Goal: Ask a question

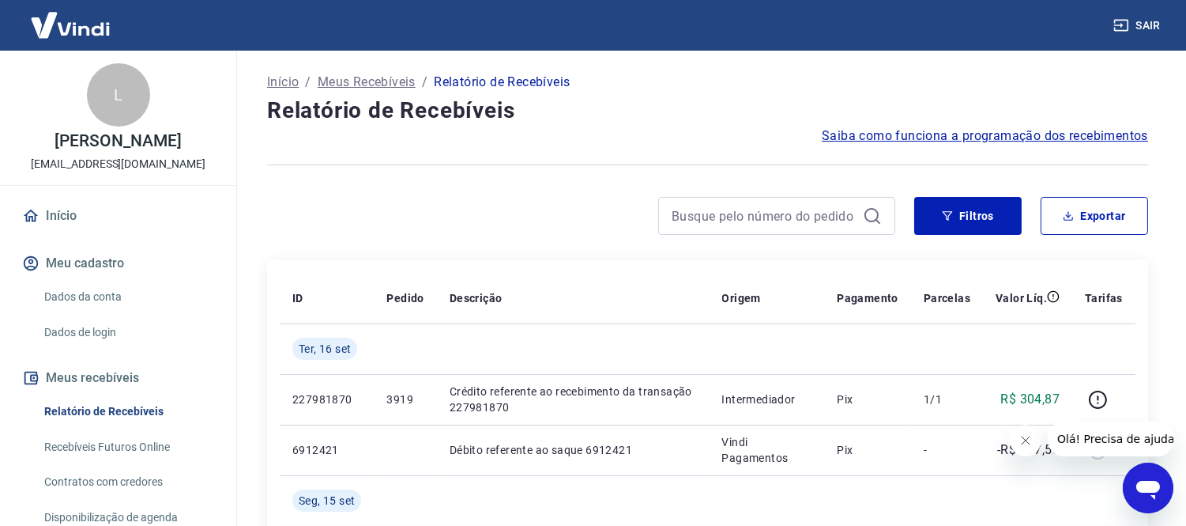
click at [1147, 476] on icon "Abrir janela de mensagens" at bounding box center [1147, 487] width 28 height 28
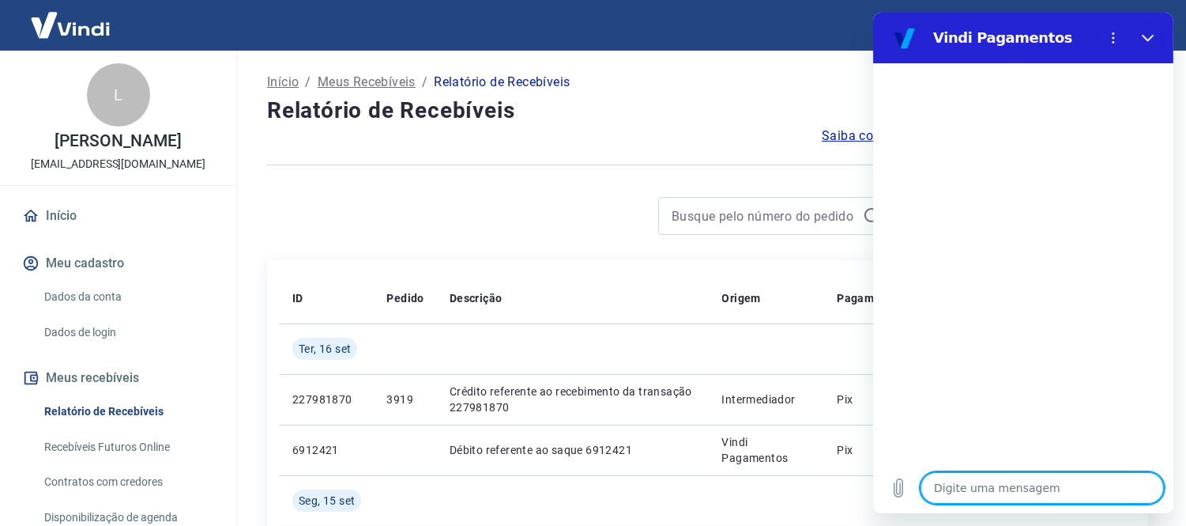
click at [1006, 493] on textarea at bounding box center [1041, 488] width 243 height 32
click at [993, 507] on div "Digite uma mensagem x" at bounding box center [1022, 487] width 300 height 51
click at [985, 495] on textarea at bounding box center [1041, 488] width 243 height 32
click at [984, 489] on textarea at bounding box center [1041, 488] width 243 height 32
type textarea "b"
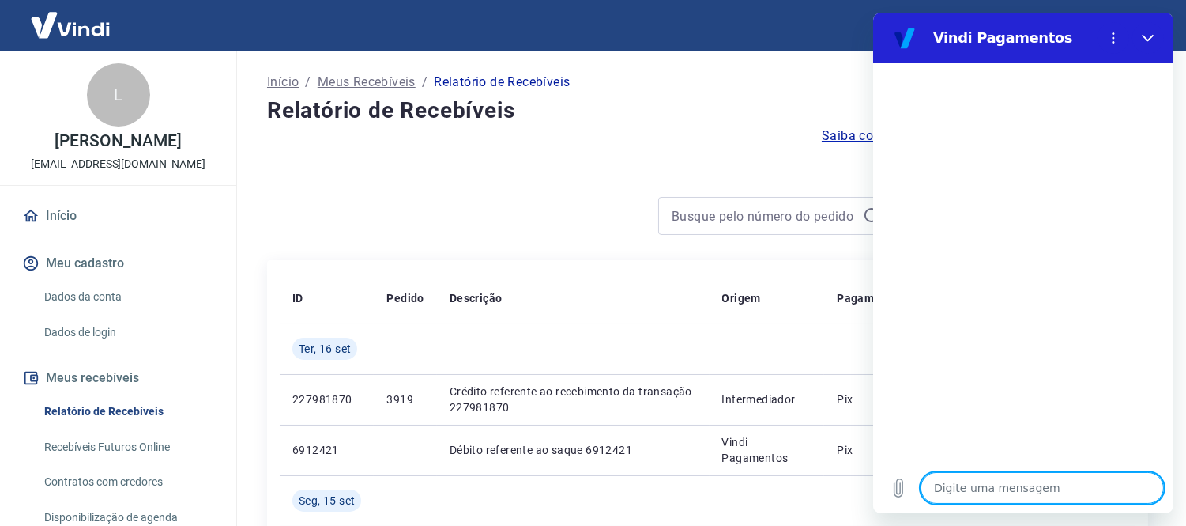
type textarea "x"
type textarea "bo"
type textarea "x"
type textarea "boa"
type textarea "x"
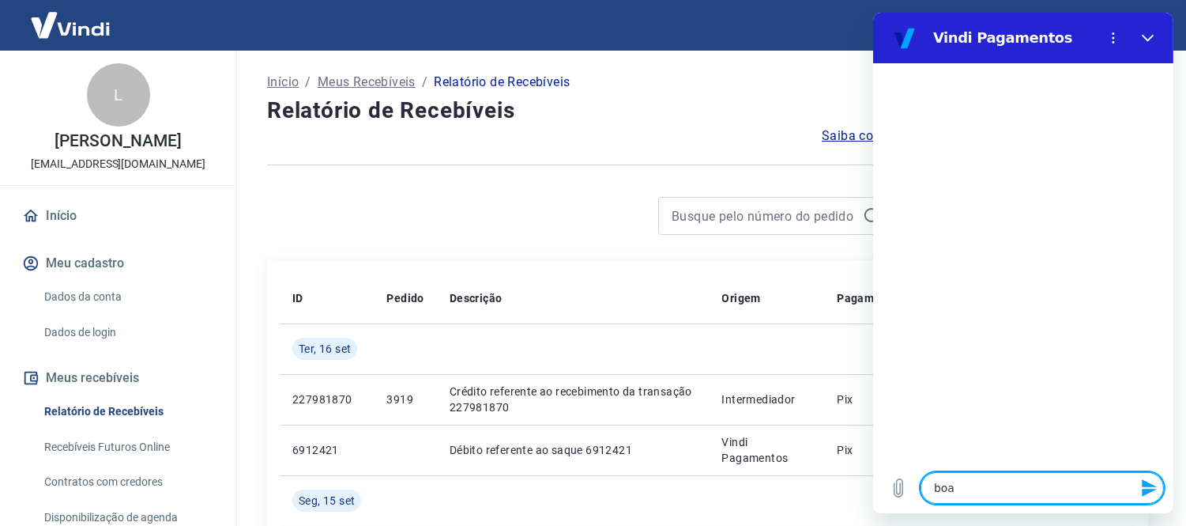
type textarea "boa"
type textarea "x"
type textarea "boa t"
type textarea "x"
type textarea "boa ta"
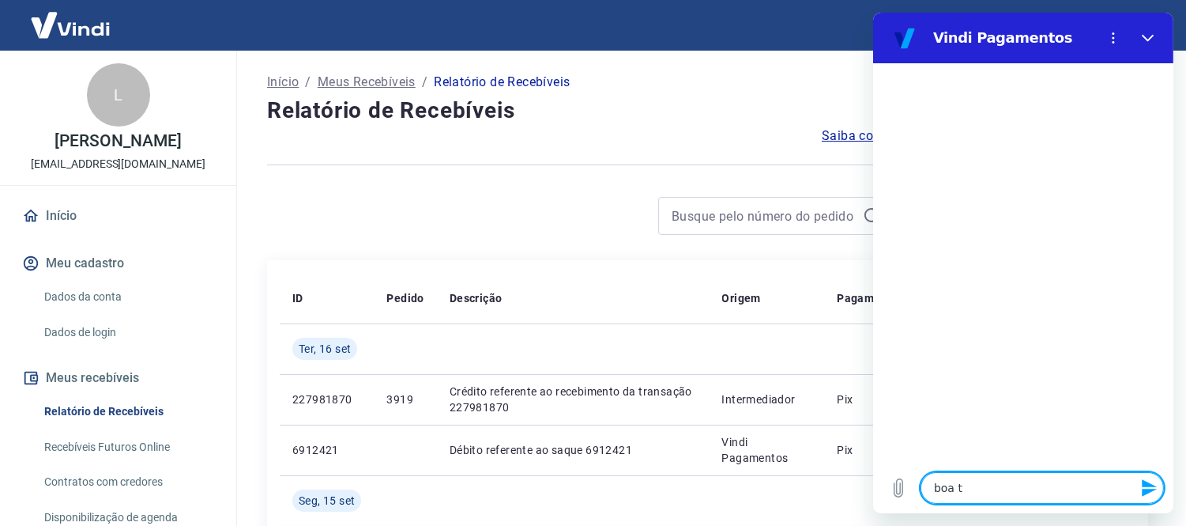
type textarea "x"
type textarea "boa tar"
type textarea "x"
type textarea "boa tard"
type textarea "x"
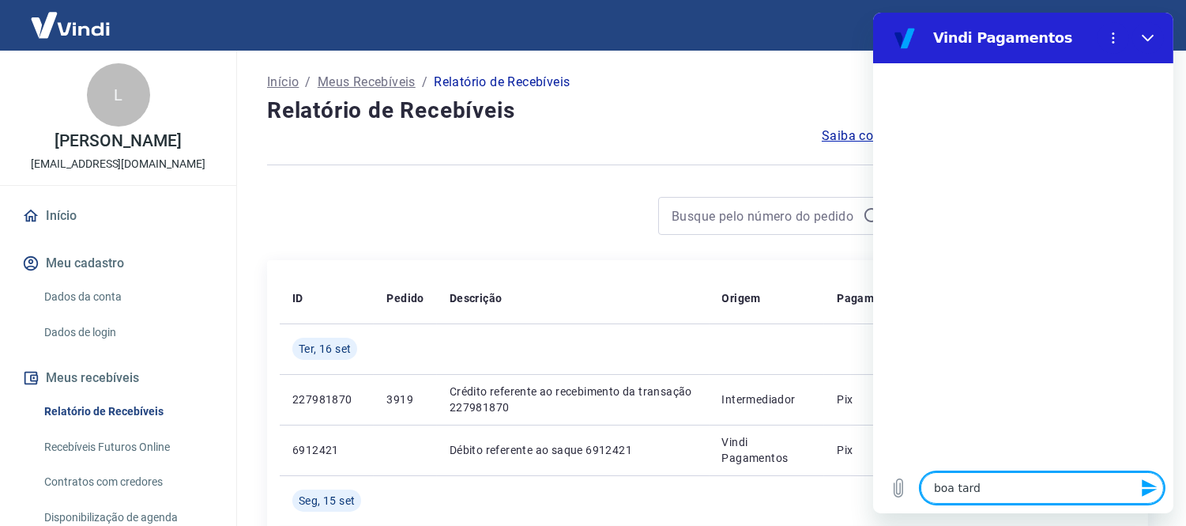
type textarea "boa tarde"
type textarea "x"
type textarea "boa tarde"
type textarea "x"
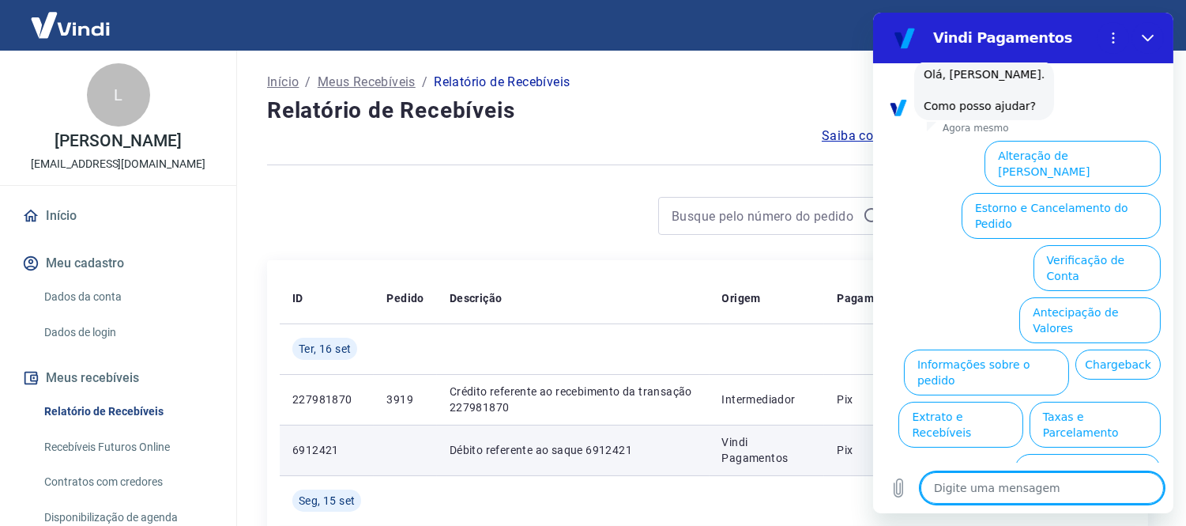
scroll to position [90, 0]
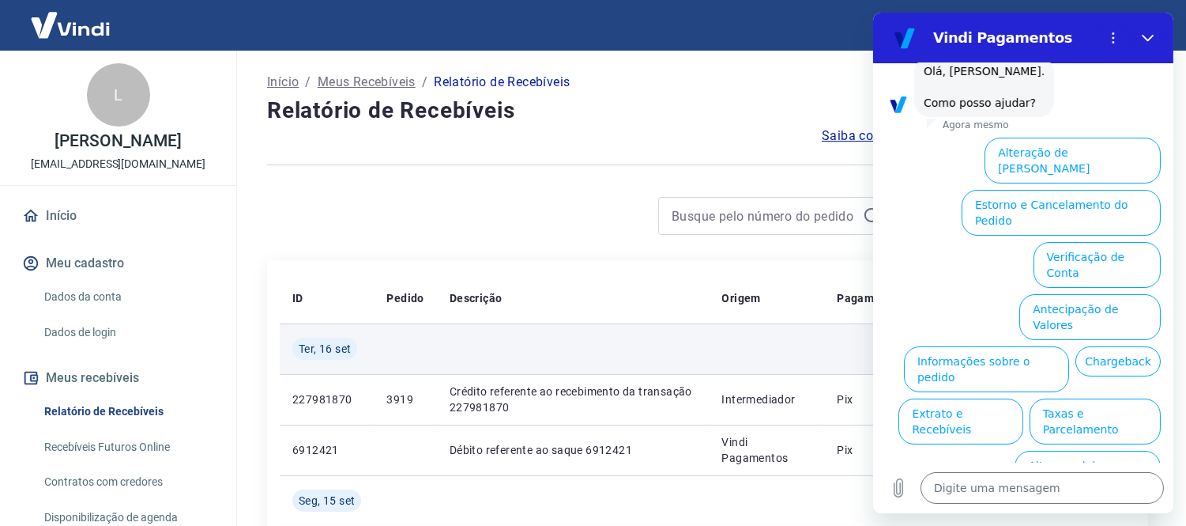
click at [741, 335] on td at bounding box center [767, 348] width 115 height 51
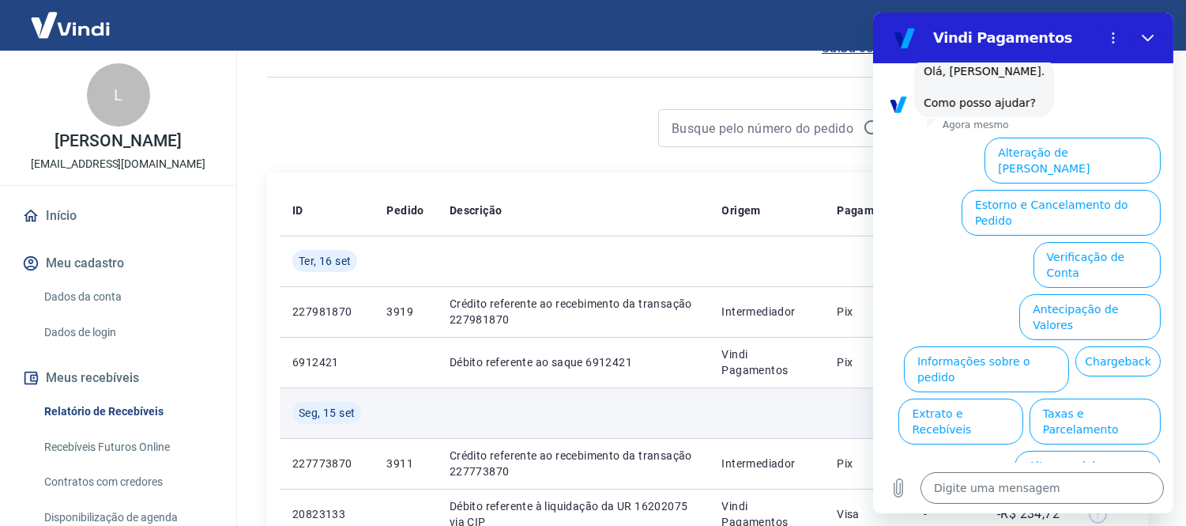
scroll to position [0, 0]
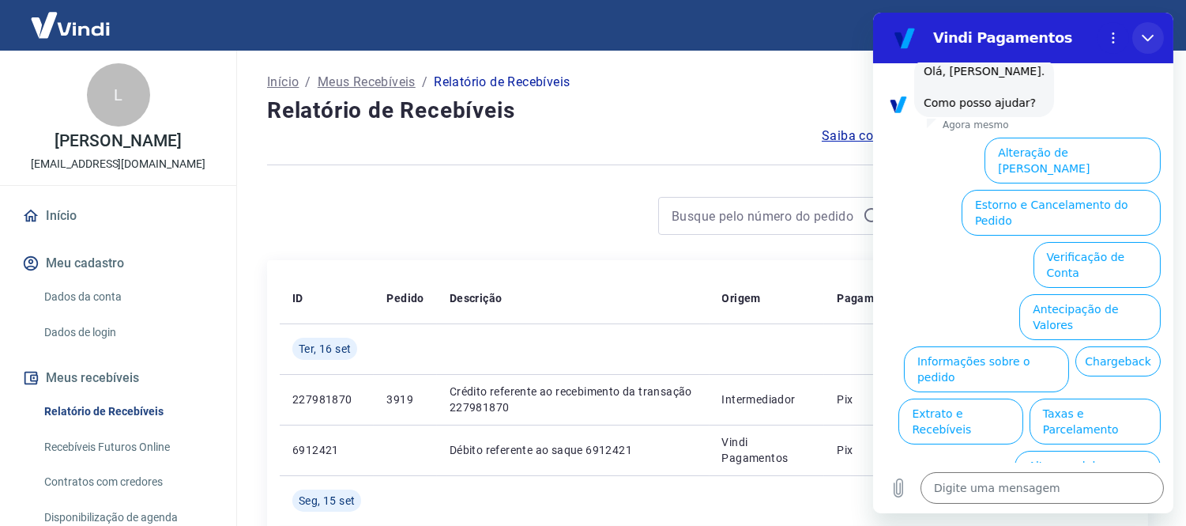
click at [1141, 37] on icon "Fechar" at bounding box center [1147, 38] width 13 height 13
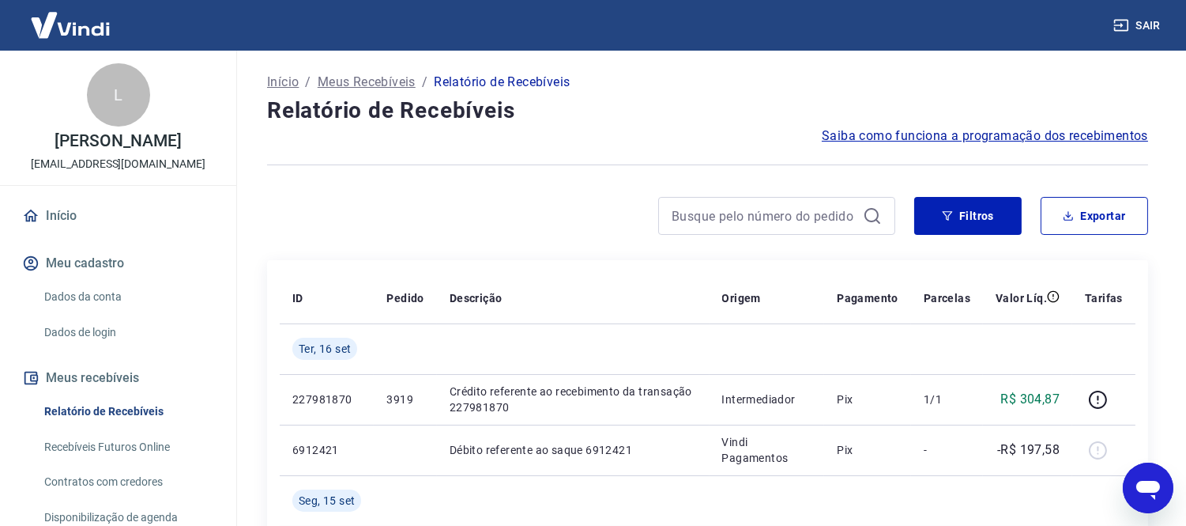
click at [1151, 488] on icon "Abrir janela de mensagens" at bounding box center [1148, 489] width 24 height 19
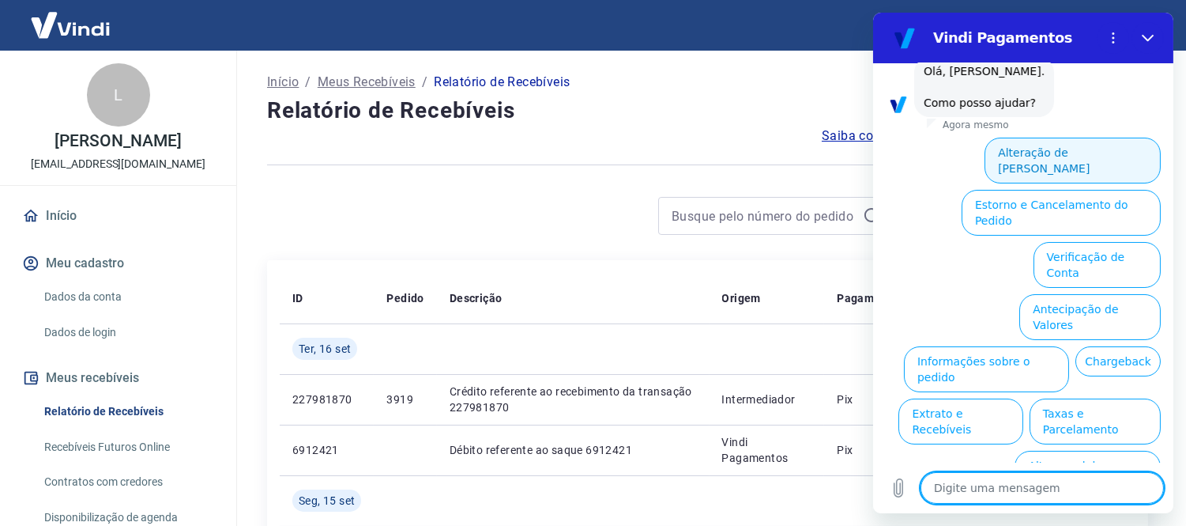
click at [1072, 163] on button "Alteração de [PERSON_NAME]" at bounding box center [1072, 161] width 176 height 46
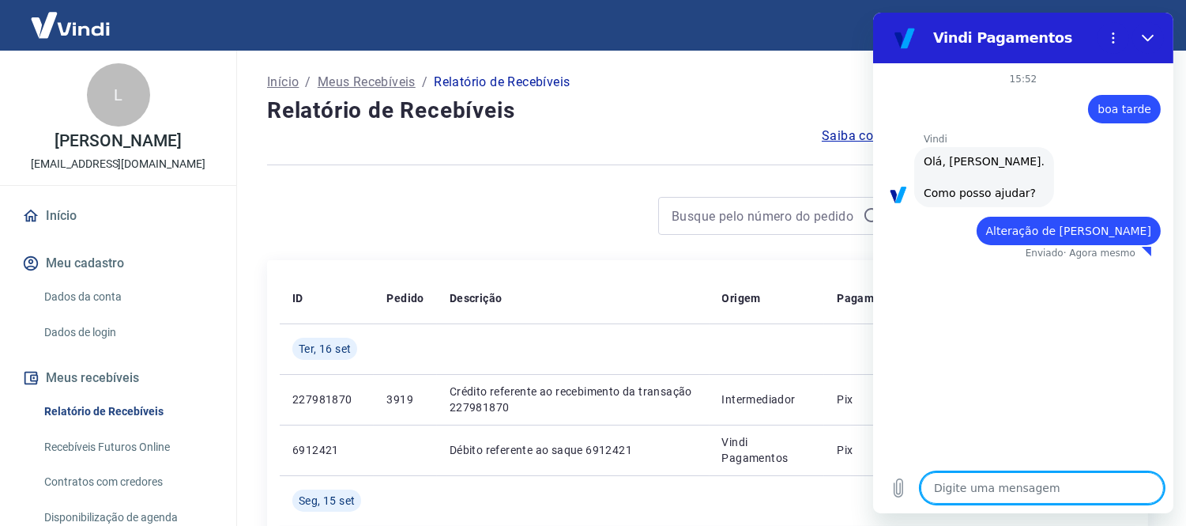
type textarea "x"
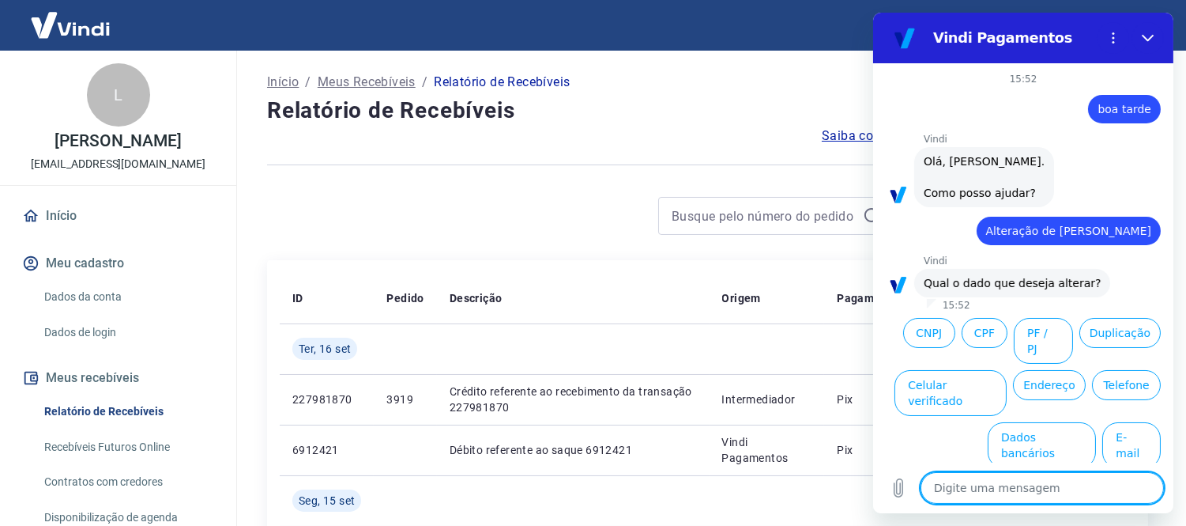
click at [1009, 473] on textarea at bounding box center [1041, 488] width 243 height 32
click at [1015, 492] on textarea at bounding box center [1041, 488] width 243 height 32
click at [974, 481] on textarea at bounding box center [1041, 488] width 243 height 32
click at [955, 476] on textarea at bounding box center [1041, 488] width 243 height 32
type textarea "b"
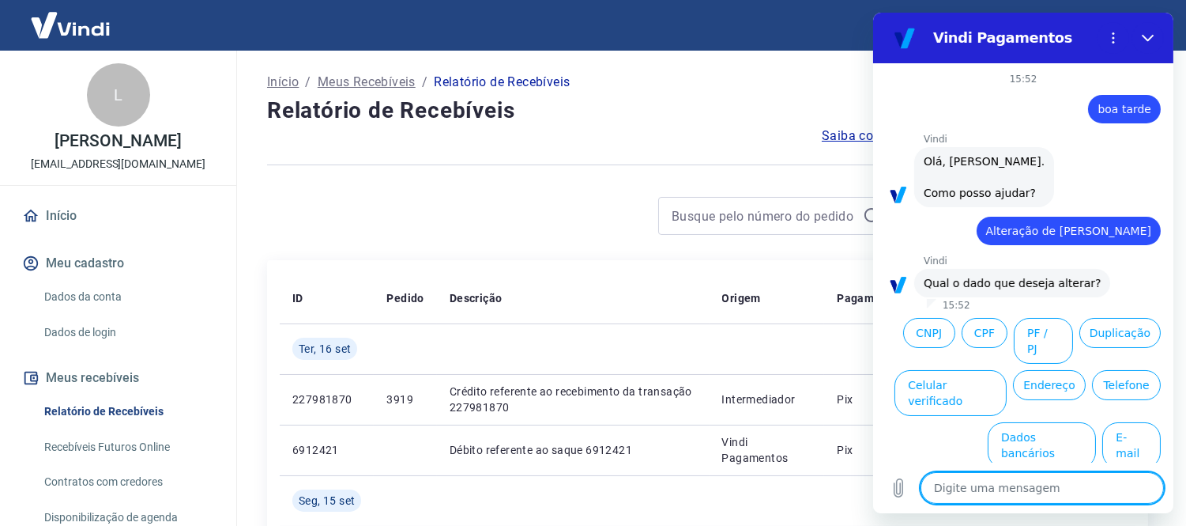
type textarea "x"
type textarea "bo"
type textarea "x"
type textarea "bom"
type textarea "x"
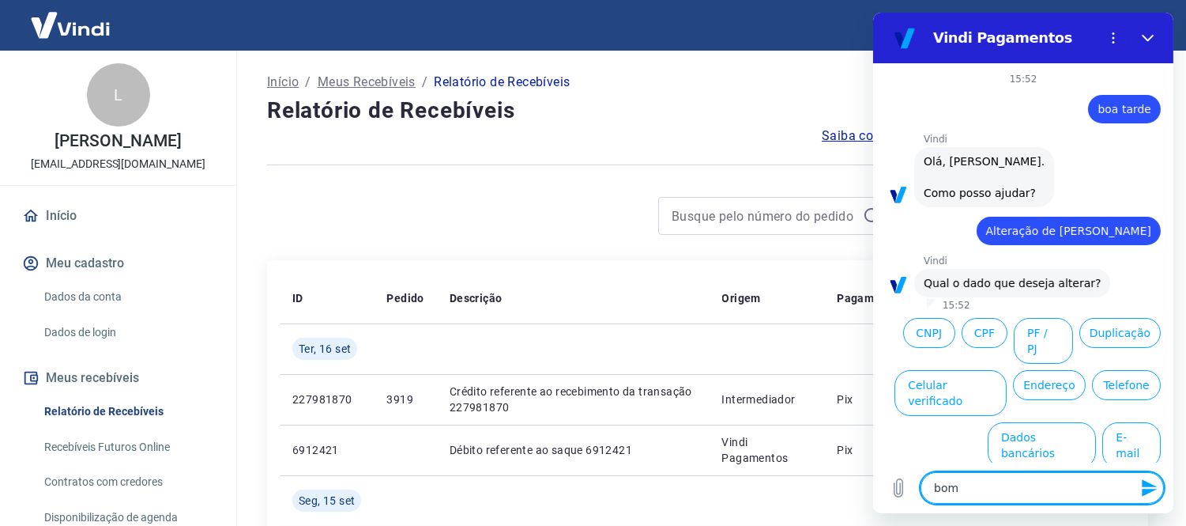
type textarea "bom"
type textarea "x"
type textarea "bom f"
type textarea "x"
type textarea "bom fi"
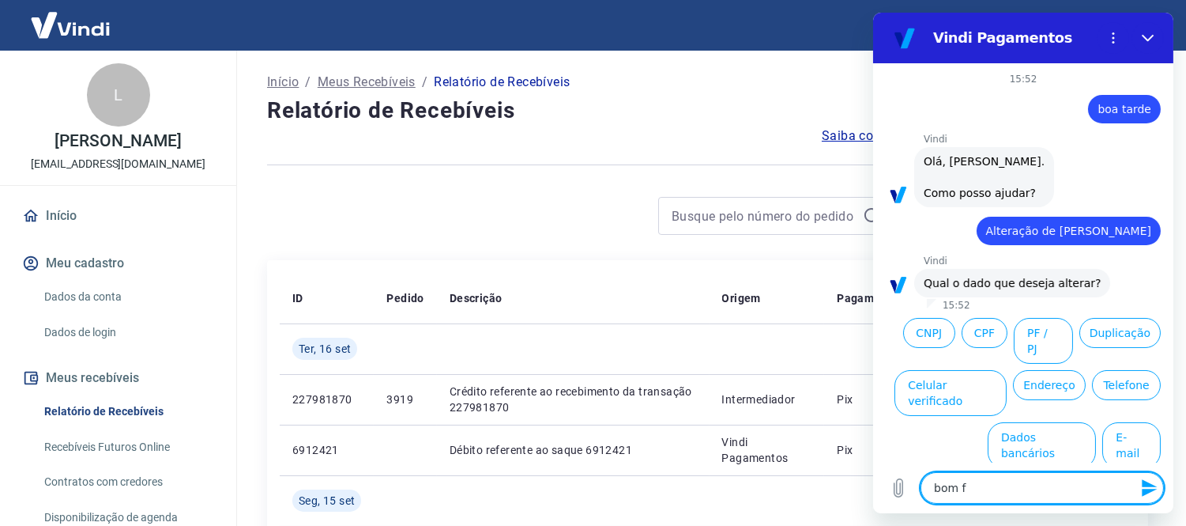
type textarea "x"
type textarea "bom fia"
type textarea "x"
type textarea "bom fia"
type textarea "x"
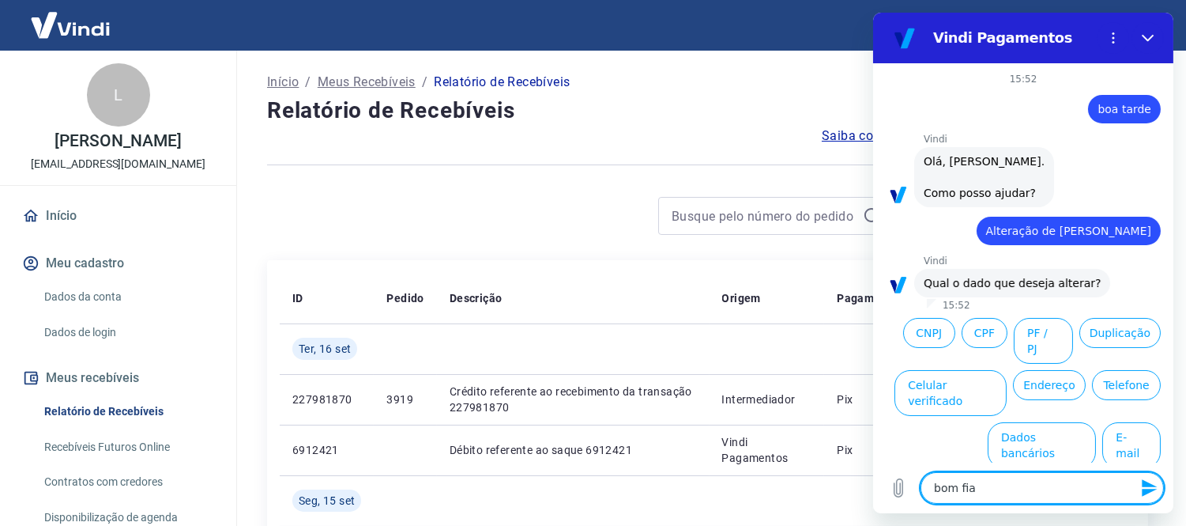
type textarea "bom fia"
type textarea "x"
type textarea "bom fi"
type textarea "x"
type textarea "bom f"
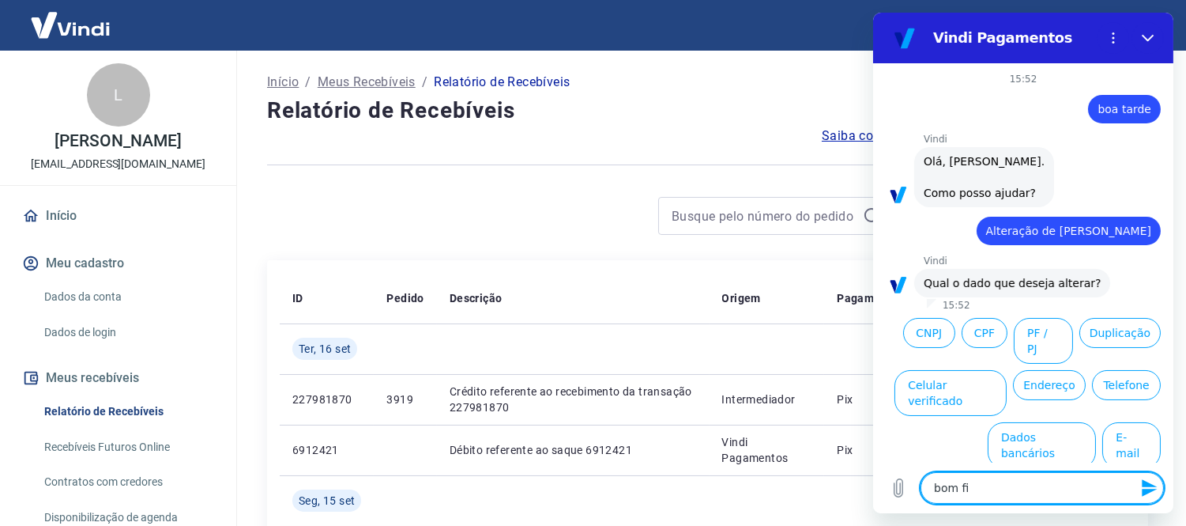
type textarea "x"
type textarea "bom"
type textarea "x"
type textarea "bom d"
type textarea "x"
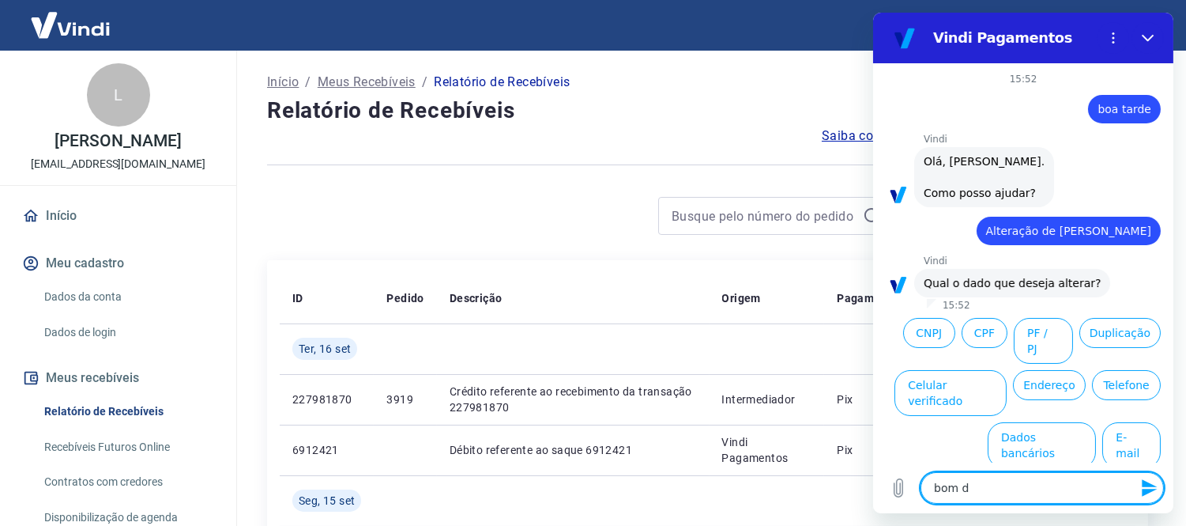
type textarea "bom di"
type textarea "x"
type textarea "bom dia"
type textarea "x"
type textarea "bom dia"
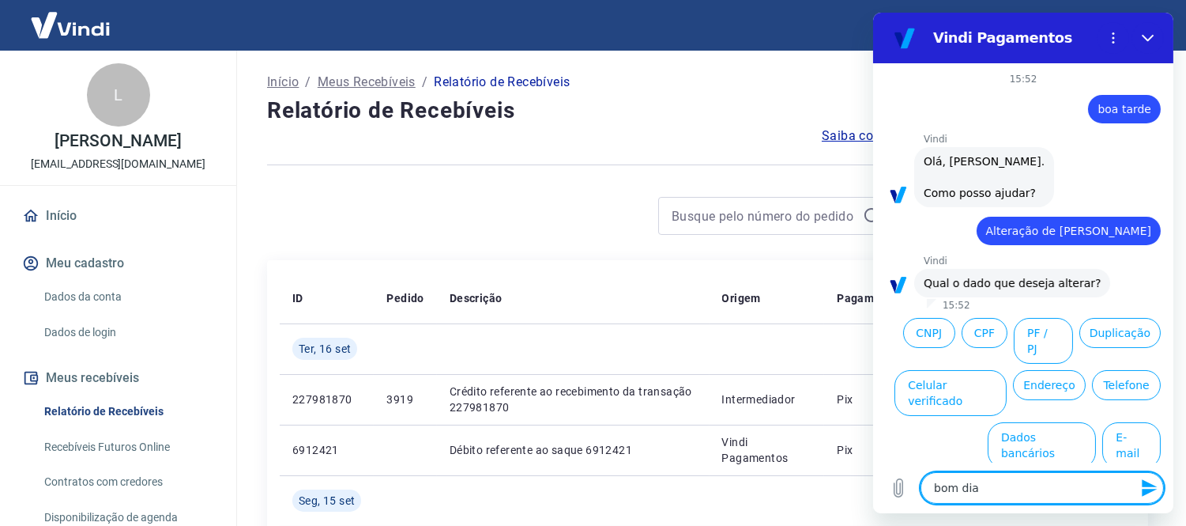
type textarea "x"
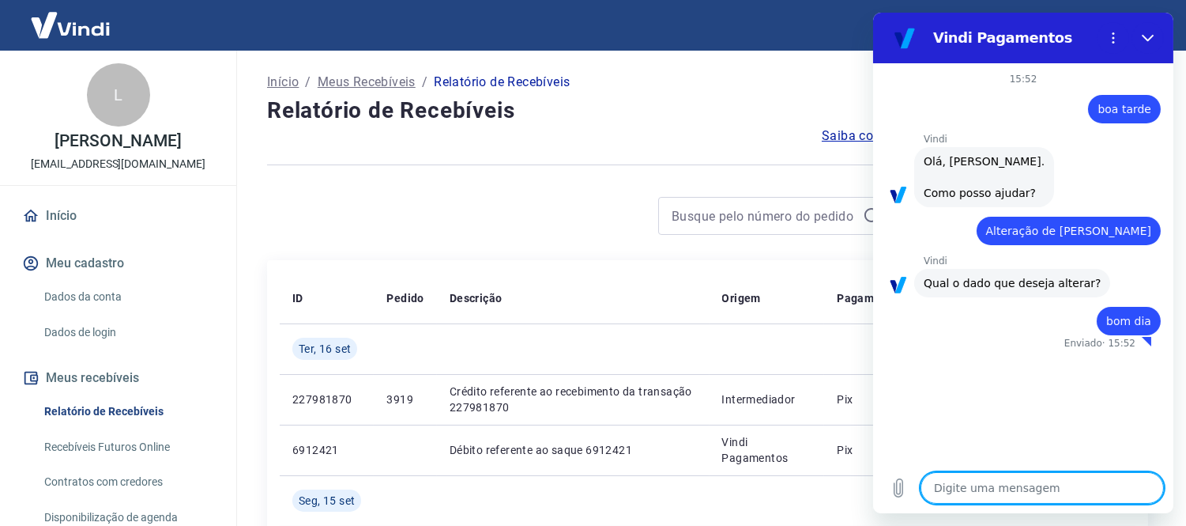
type textarea "x"
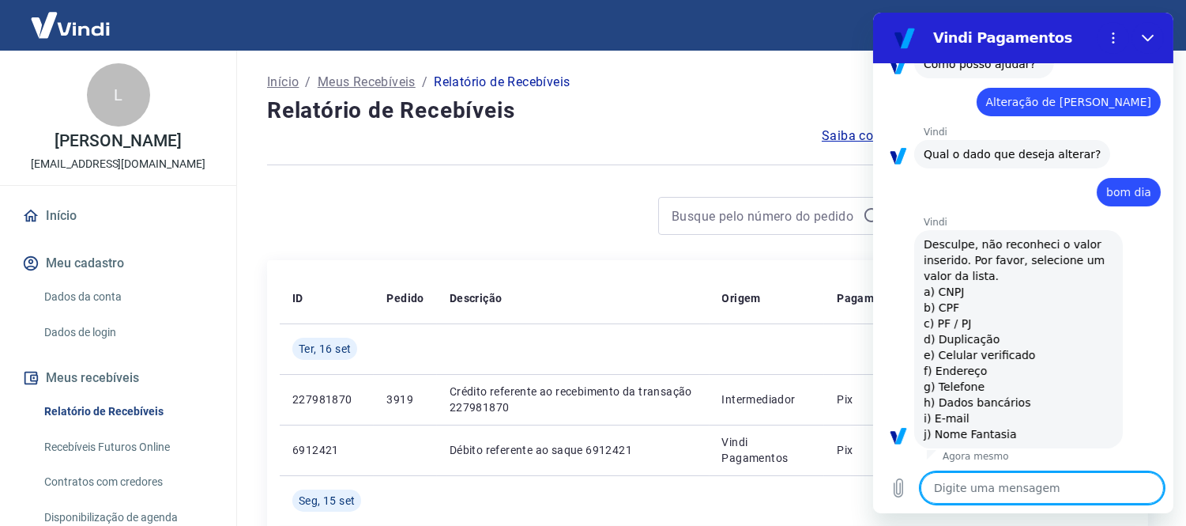
scroll to position [132, 0]
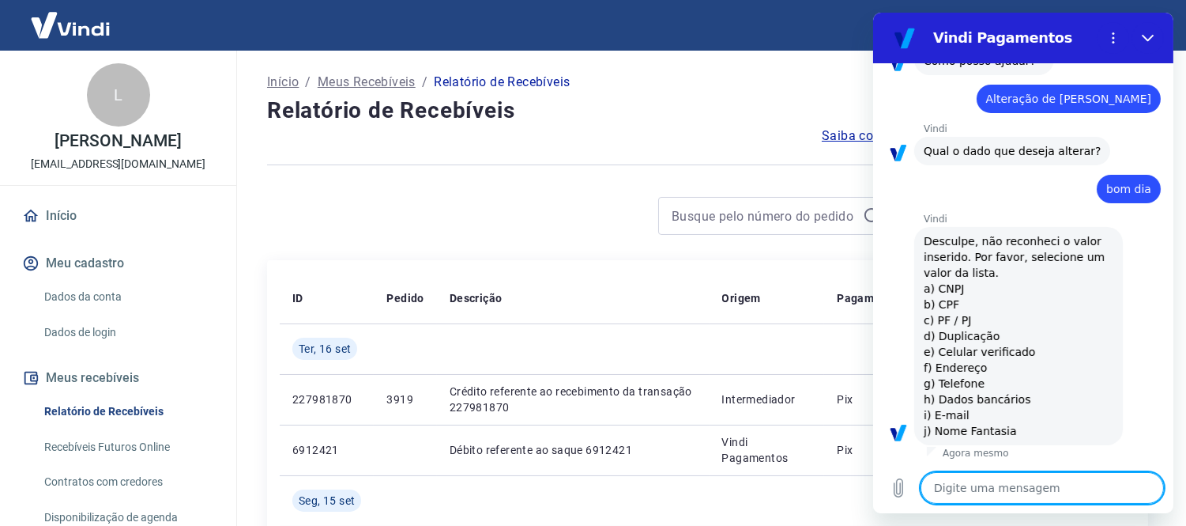
click at [1020, 495] on textarea at bounding box center [1041, 488] width 243 height 32
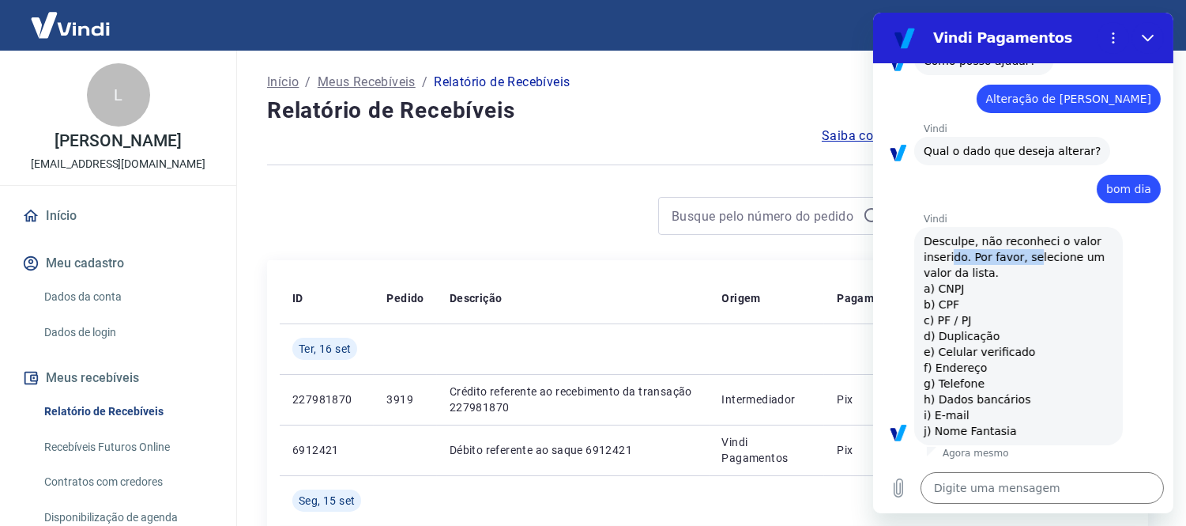
drag, startPoint x: 951, startPoint y: 252, endPoint x: 1046, endPoint y: 256, distance: 95.7
click at [1036, 254] on span "Desculpe, não reconheci o valor inserido. Por favor, selecione um valor da list…" at bounding box center [1018, 335] width 190 height 205
drag, startPoint x: 1110, startPoint y: 272, endPoint x: 1077, endPoint y: 292, distance: 38.6
click at [1089, 278] on div "Vindi diz: Desculpe, não reconheci o valor inserido. Por favor, selecione um va…" at bounding box center [1029, 335] width 288 height 220
drag, startPoint x: 990, startPoint y: 375, endPoint x: 911, endPoint y: 346, distance: 84.0
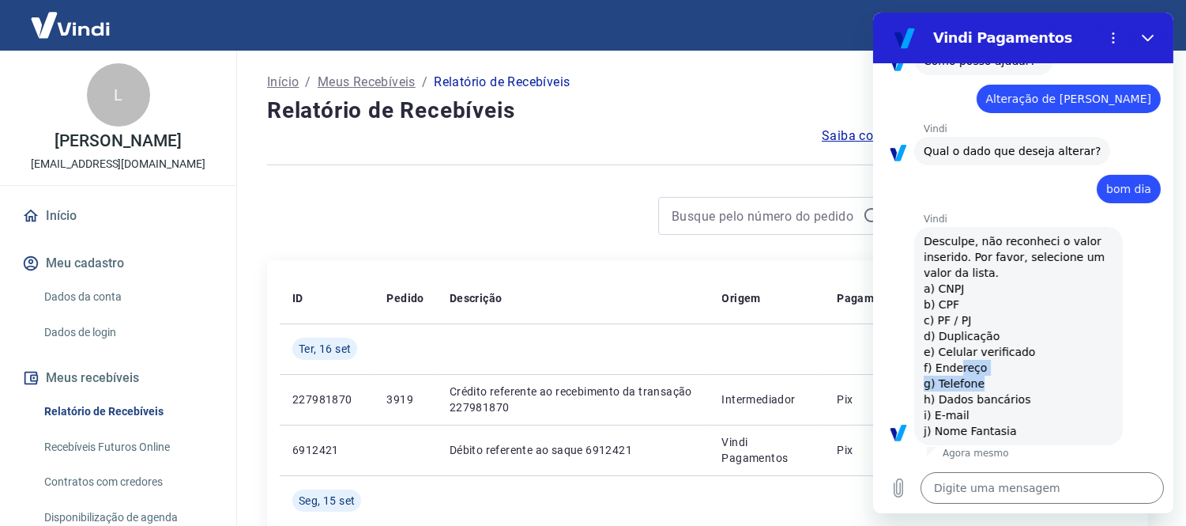
click at [941, 361] on span "Desculpe, não reconheci o valor inserido. Por favor, selecione um valor da list…" at bounding box center [1018, 335] width 190 height 205
drag, startPoint x: 923, startPoint y: 297, endPoint x: 1032, endPoint y: 382, distance: 138.5
click at [1021, 381] on span "Desculpe, não reconheci o valor inserido. Por favor, selecione um valor da list…" at bounding box center [1018, 335] width 190 height 205
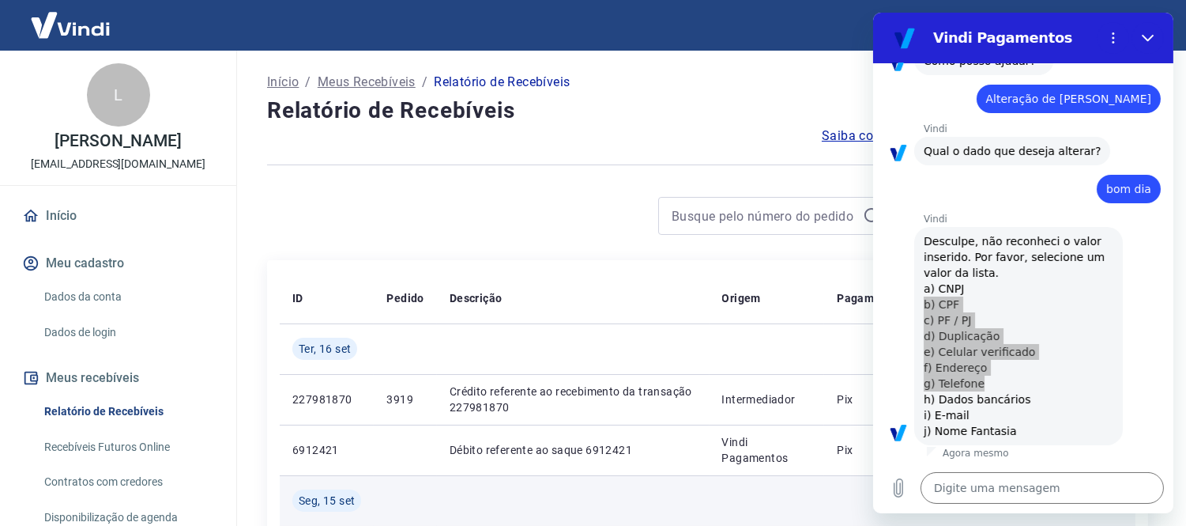
click at [1027, 522] on td at bounding box center [1027, 500] width 89 height 51
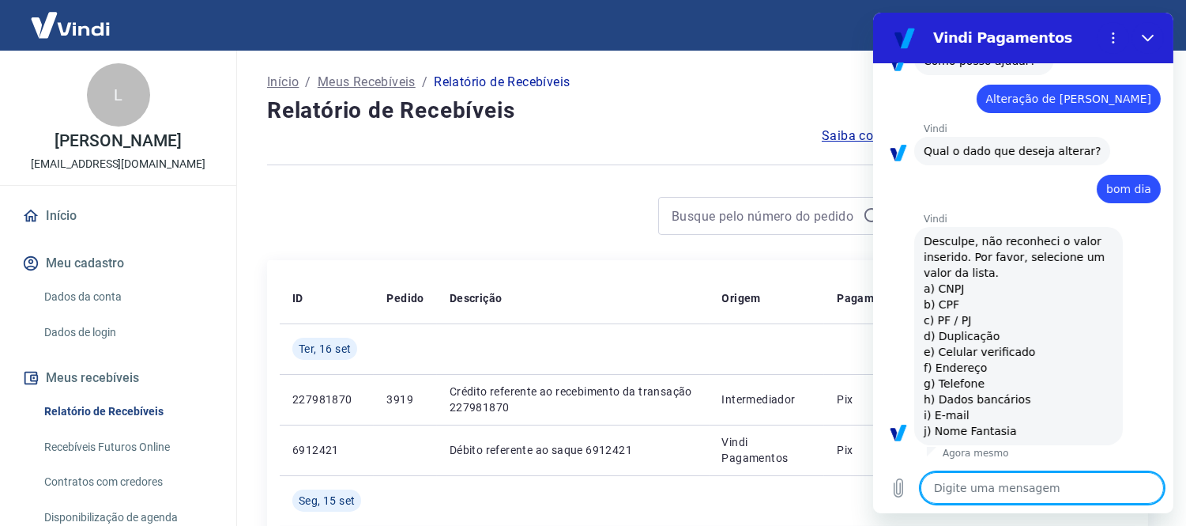
click at [1026, 489] on textarea at bounding box center [1041, 488] width 243 height 32
type textarea "h"
type textarea "x"
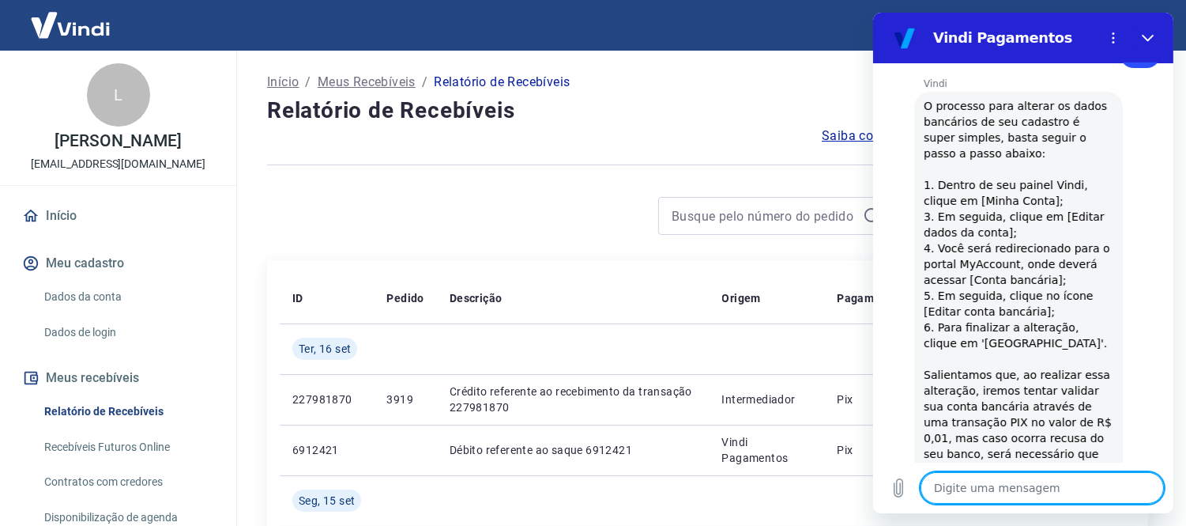
scroll to position [540, 0]
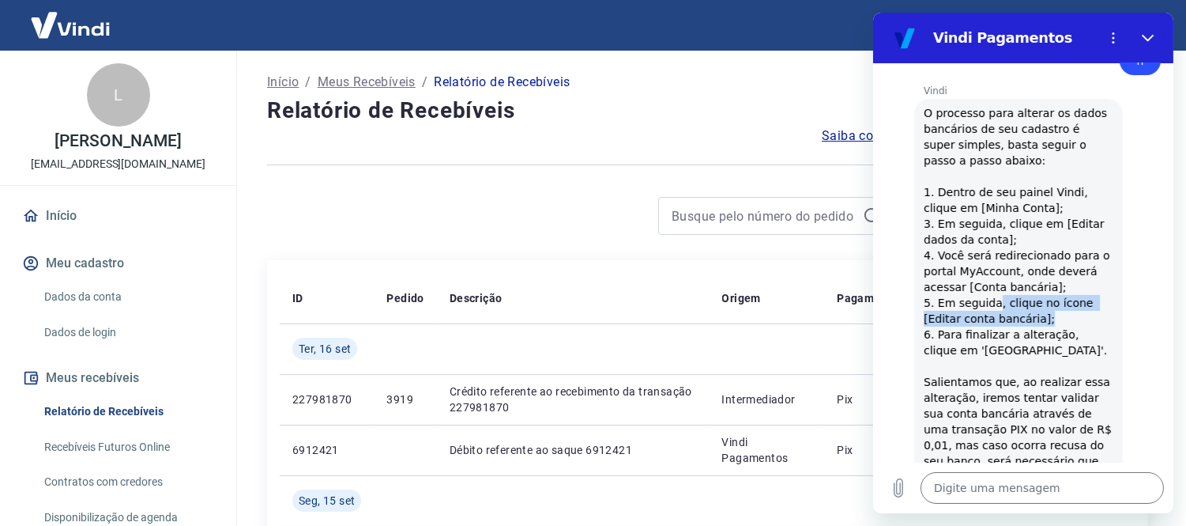
drag, startPoint x: 989, startPoint y: 309, endPoint x: 1072, endPoint y: 315, distance: 83.2
click at [1072, 315] on span "O processo para alterar os dados bancários de seu cadastro é super simples, bas…" at bounding box center [1018, 334] width 190 height 458
click at [1040, 357] on span "O processo para alterar os dados bancários de seu cadastro é super simples, bas…" at bounding box center [1018, 334] width 190 height 458
drag, startPoint x: 947, startPoint y: 321, endPoint x: 1039, endPoint y: 326, distance: 92.6
click at [1038, 326] on span "O processo para alterar os dados bancários de seu cadastro é super simples, bas…" at bounding box center [1018, 334] width 190 height 458
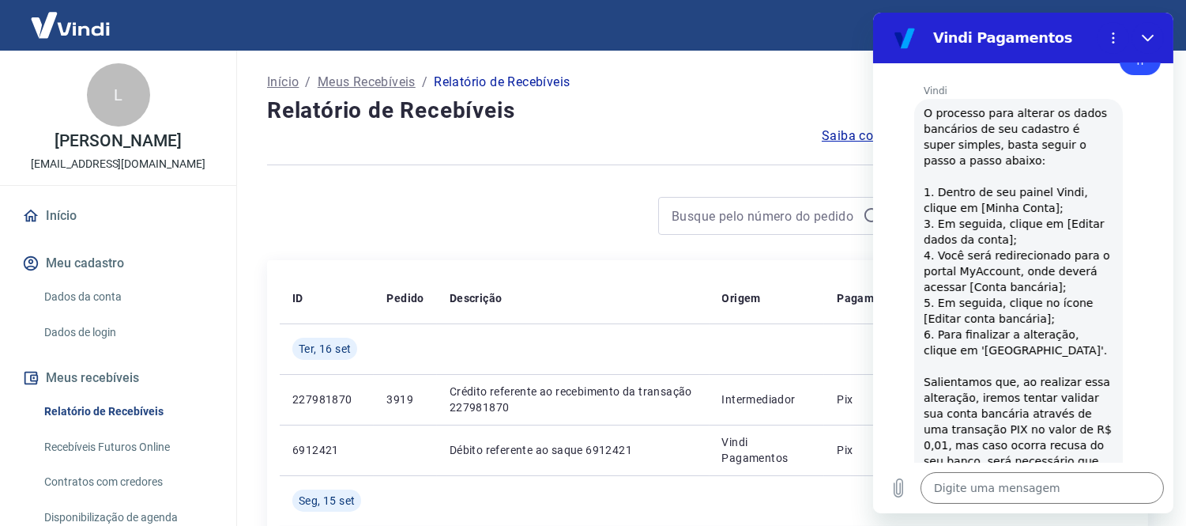
drag, startPoint x: 1128, startPoint y: 337, endPoint x: 1065, endPoint y: 336, distance: 62.4
click at [1121, 338] on div "Vindi diz: O processo para alterar os dados bancários de seu cadastro é super s…" at bounding box center [1029, 333] width 288 height 473
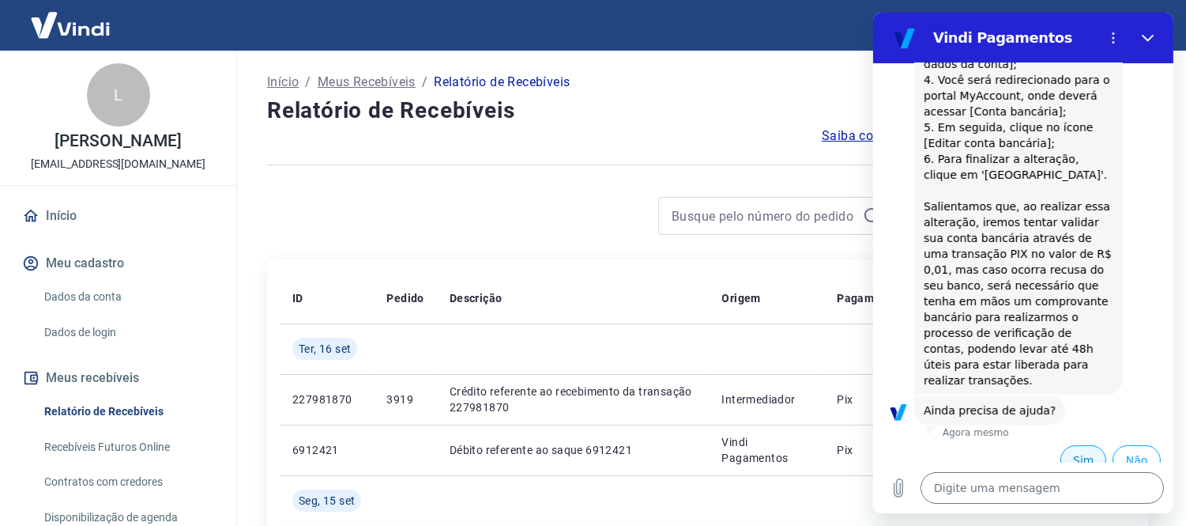
click at [1065, 445] on button "Sim" at bounding box center [1083, 460] width 46 height 30
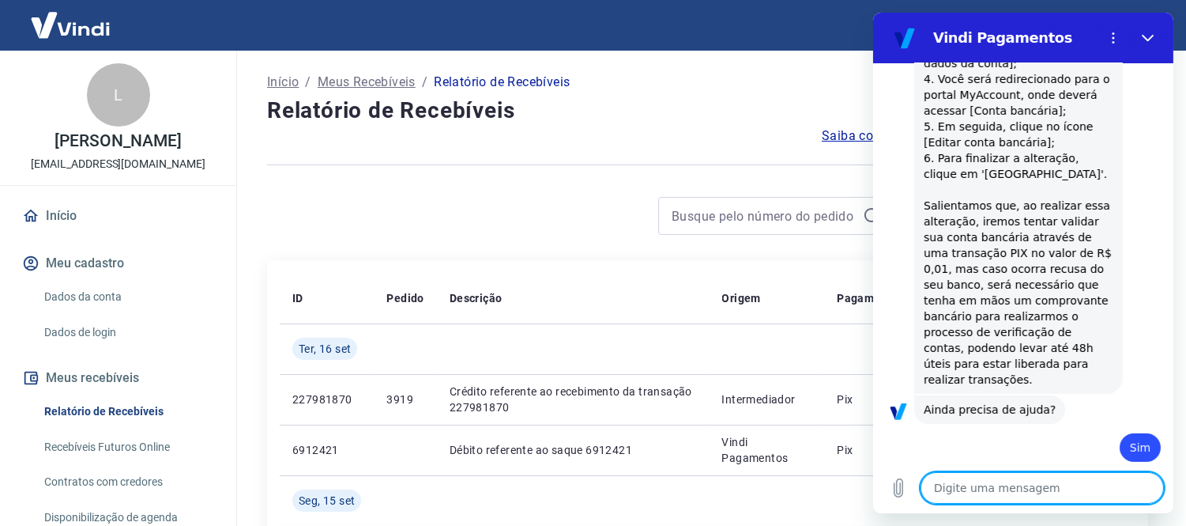
click at [1050, 499] on textarea at bounding box center [1041, 488] width 243 height 32
type textarea "x"
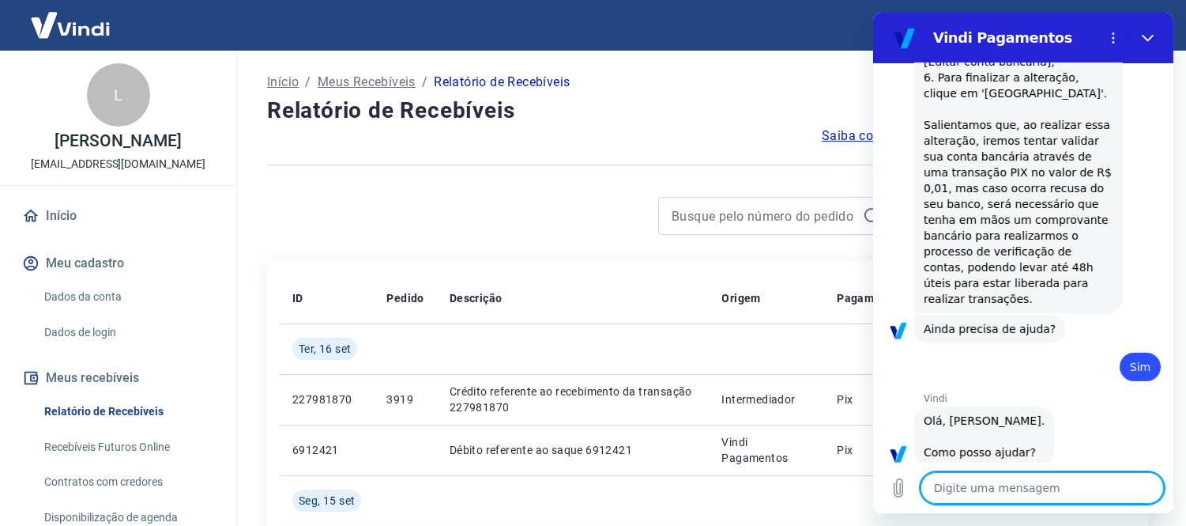
type textarea "f"
type textarea "x"
type textarea "fa"
type textarea "x"
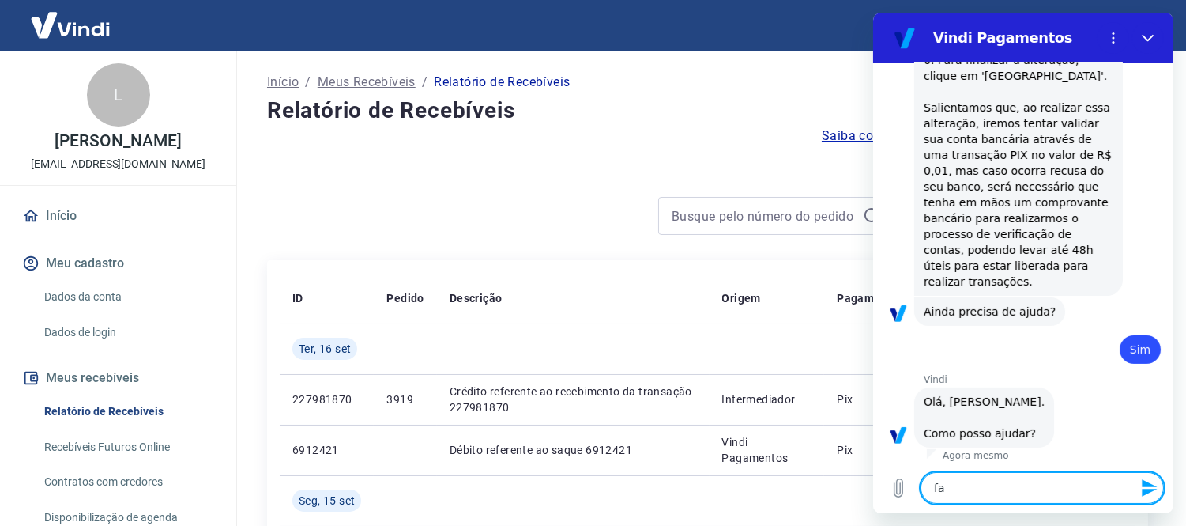
type textarea "fal"
type textarea "x"
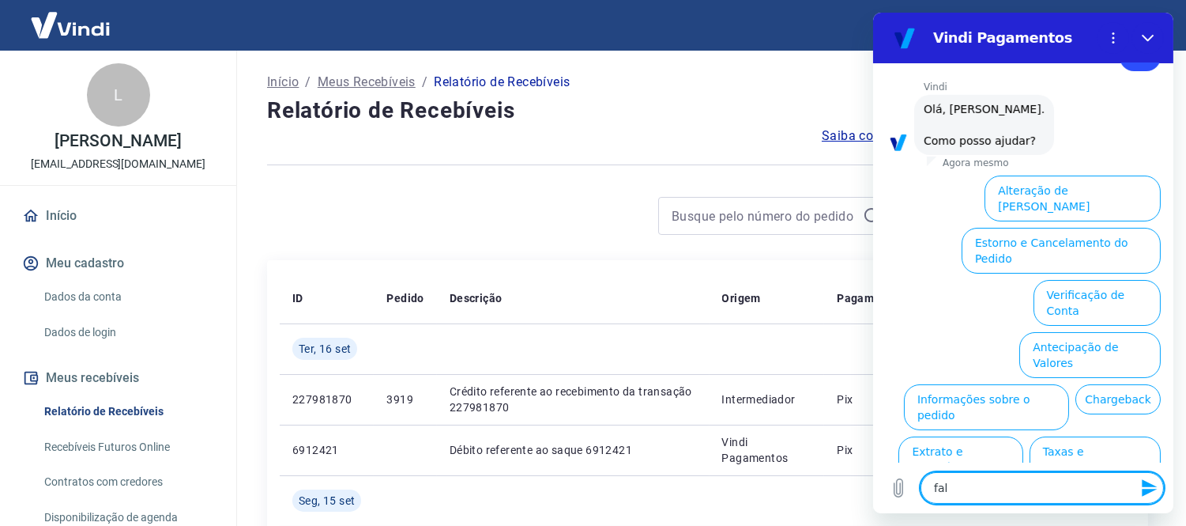
type textarea "fala"
type textarea "x"
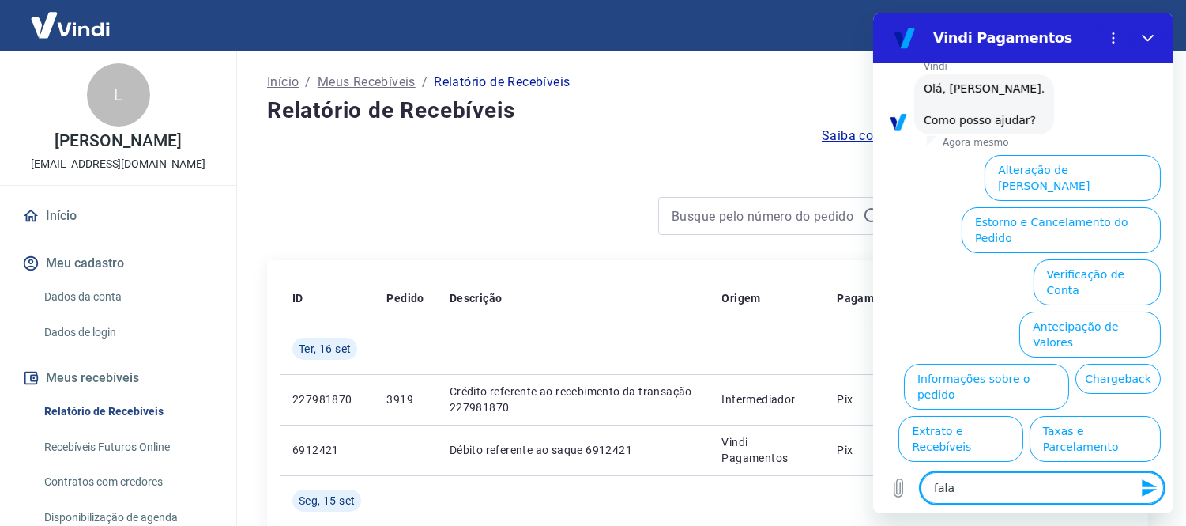
scroll to position [1128, 0]
type textarea "falar"
type textarea "x"
type textarea "falar"
type textarea "x"
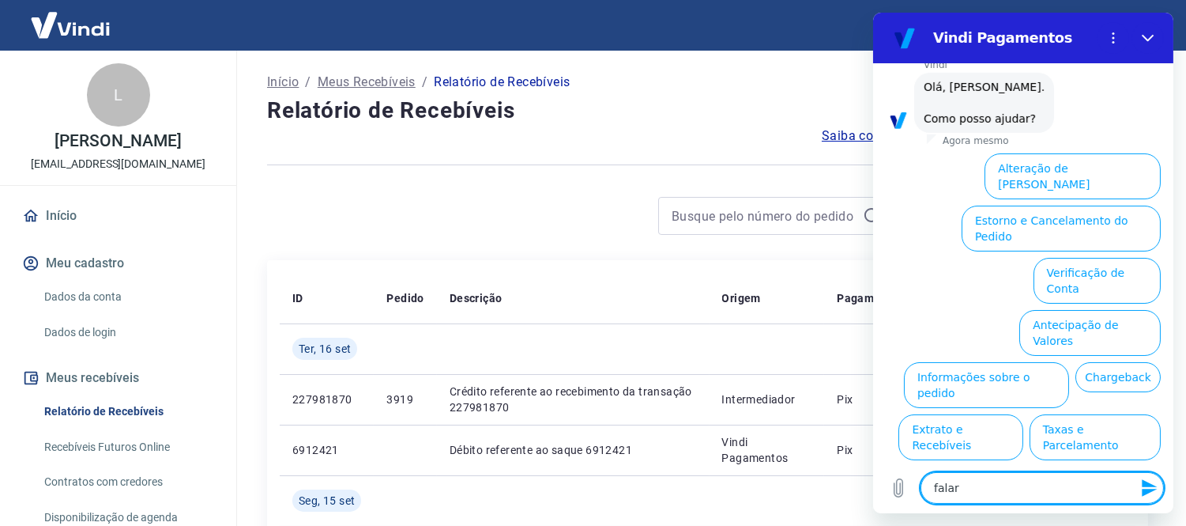
type textarea "falar c"
type textarea "x"
type textarea "falar co"
type textarea "x"
type textarea "falar com"
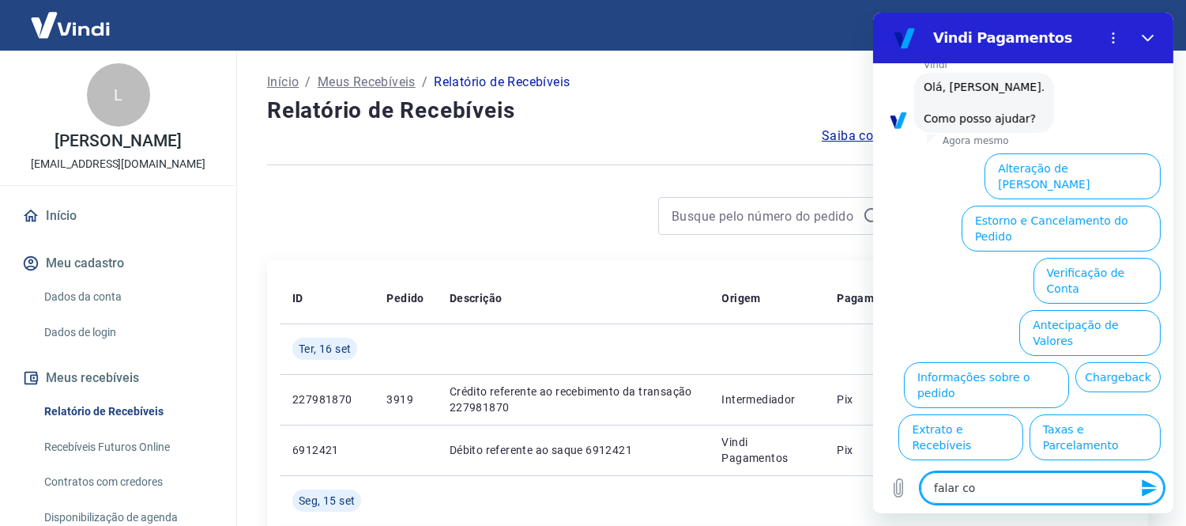
type textarea "x"
type textarea "falar com"
type textarea "x"
type textarea "falar com a"
type textarea "x"
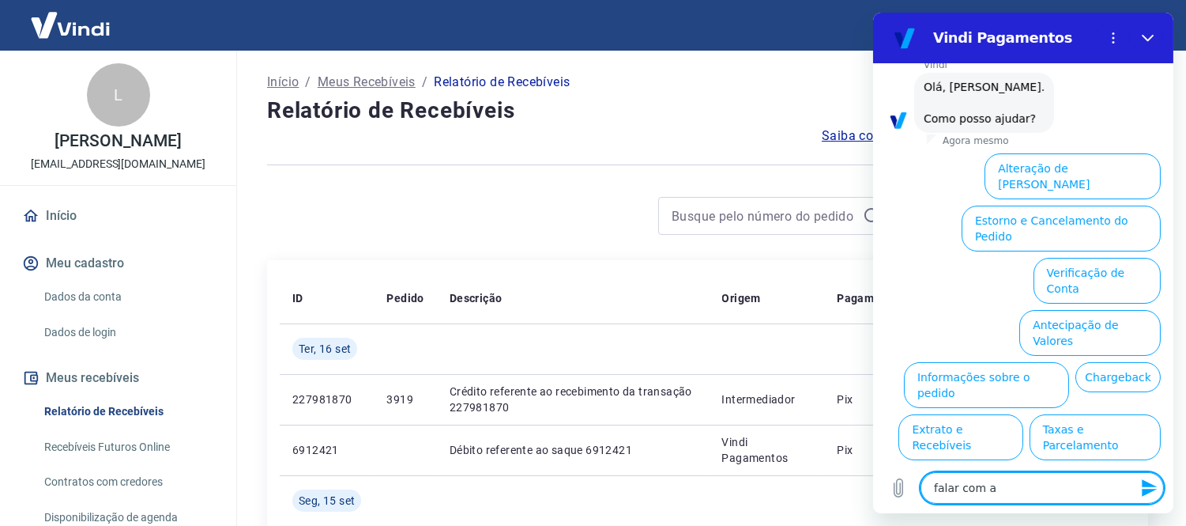
type textarea "falar com at"
type textarea "x"
type textarea "falar com ate"
type textarea "x"
type textarea "falar com [GEOGRAPHIC_DATA]"
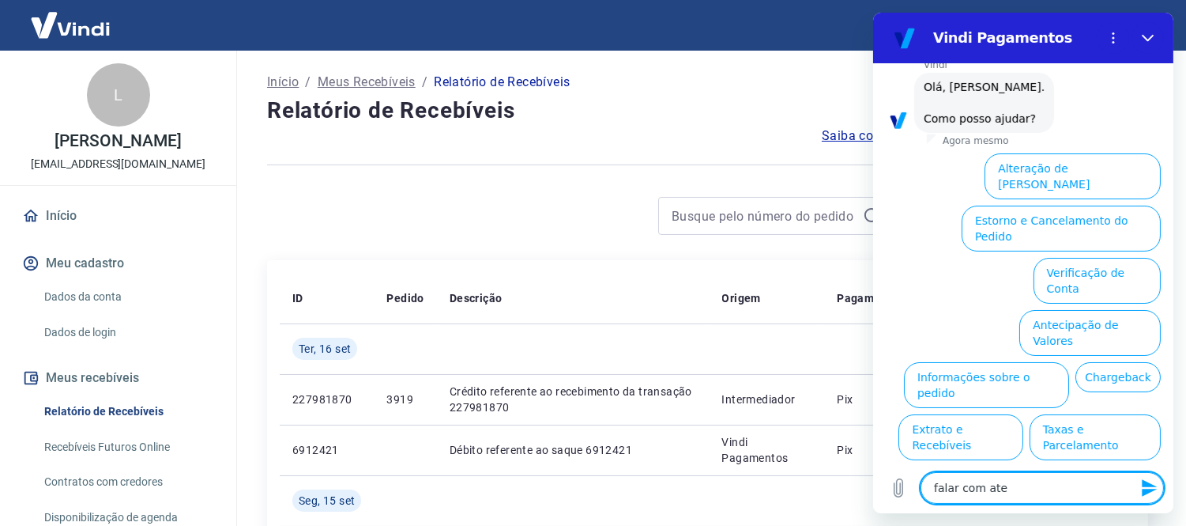
type textarea "x"
type textarea "falar com atend"
type textarea "x"
type textarea "falar com atende"
type textarea "x"
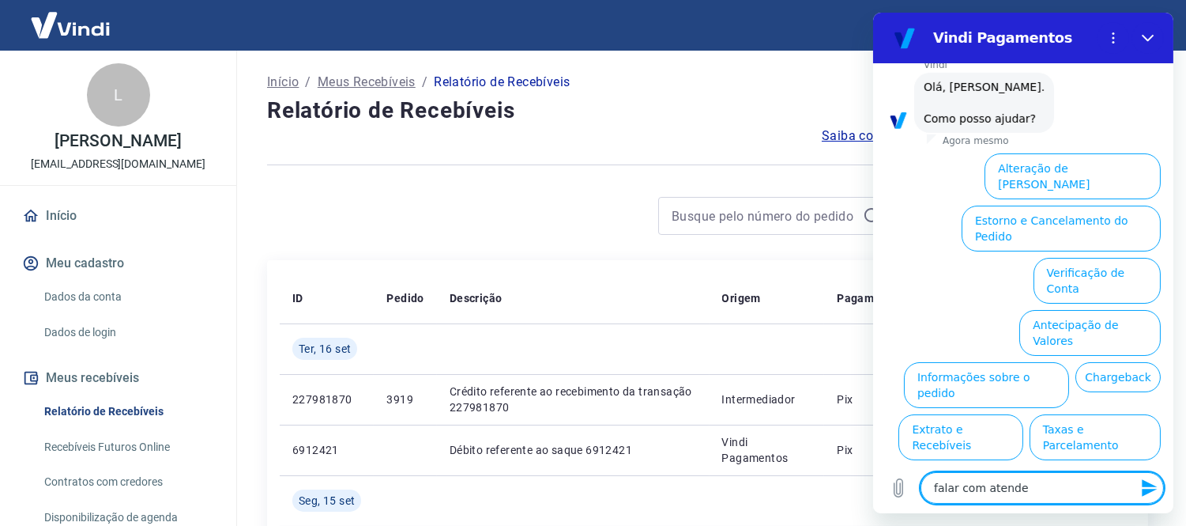
type textarea "falar com atenden"
type textarea "x"
type textarea "falar com atendent"
type textarea "x"
type textarea "falar com atendente"
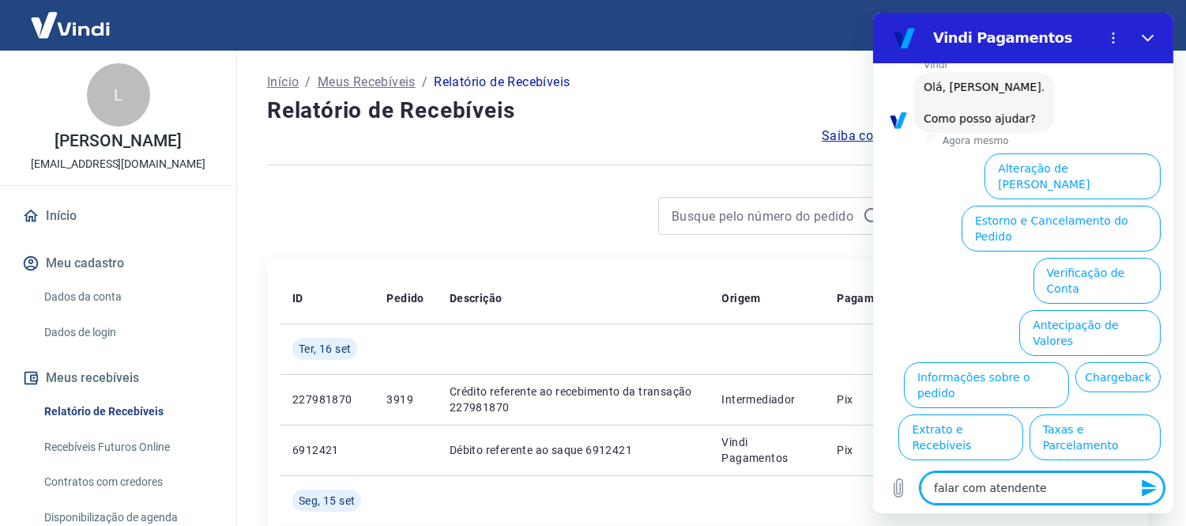
type textarea "x"
type textarea "falar com atendente"
type textarea "x"
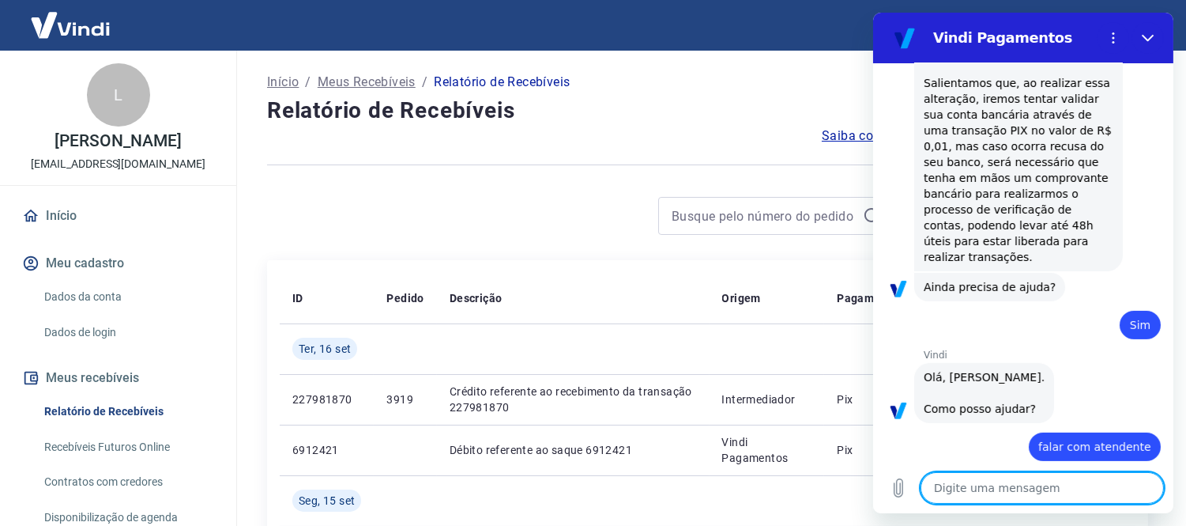
type textarea "x"
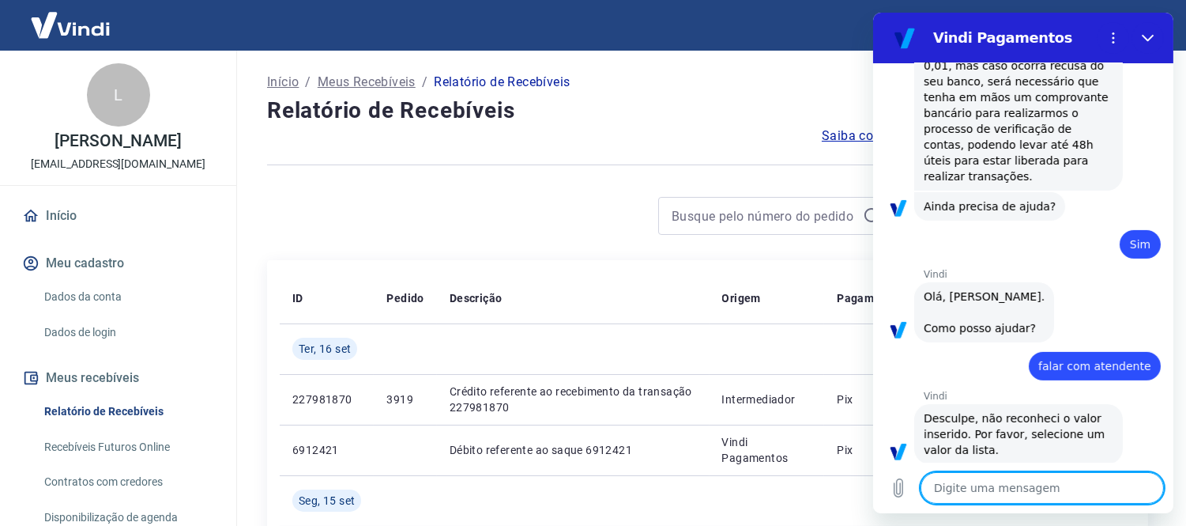
scroll to position [921, 0]
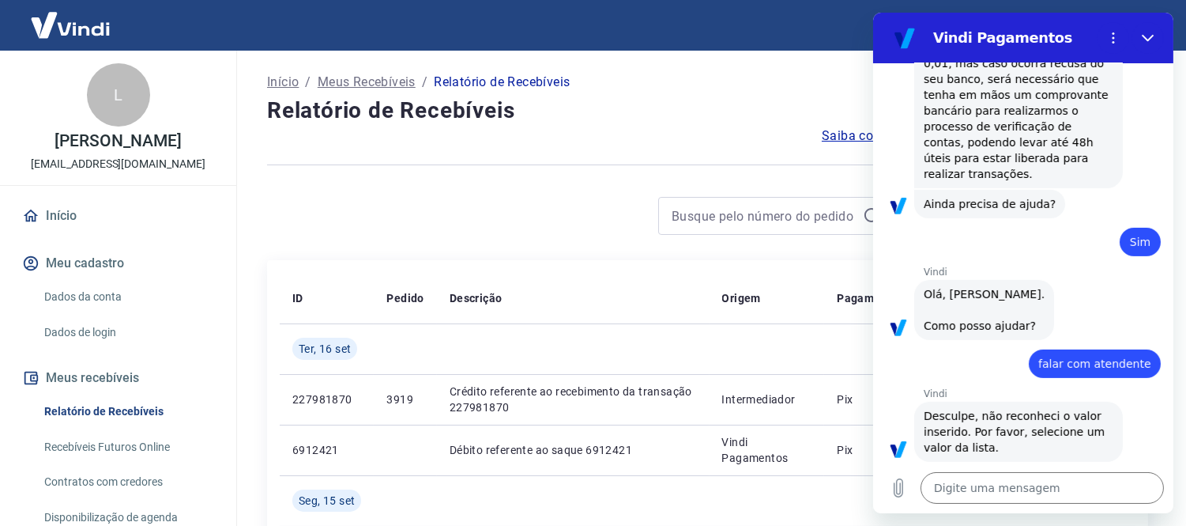
drag, startPoint x: 1024, startPoint y: 345, endPoint x: 1158, endPoint y: 354, distance: 133.8
click at [1158, 354] on div "15:52 diz: boa tarde Enviado · 15:52 [PERSON_NAME] diz: [PERSON_NAME], [PERSON_…" at bounding box center [1022, 262] width 300 height 399
click at [940, 340] on div "diz: falar com atendente" at bounding box center [1016, 359] width 288 height 38
click at [1127, 349] on div "diz: falar com atendente" at bounding box center [1094, 363] width 132 height 28
drag, startPoint x: 1145, startPoint y: 338, endPoint x: 998, endPoint y: 341, distance: 147.0
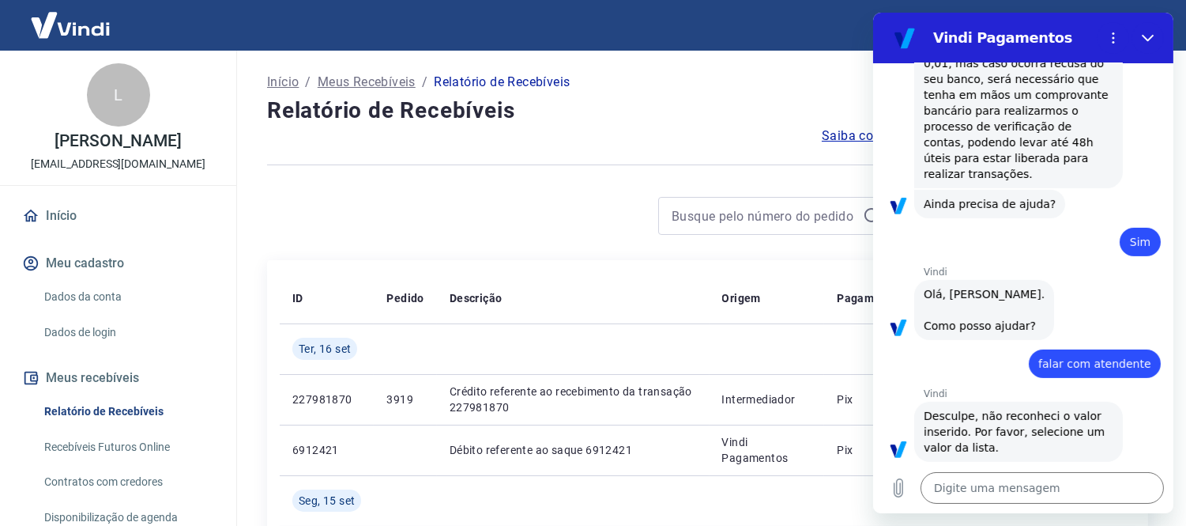
click at [1000, 341] on div "diz: falar com atendente" at bounding box center [1016, 359] width 288 height 38
copy span "falar com atendente"
click at [998, 500] on textarea at bounding box center [1041, 488] width 243 height 32
paste textarea "falar com atendente"
type textarea "falar com atendente"
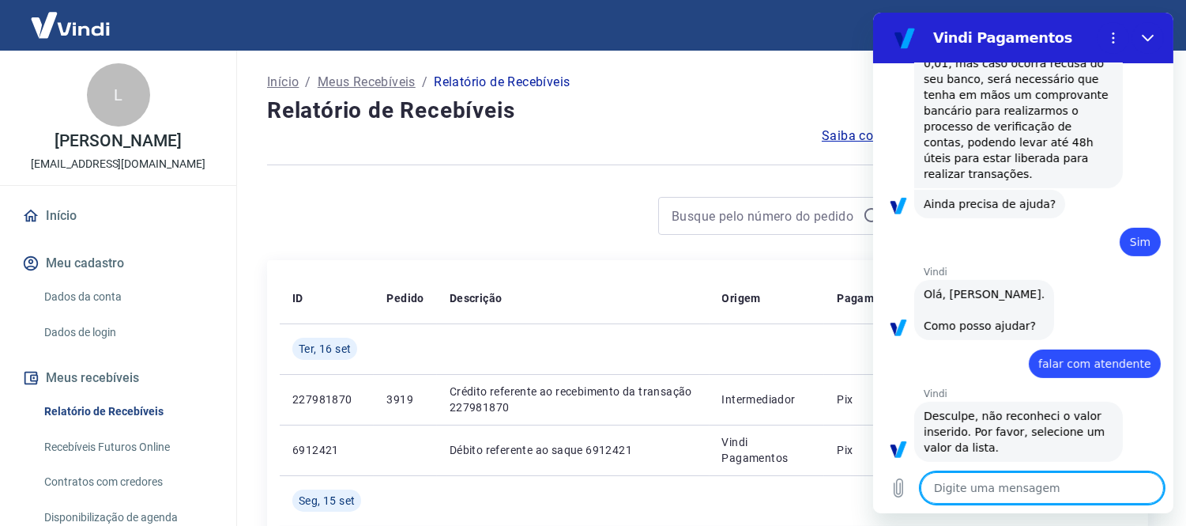
type textarea "x"
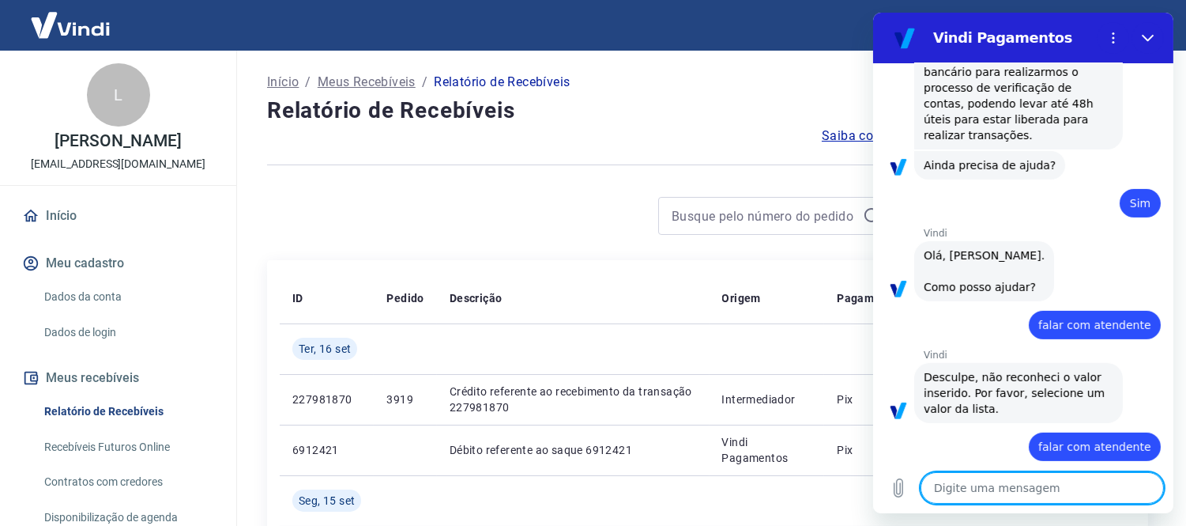
type textarea "x"
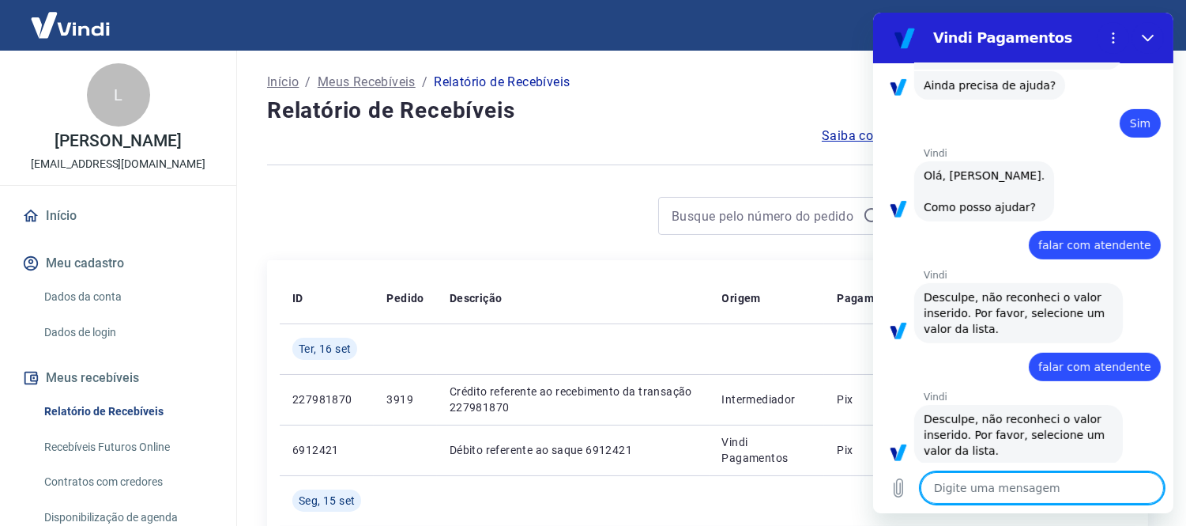
scroll to position [1044, 0]
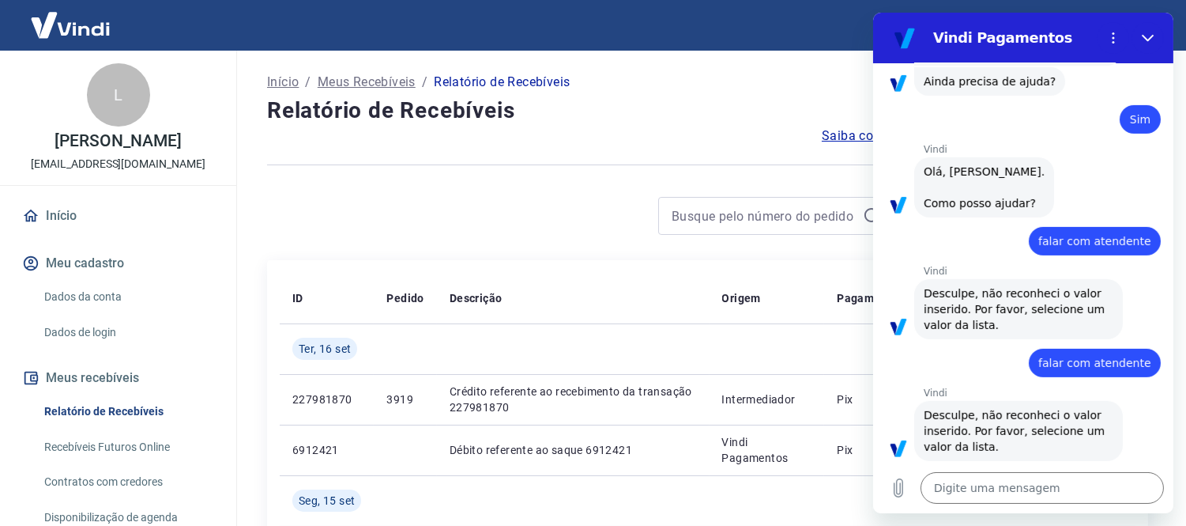
click at [966, 465] on div "Digite uma mensagem x" at bounding box center [1022, 487] width 300 height 51
click at [981, 475] on textarea at bounding box center [1041, 488] width 243 height 32
paste textarea "falar com atendente"
type textarea "falar com atendente"
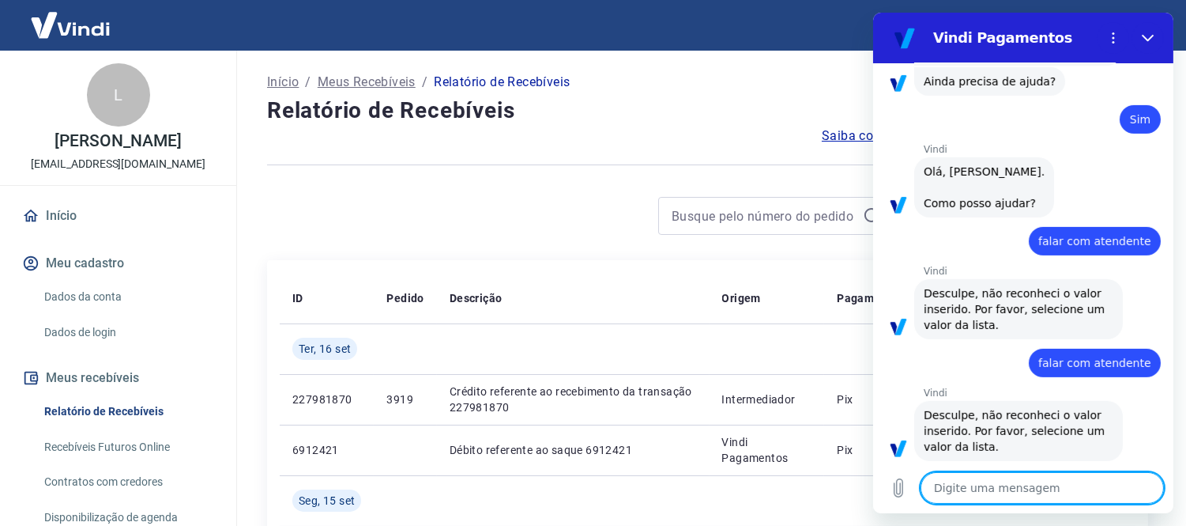
type textarea "x"
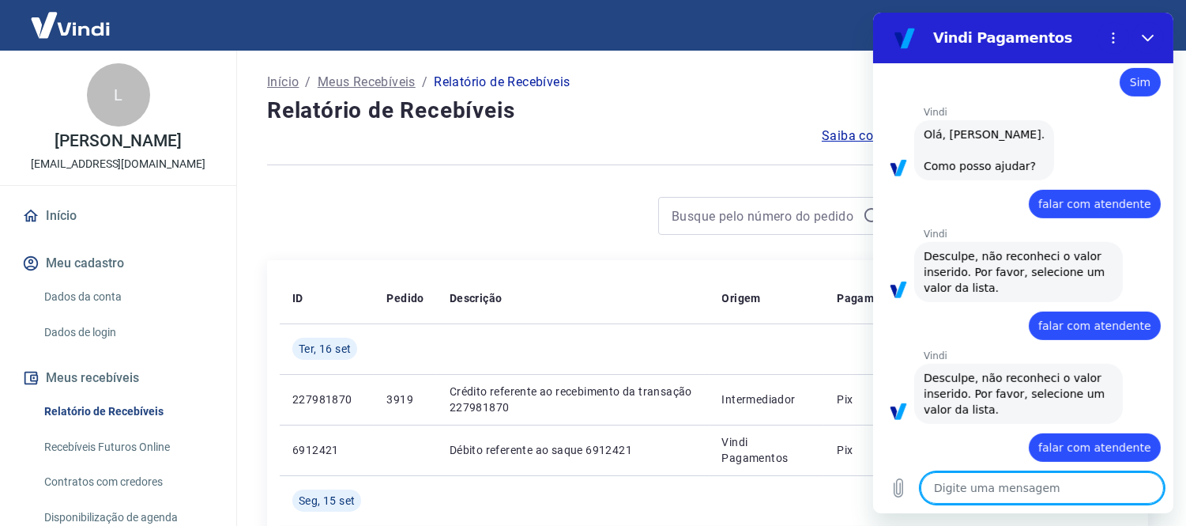
type textarea "x"
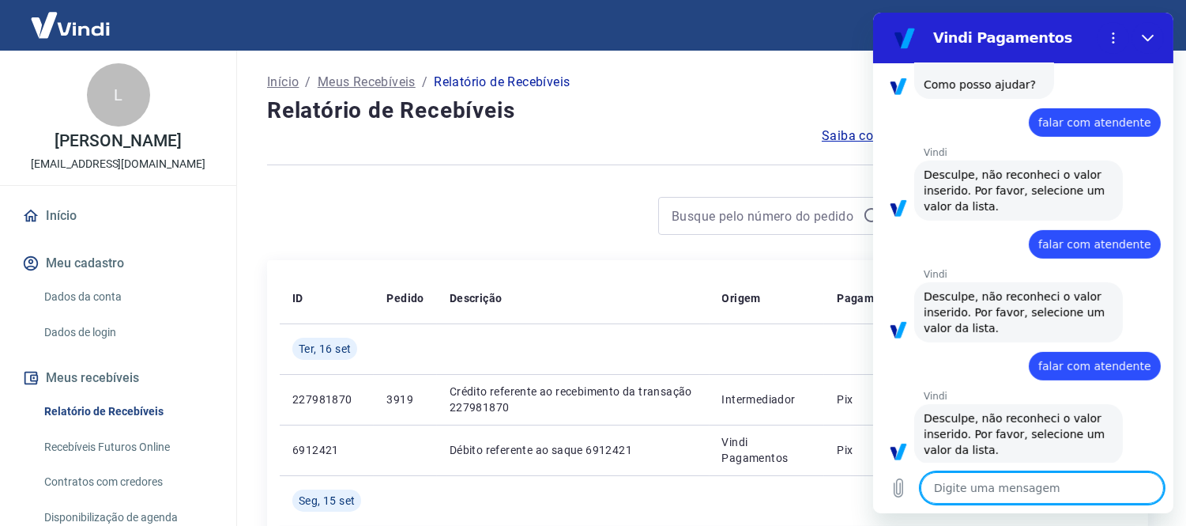
scroll to position [1165, 0]
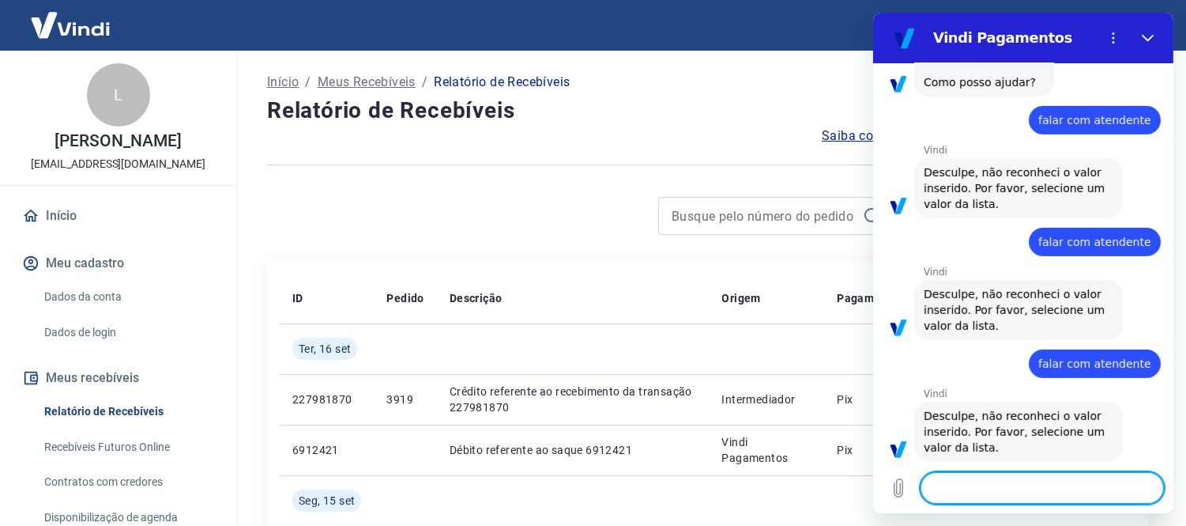
type textarea "x"
click at [990, 484] on textarea at bounding box center [1041, 488] width 243 height 32
paste textarea "falar com atendente"
type textarea "falar com atendente"
type textarea "x"
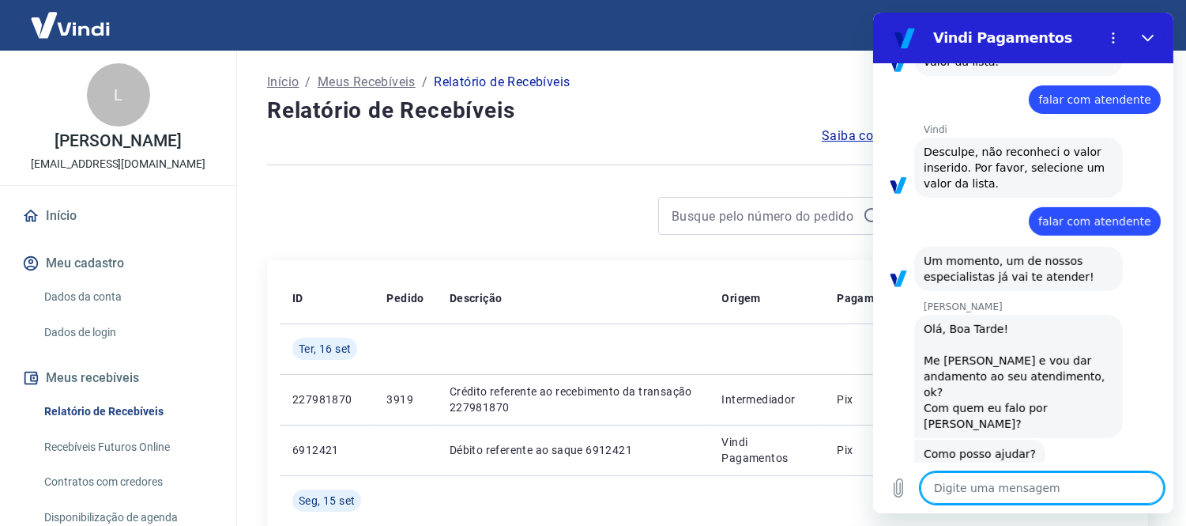
scroll to position [1427, 0]
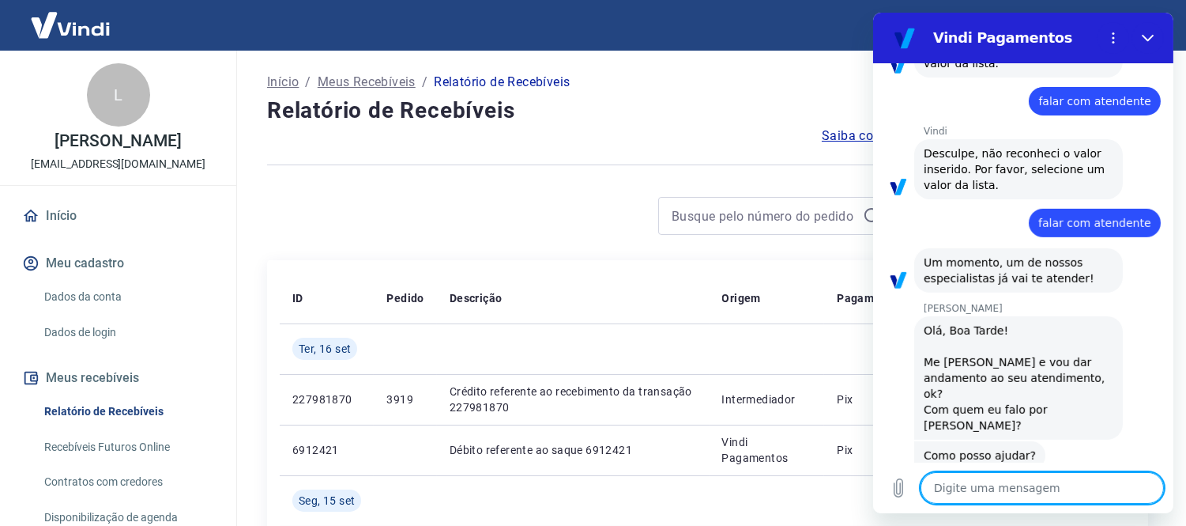
type textarea "x"
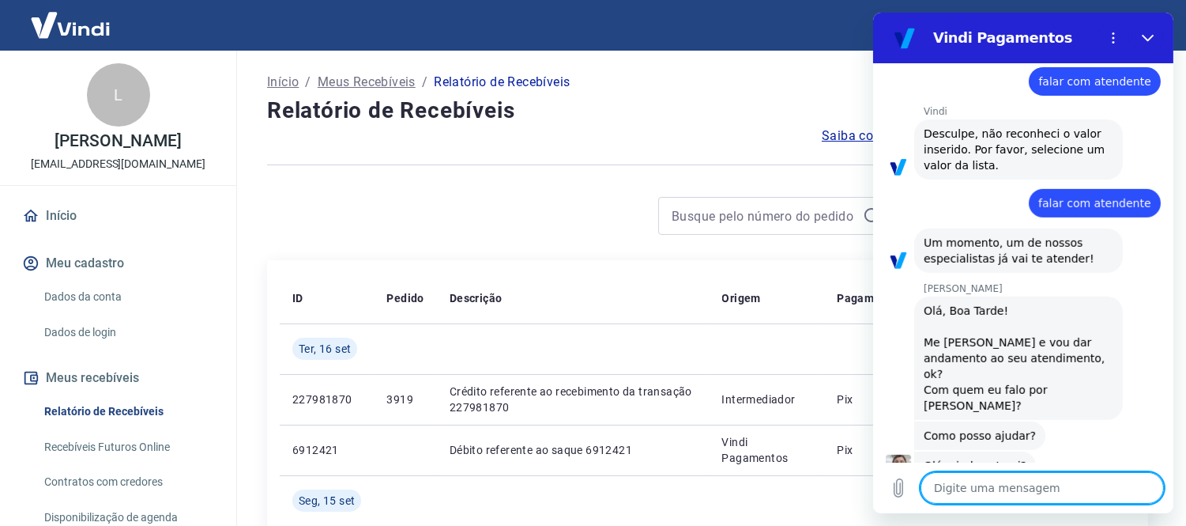
scroll to position [1449, 0]
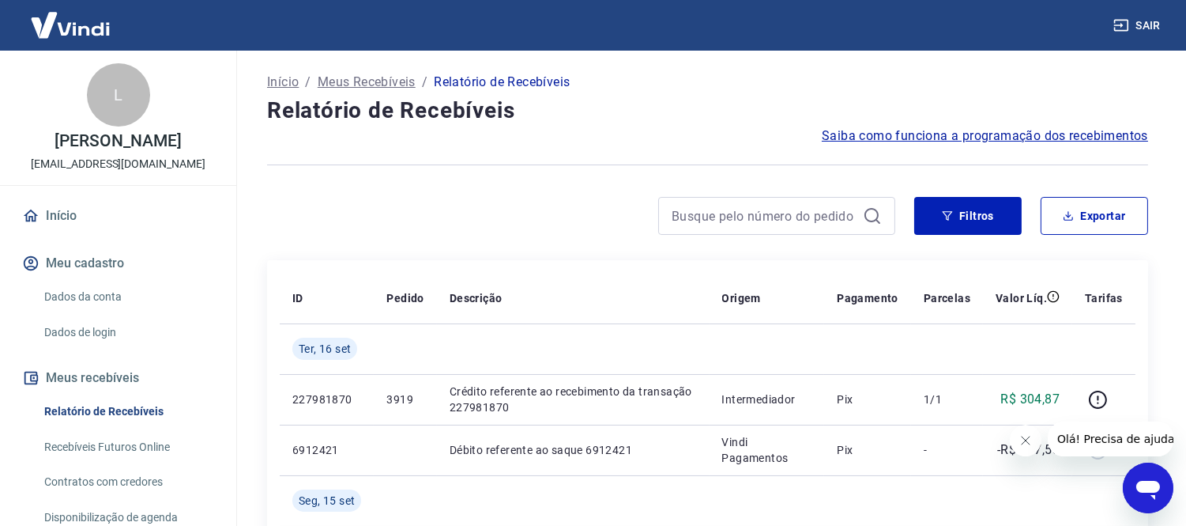
click at [1147, 490] on icon "Abrir janela de mensagens" at bounding box center [1148, 489] width 24 height 19
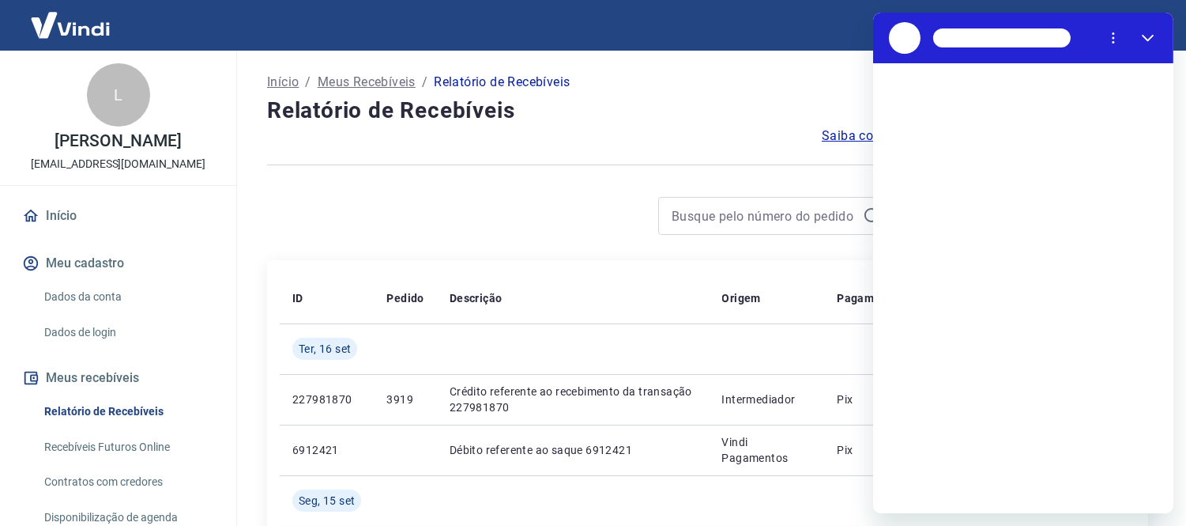
click at [937, 487] on div "Carregando conversa" at bounding box center [1022, 288] width 300 height 450
click at [939, 495] on div "Carregando conversa" at bounding box center [1022, 288] width 300 height 450
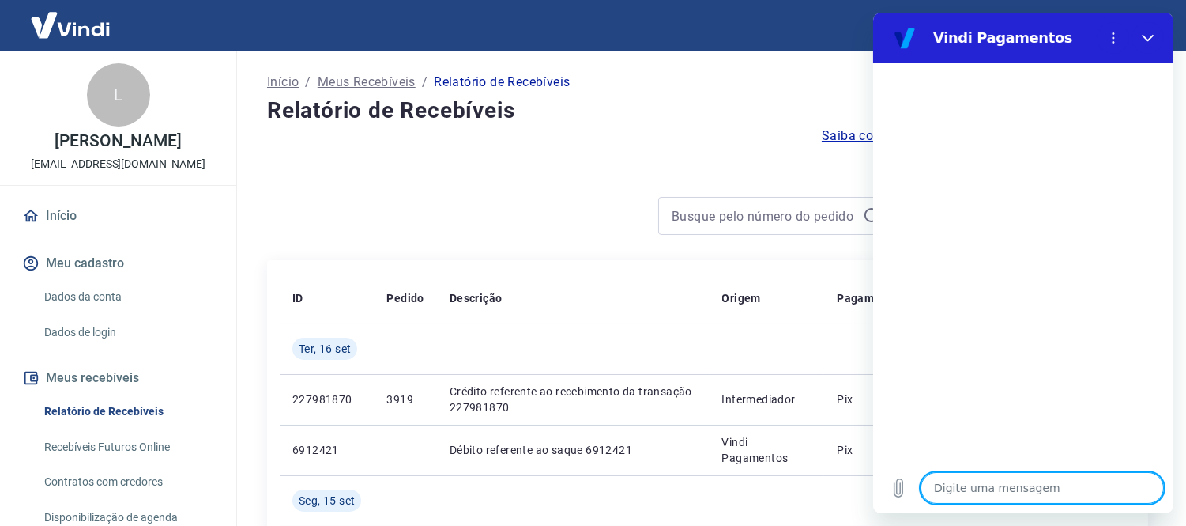
click at [1008, 486] on textarea at bounding box center [1041, 488] width 243 height 32
type textarea "b"
type textarea "x"
type textarea "bo"
type textarea "x"
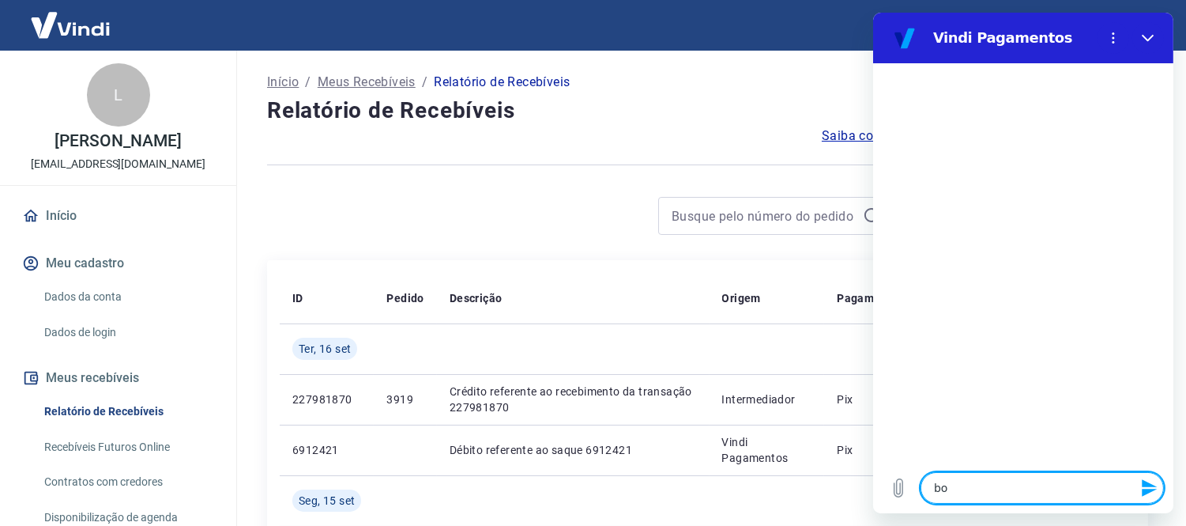
type textarea "boa"
type textarea "x"
type textarea "boa"
type textarea "x"
type textarea "boa t"
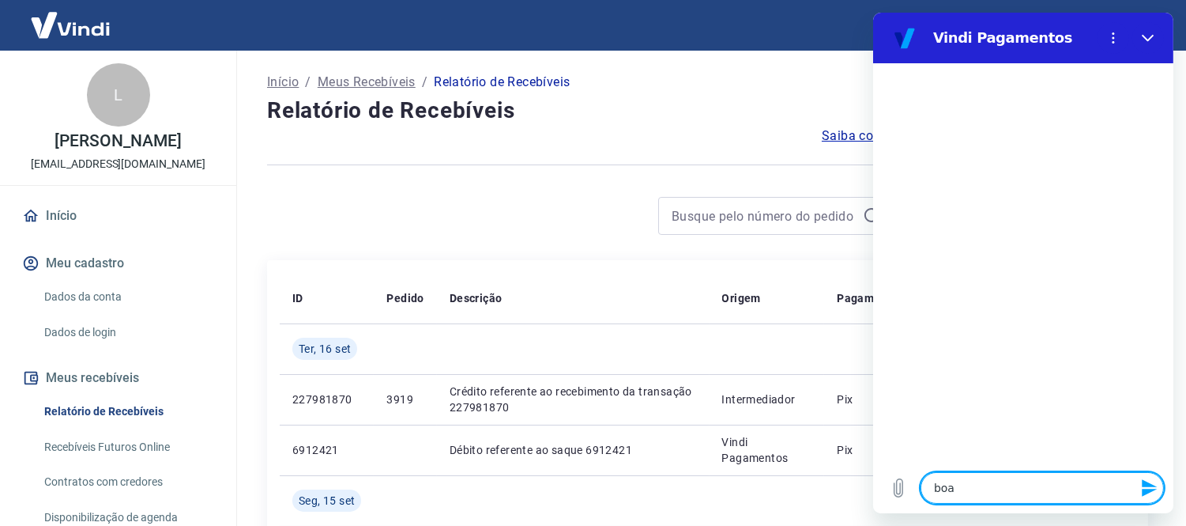
type textarea "x"
type textarea "boa ta"
type textarea "x"
type textarea "boa tar"
type textarea "x"
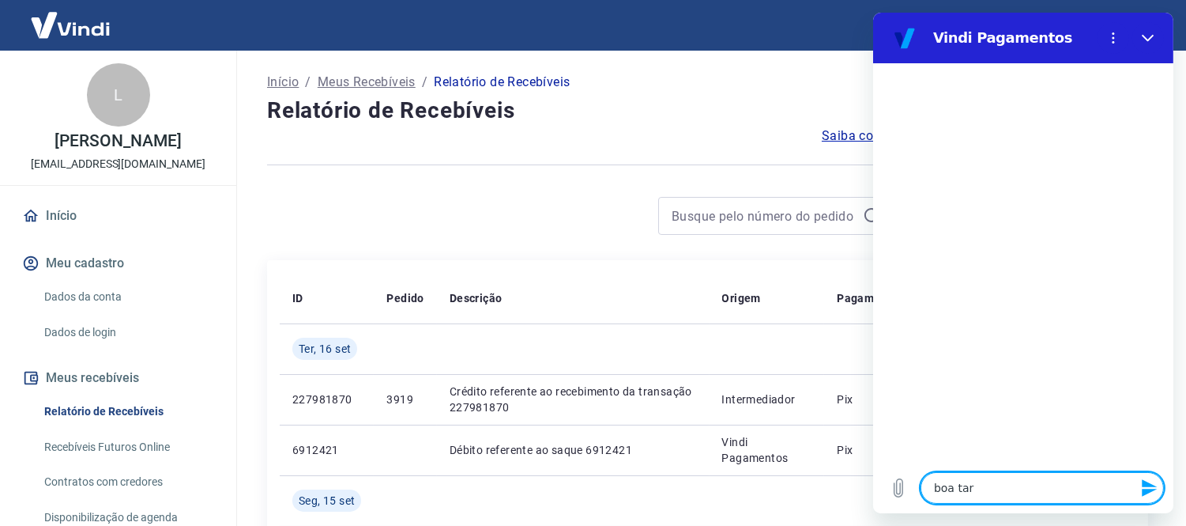
type textarea "boa tard"
type textarea "x"
type textarea "boa tarde"
type textarea "x"
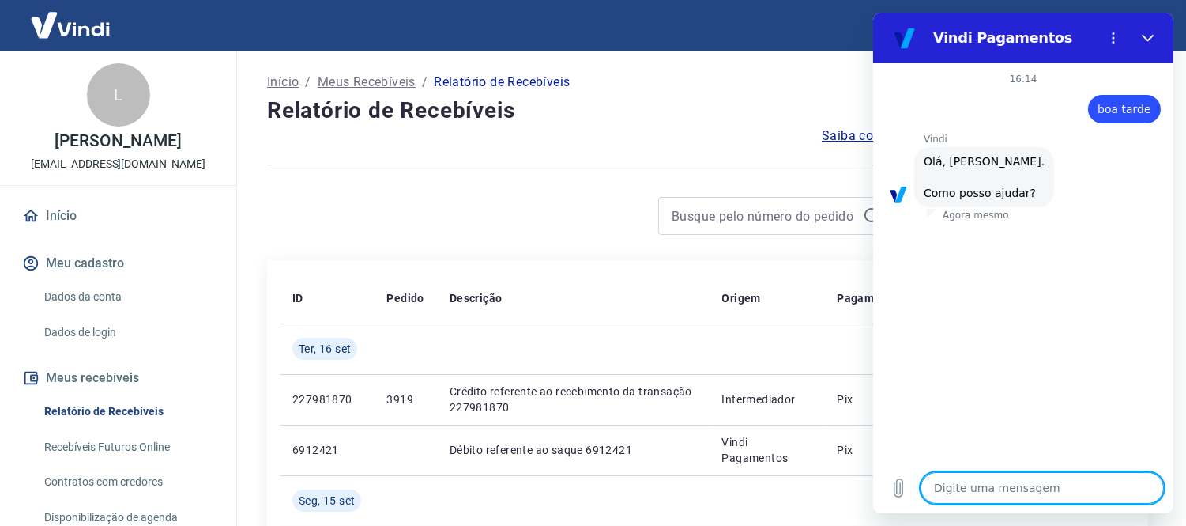
scroll to position [90, 0]
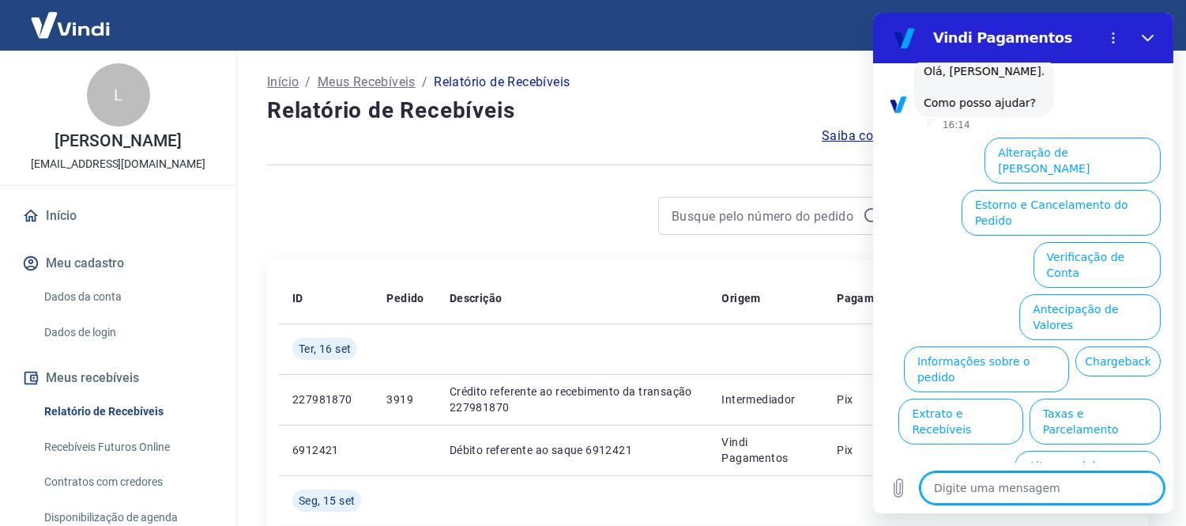
click at [1112, 488] on textarea at bounding box center [1041, 488] width 243 height 32
type textarea "f"
type textarea "x"
type textarea "fs"
type textarea "x"
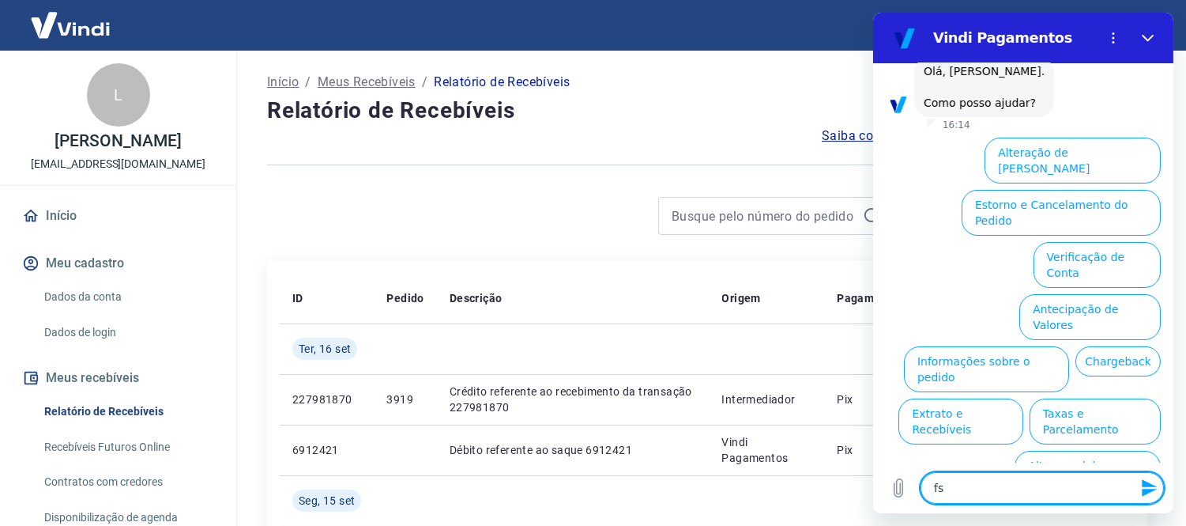
type textarea "f"
type textarea "x"
type textarea "fa"
type textarea "x"
type textarea "fal"
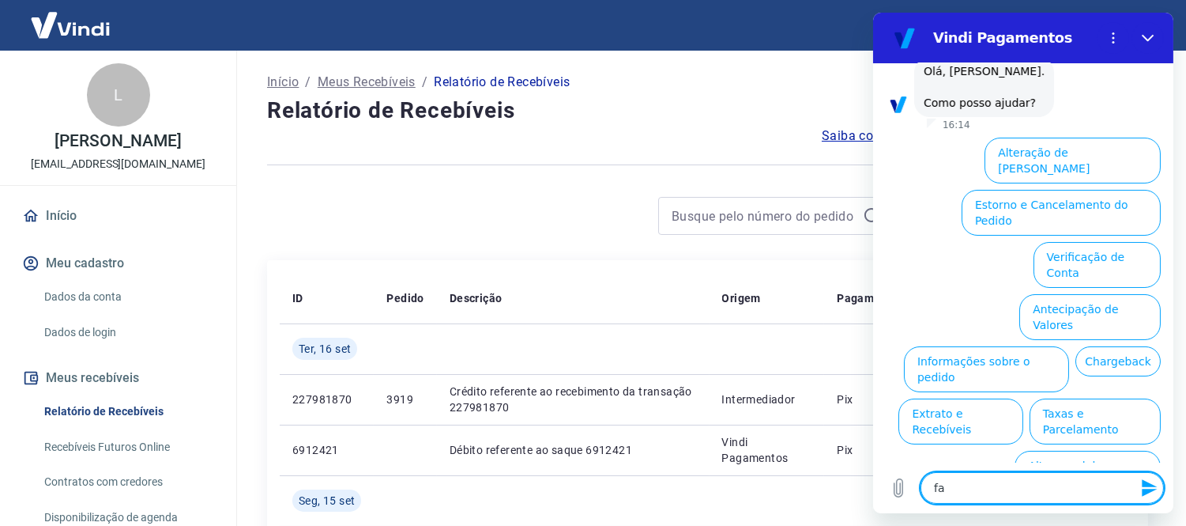
type textarea "x"
type textarea "fala"
type textarea "x"
type textarea "falar"
type textarea "x"
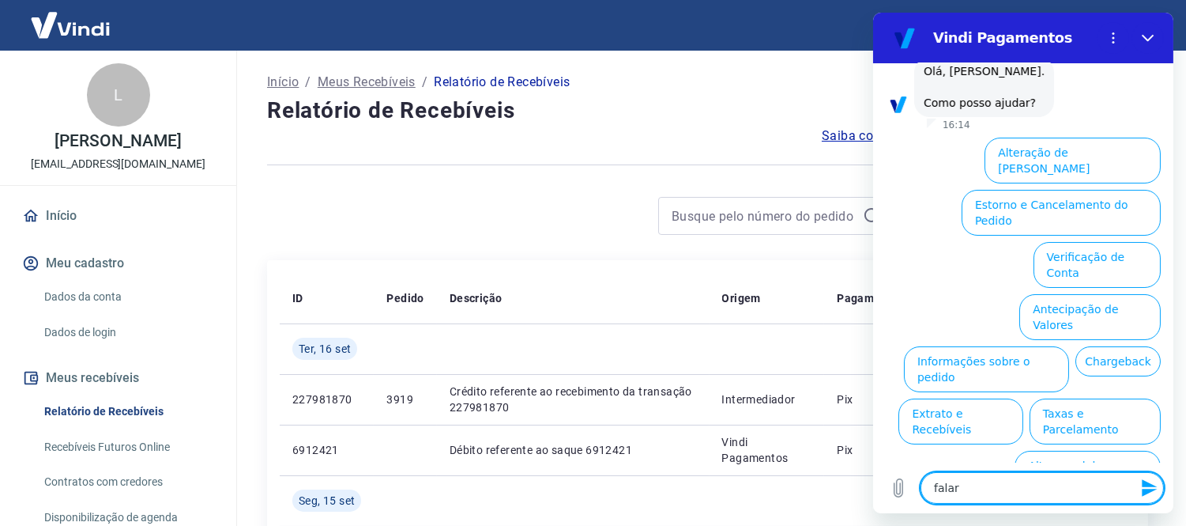
type textarea "falar"
type textarea "x"
type textarea "falar c"
type textarea "x"
type textarea "falar co"
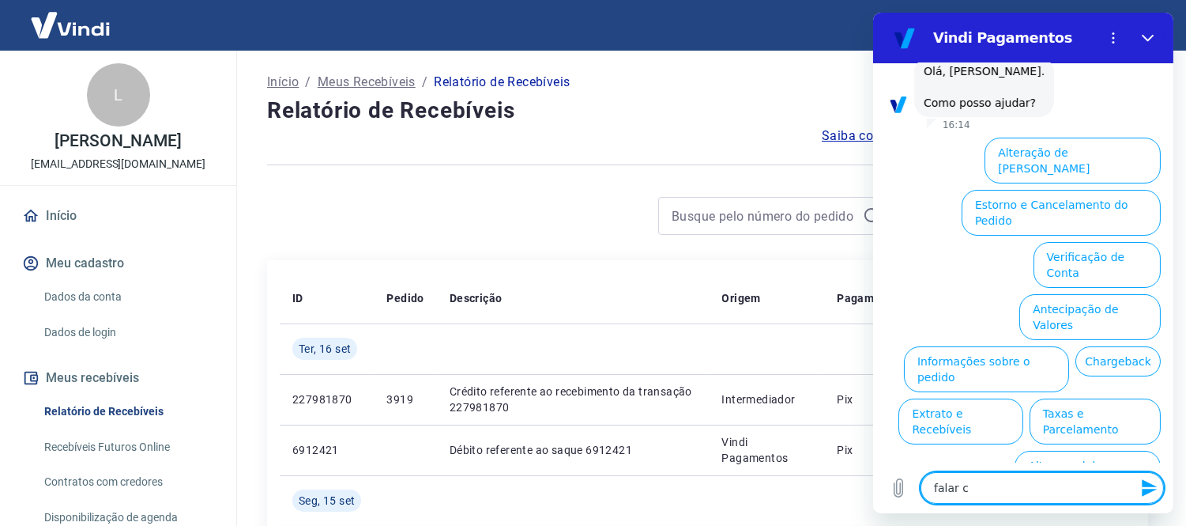
type textarea "x"
type textarea "falar coa"
type textarea "x"
type textarea "falar coat"
type textarea "x"
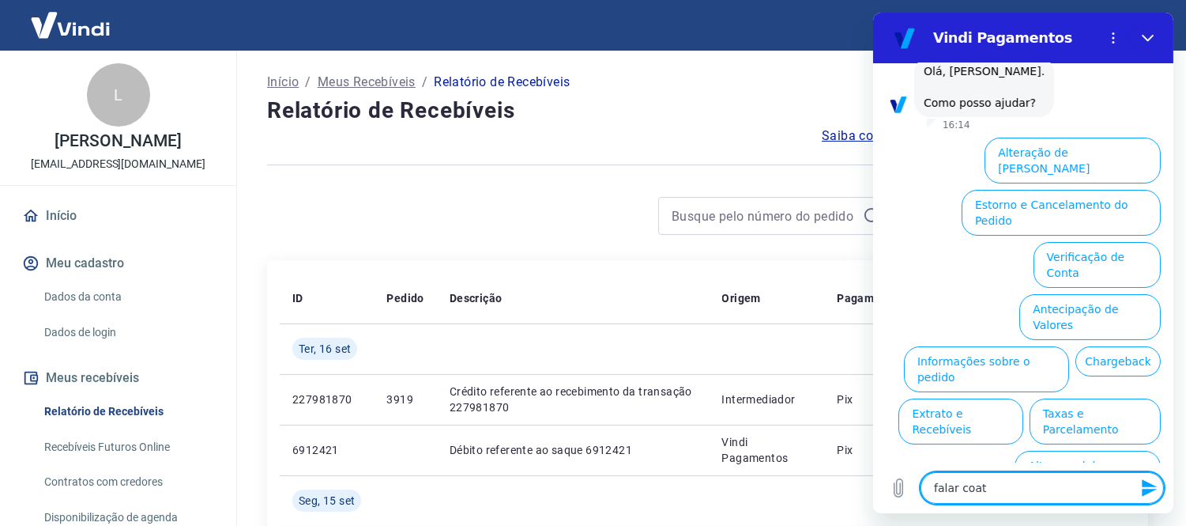
type textarea "falar coate"
type textarea "x"
type textarea "falar coaten"
type textarea "x"
type textarea "falar coatend"
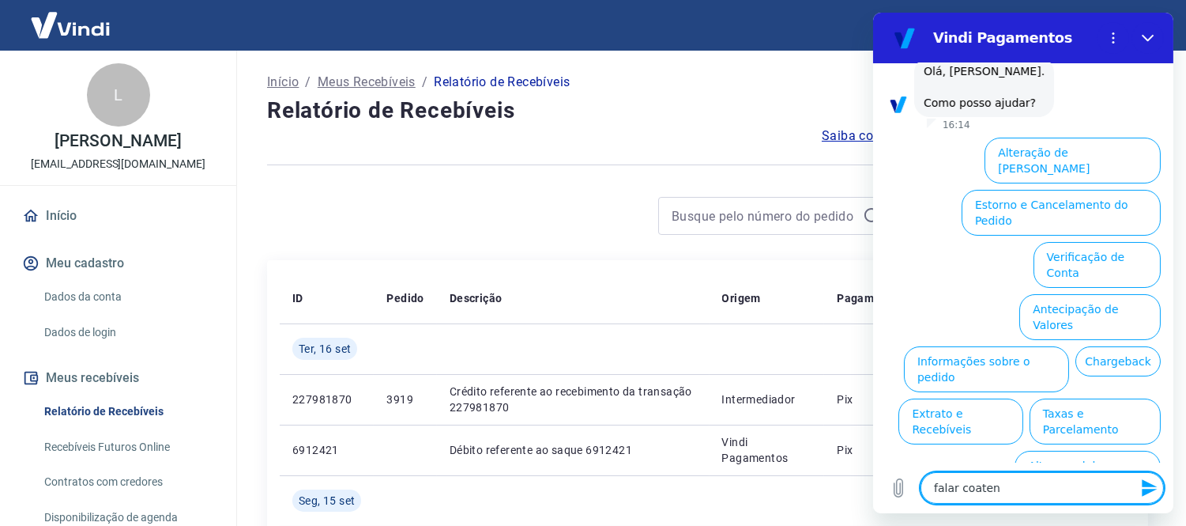
type textarea "x"
type textarea "falar coatende"
type textarea "x"
type textarea "falar coatenden"
type textarea "x"
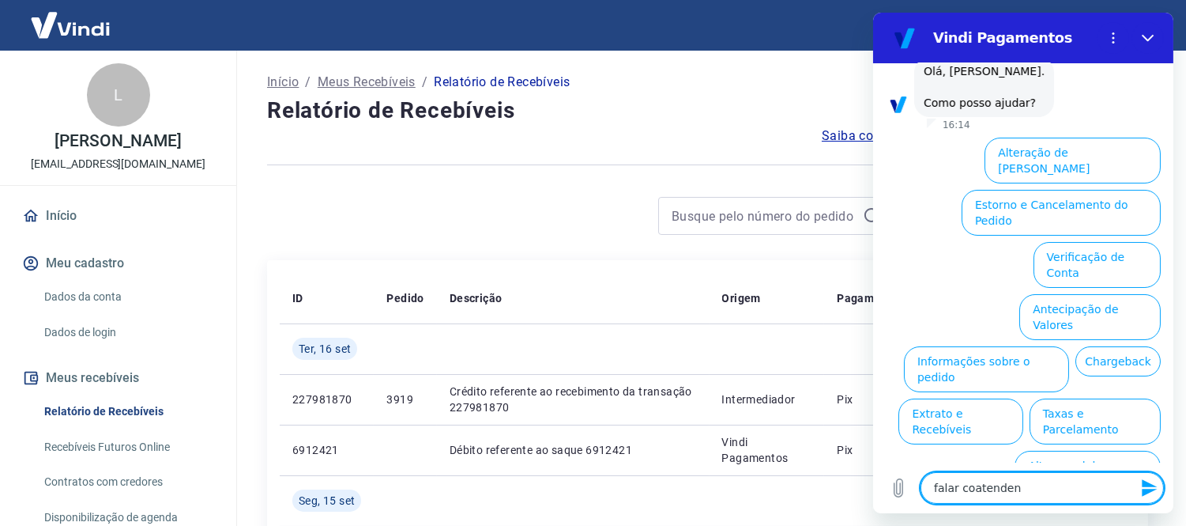
type textarea "falar coatendent"
type textarea "x"
type textarea "falar coatendente"
type textarea "x"
type textarea "falar coatendente"
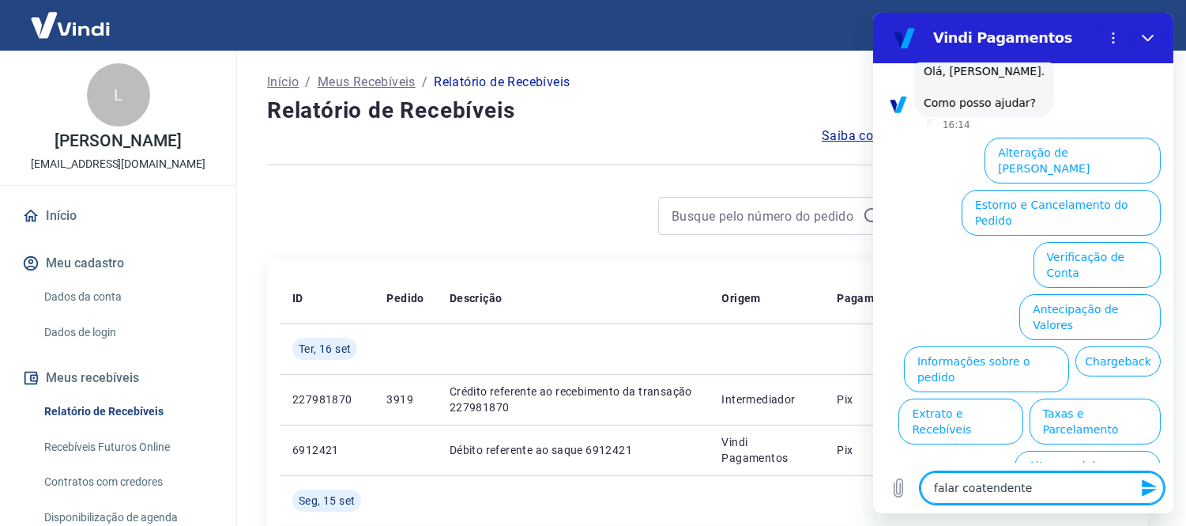
type textarea "x"
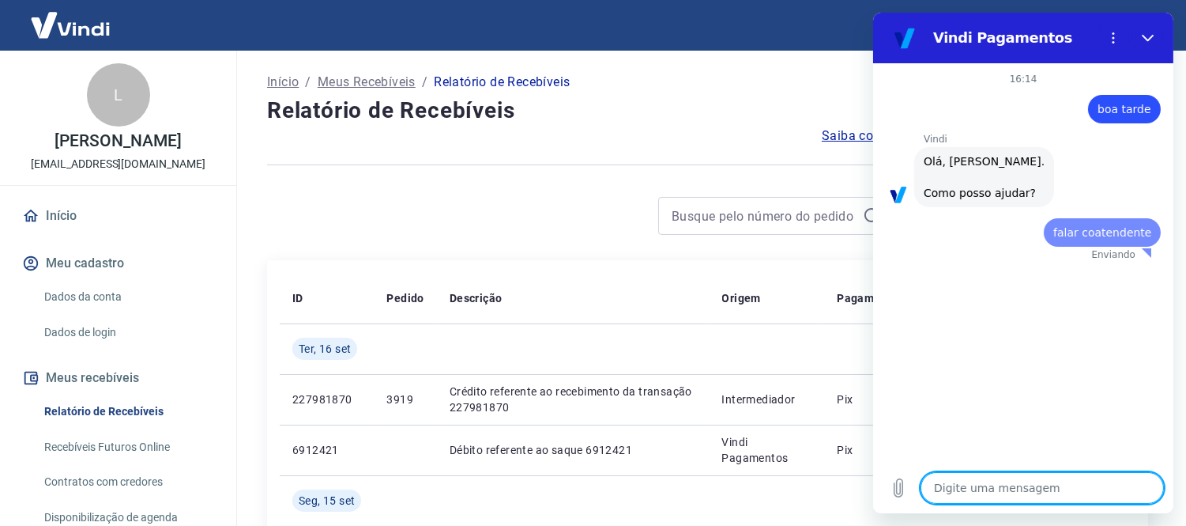
scroll to position [0, 0]
type textarea "x"
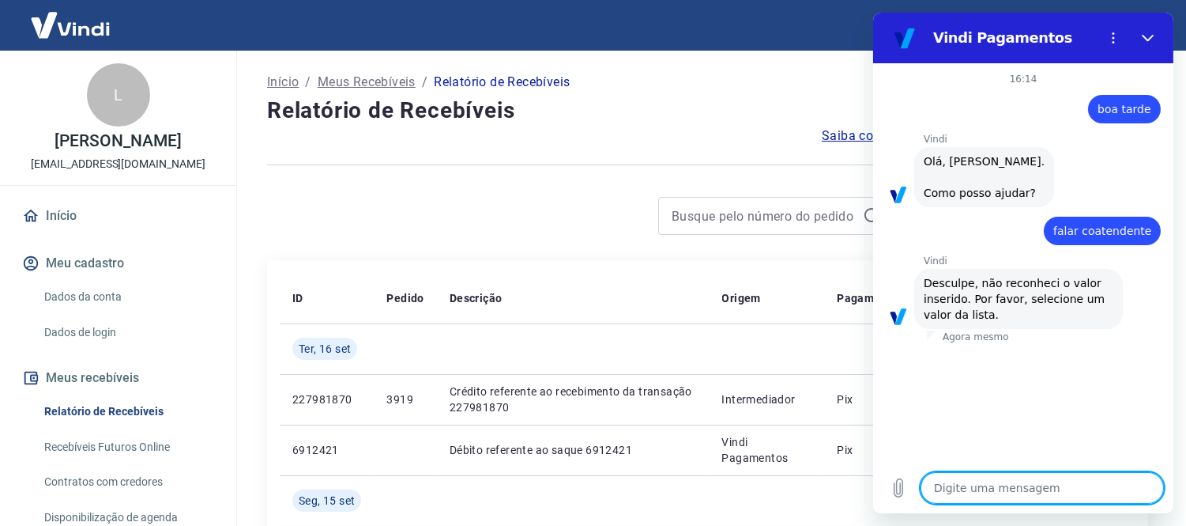
type textarea "f"
type textarea "x"
type textarea "fa"
type textarea "x"
type textarea "f"
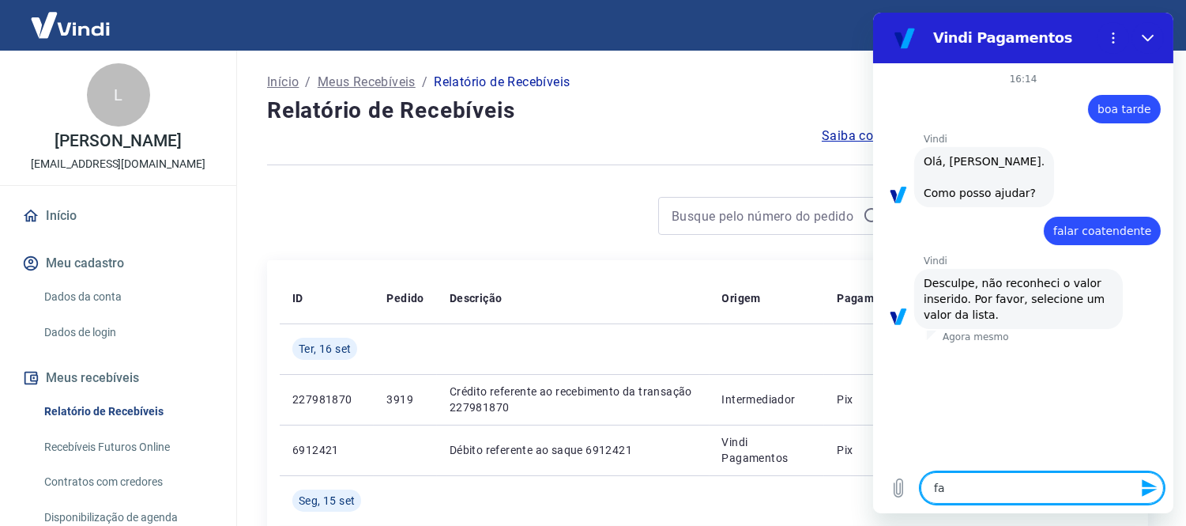
type textarea "x"
type textarea "falar com atendente"
type textarea "x"
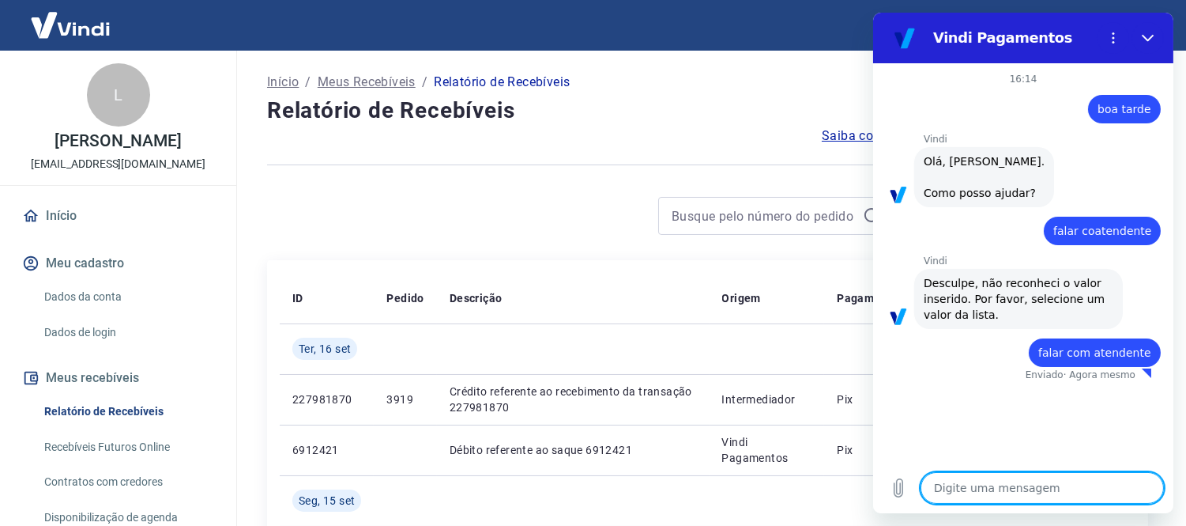
type textarea "x"
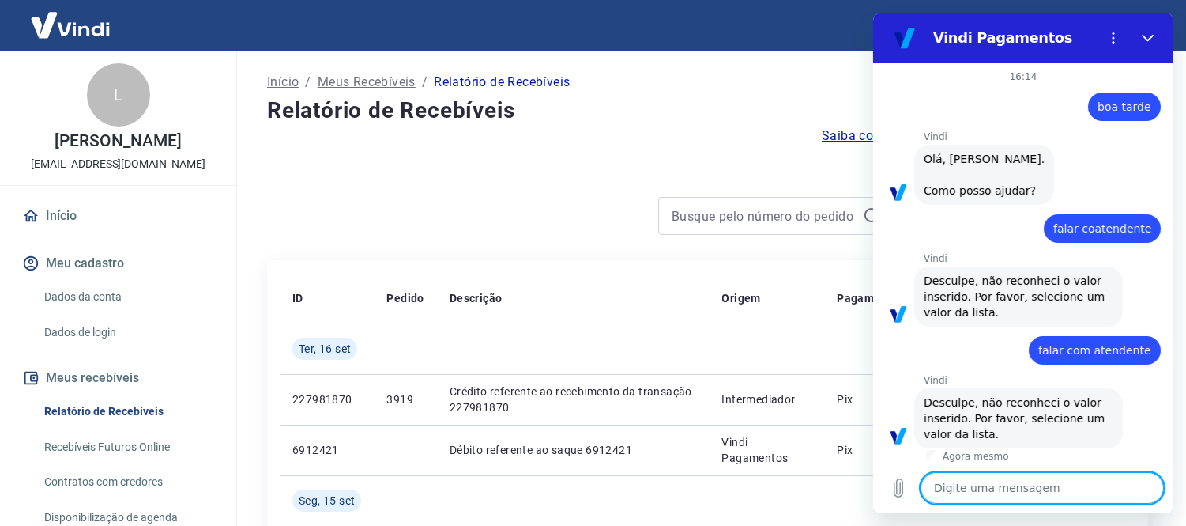
scroll to position [6, 0]
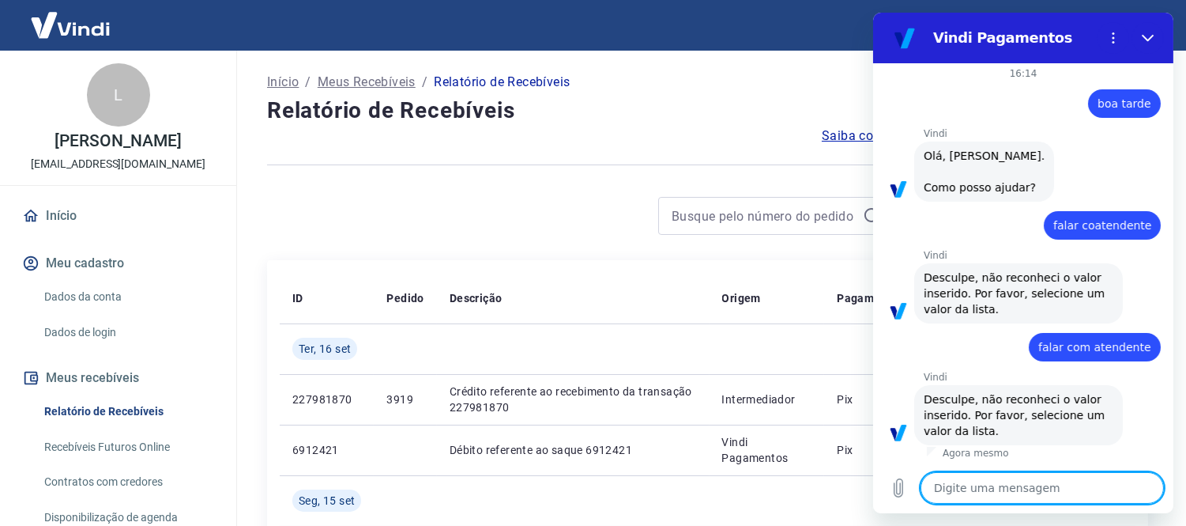
type textarea "falar com atendente"
type textarea "x"
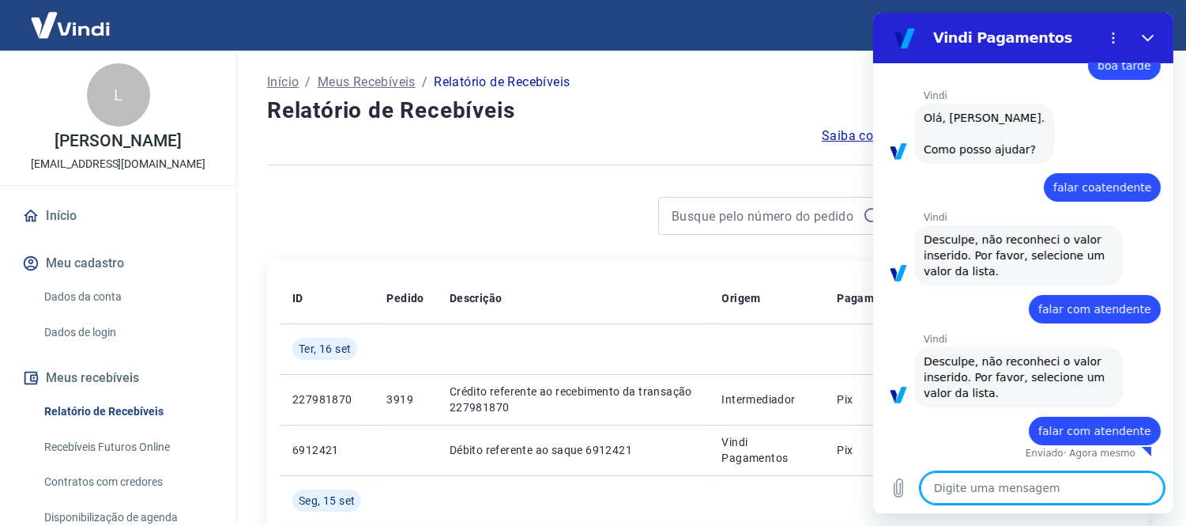
type textarea "x"
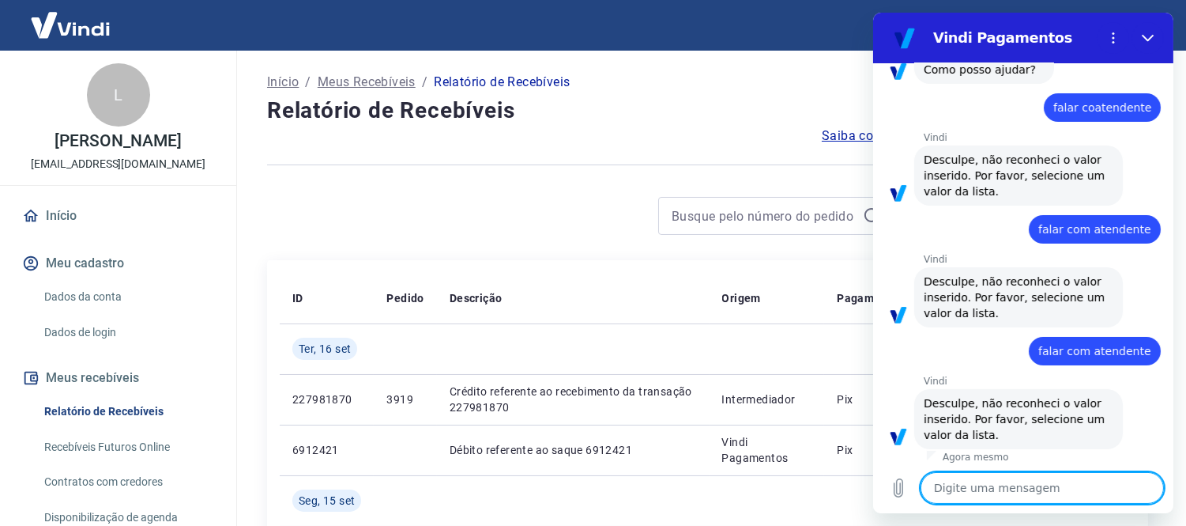
scroll to position [127, 0]
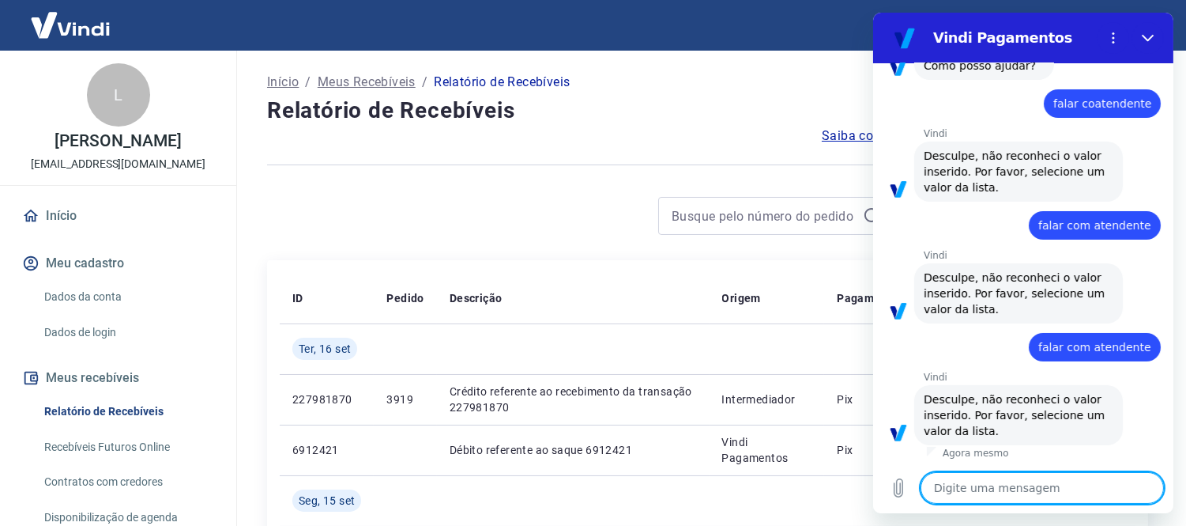
type textarea "falar com atendente"
type textarea "x"
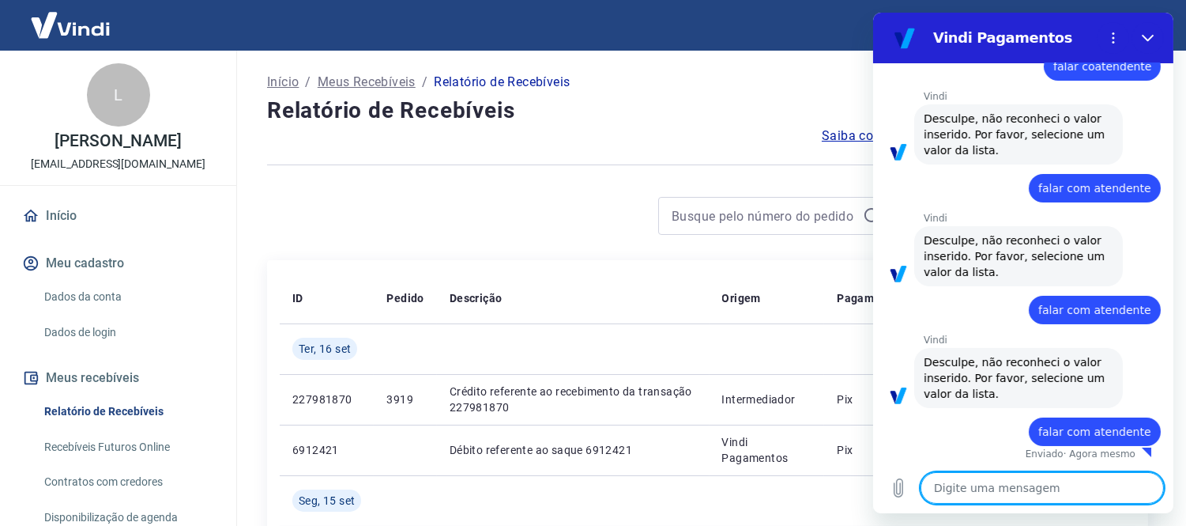
type textarea "x"
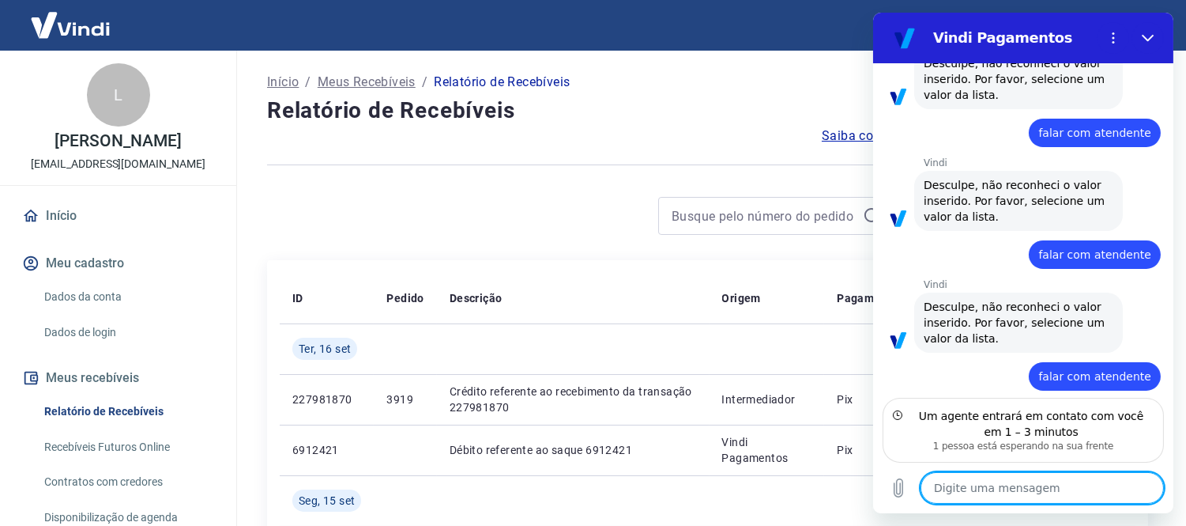
scroll to position [291, 0]
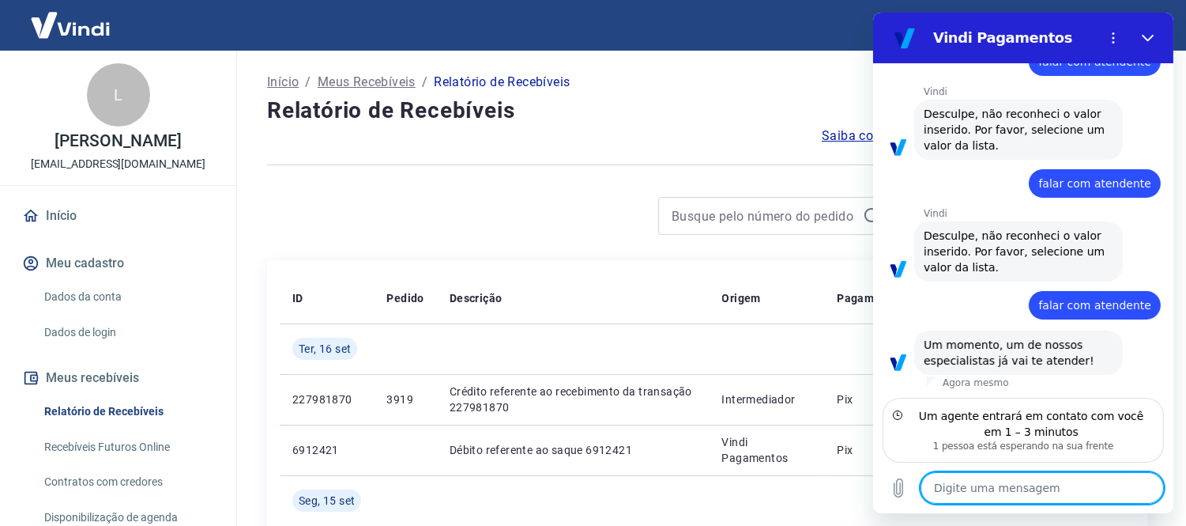
click at [1024, 479] on textarea at bounding box center [1041, 488] width 243 height 32
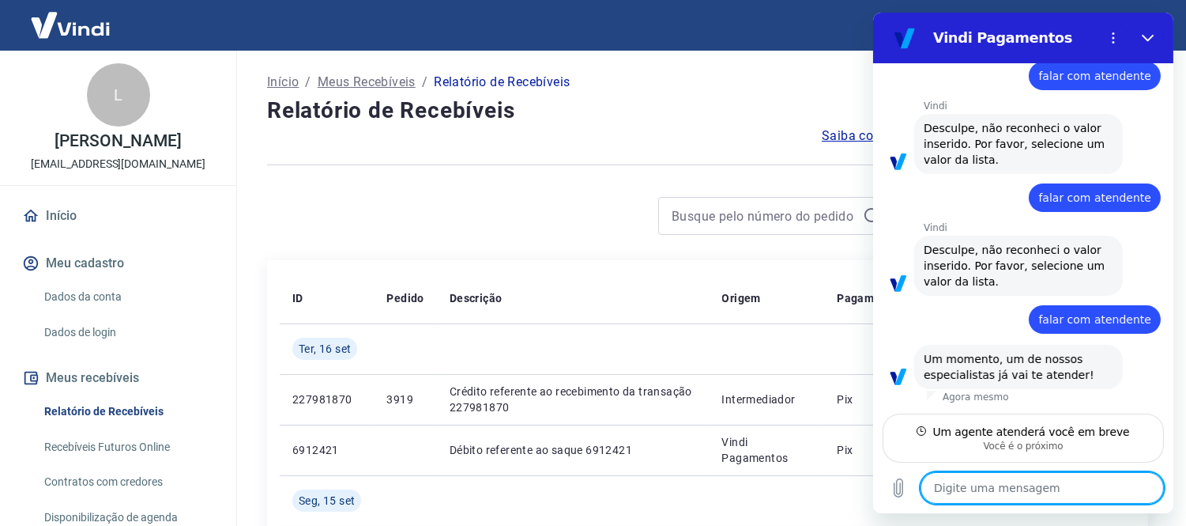
scroll to position [275, 0]
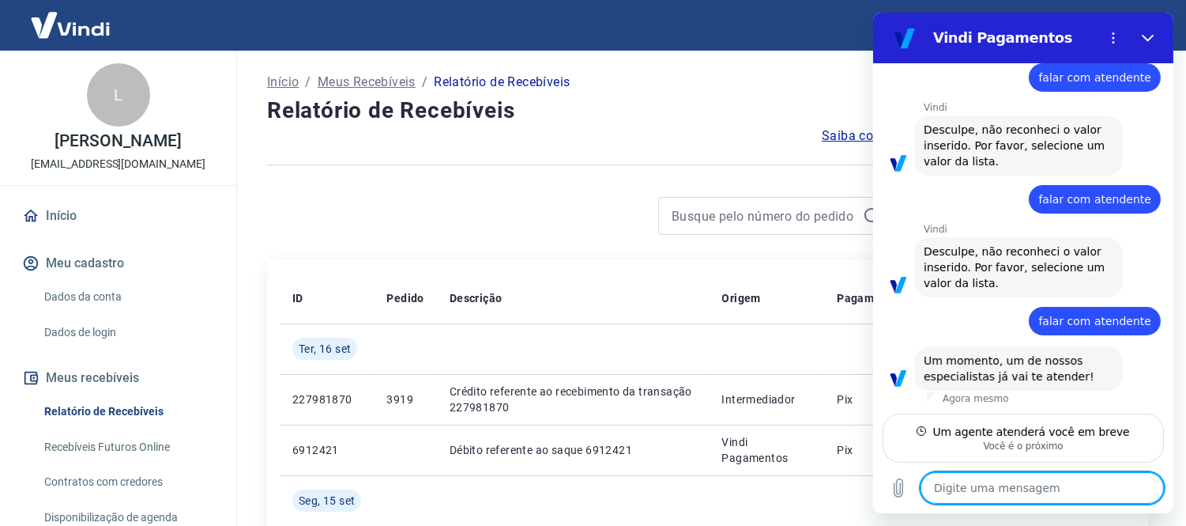
type textarea "o"
type textarea "x"
type textarea "b"
type textarea "x"
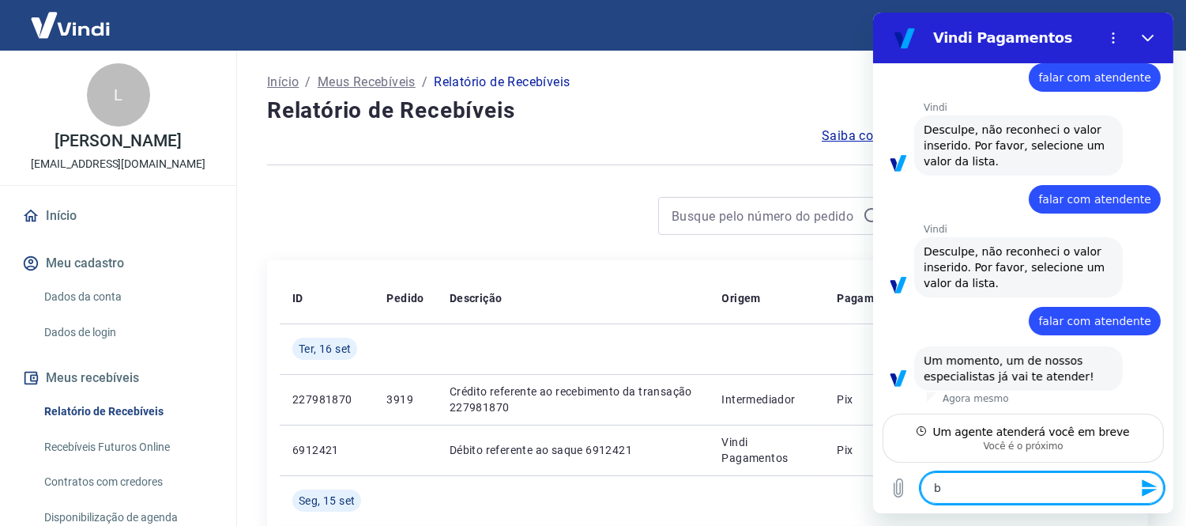
type textarea "bo"
type textarea "x"
type textarea "boa"
type textarea "x"
type textarea "boa"
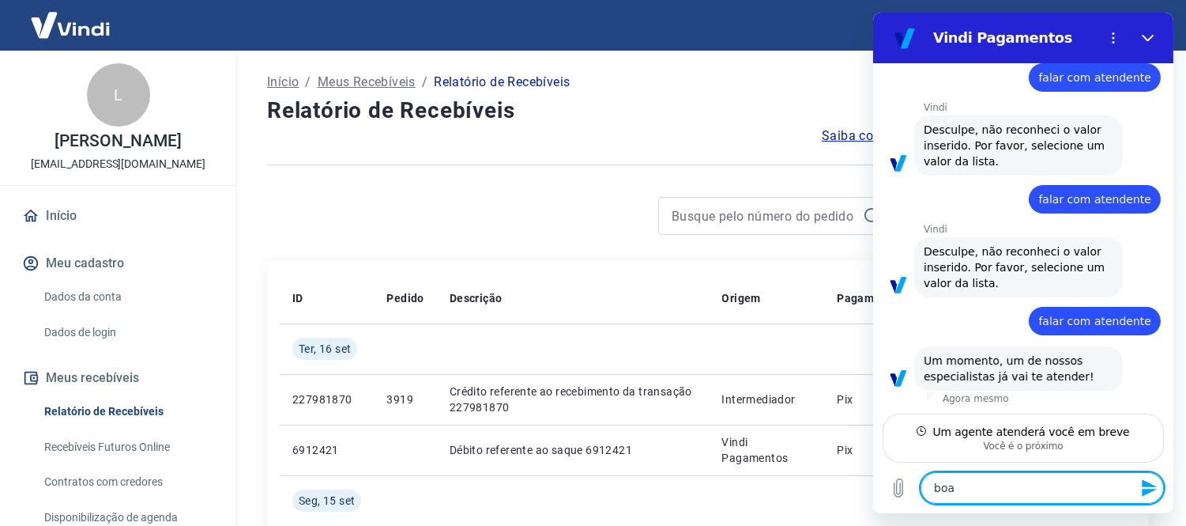
type textarea "x"
type textarea "boa t"
type textarea "x"
type textarea "boa ta"
type textarea "x"
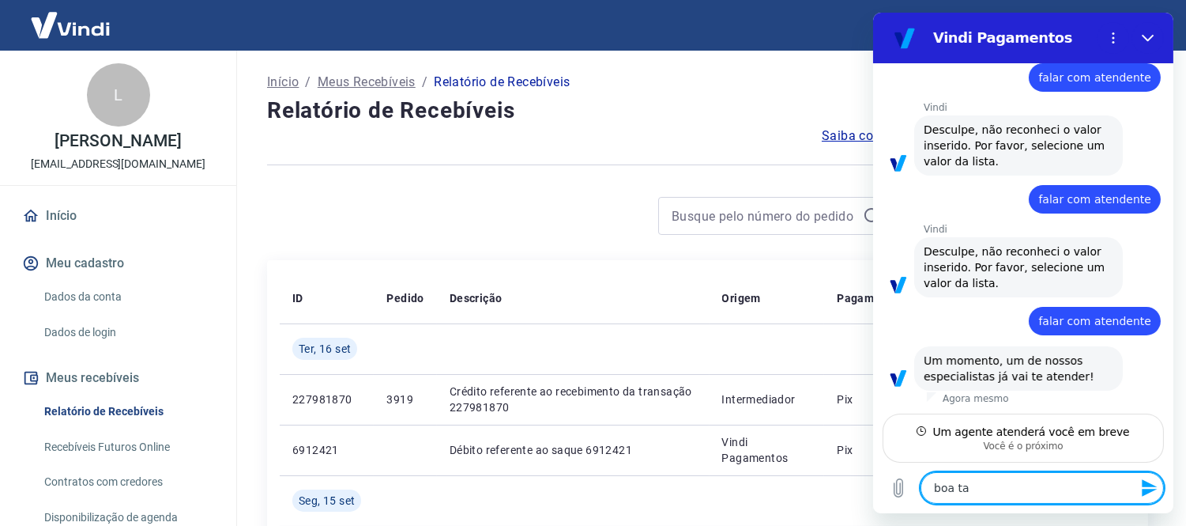
type textarea "boa tar"
type textarea "x"
type textarea "boa tard"
type textarea "x"
type textarea "boa tarde"
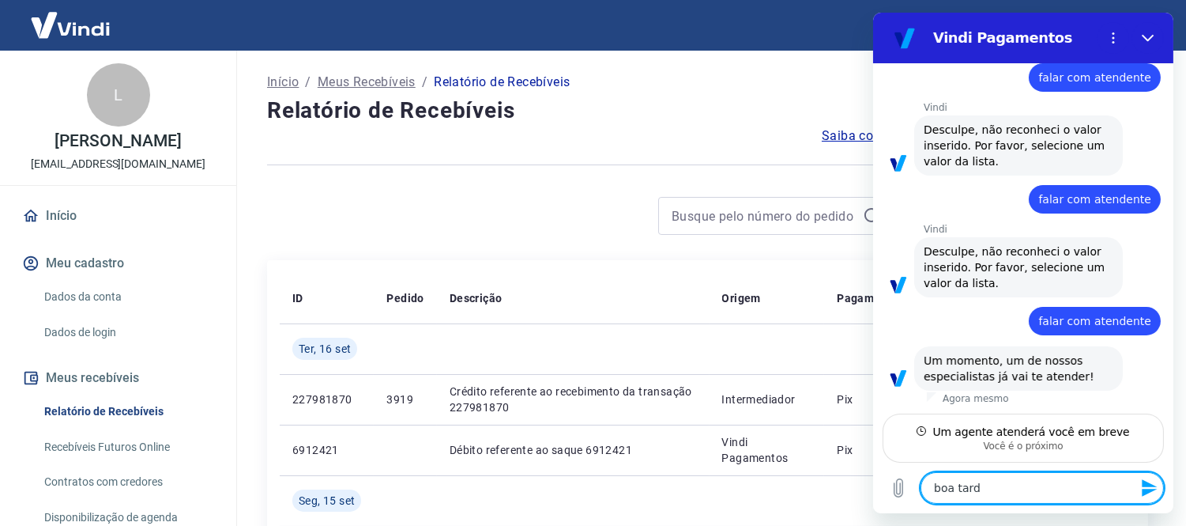
type textarea "x"
type textarea "boa tarde,"
type textarea "x"
type textarea "boa tarde,"
type textarea "x"
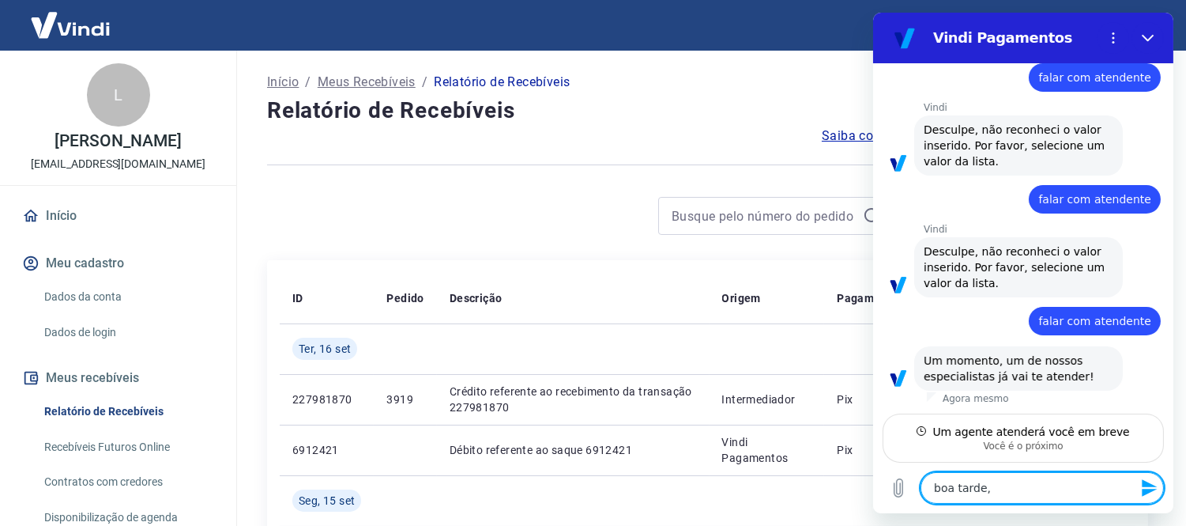
type textarea "boa tarde, g"
type textarea "x"
type textarea "boa tarde, go"
type textarea "x"
type textarea "boa tarde, gos"
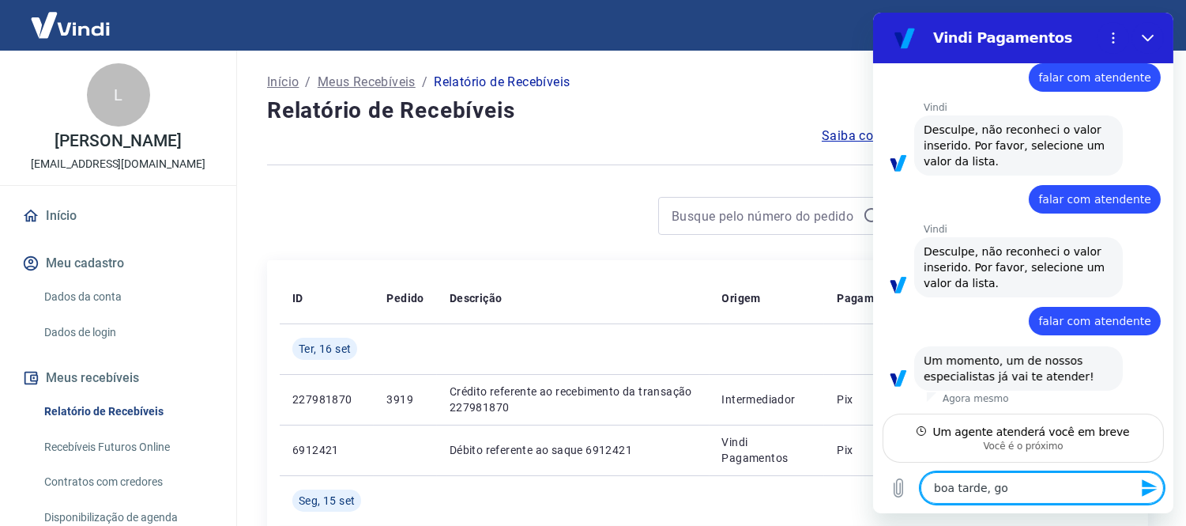
type textarea "x"
type textarea "boa tarde, gost"
type textarea "x"
type textarea "boa tarde, gosta"
type textarea "x"
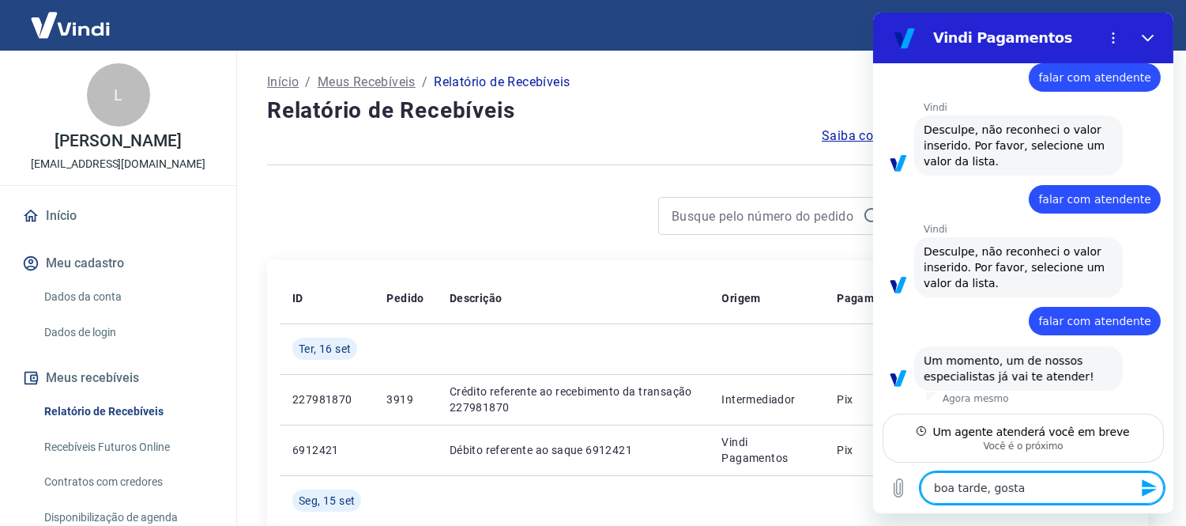
type textarea "boa tarde, gostar"
type textarea "x"
type textarea "boa tarde, gostari"
type textarea "x"
type textarea "boa tarde, gostaria"
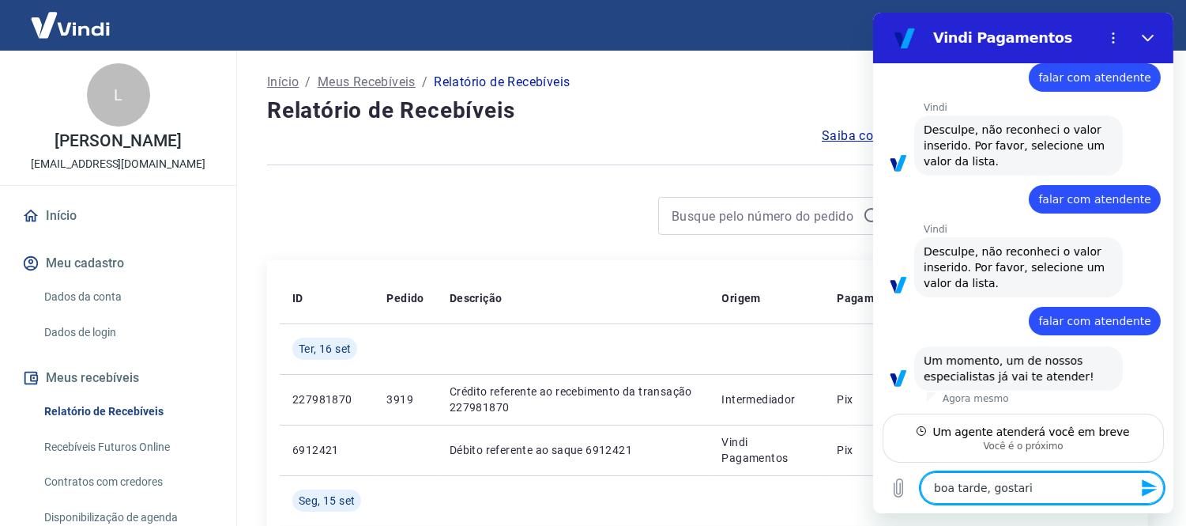
type textarea "x"
type textarea "boa tarde, gostaria"
type textarea "x"
type textarea "boa tarde, gostaria d"
type textarea "x"
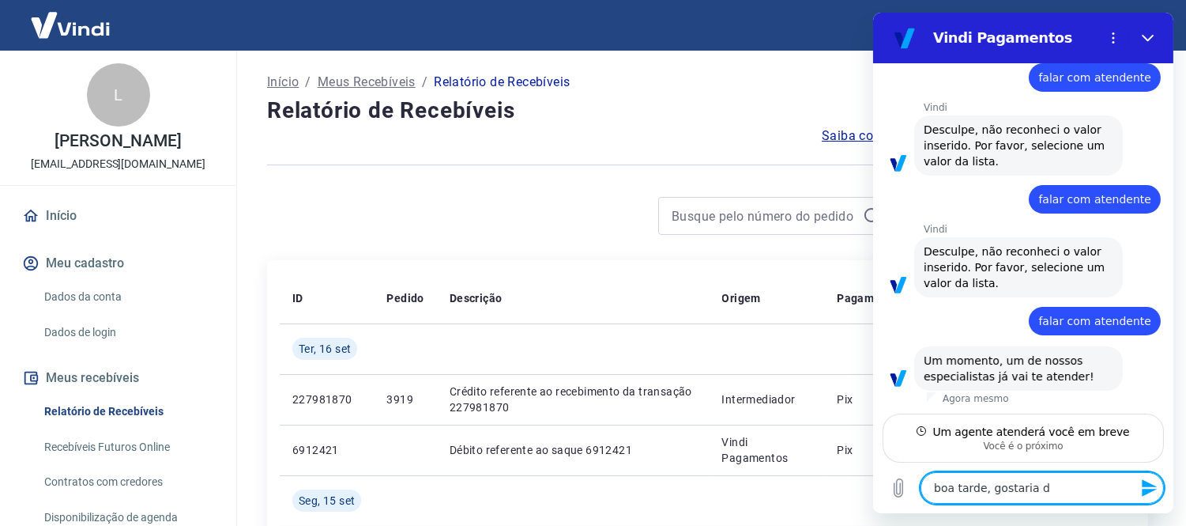
type textarea "boa tarde, gostaria de"
type textarea "x"
type textarea "boa tarde, gostaria de"
type textarea "x"
type textarea "boa tarde, gostaria de s"
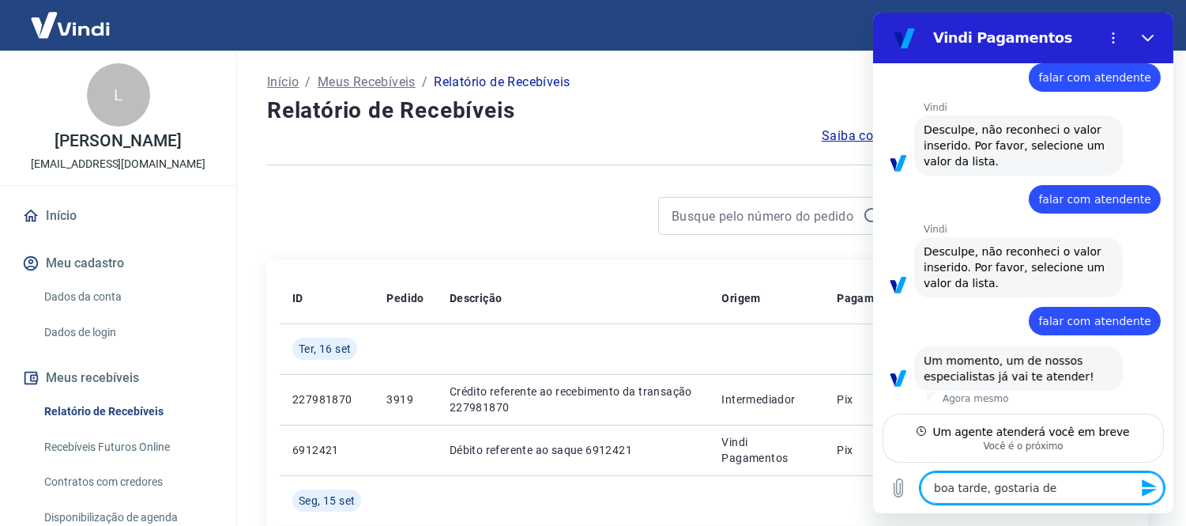
type textarea "x"
type textarea "boa tarde, gostaria de sa"
type textarea "x"
type textarea "boa tarde, gostaria de sab"
type textarea "x"
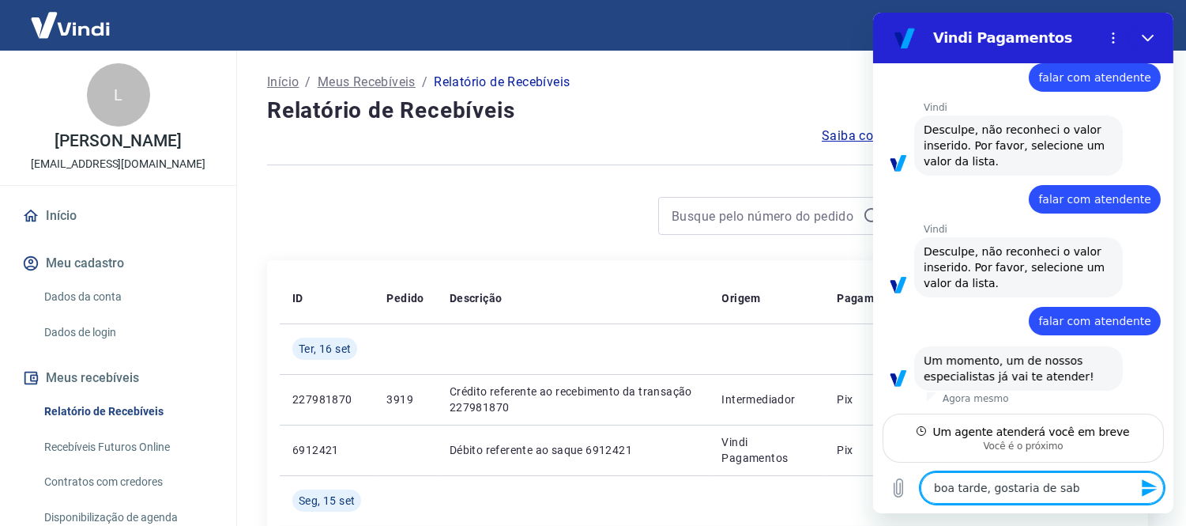
type textarea "boa tarde, gostaria de sabe"
type textarea "x"
type textarea "boa tarde, gostaria de saber"
type textarea "x"
type textarea "boa tarde, gostaria de saber"
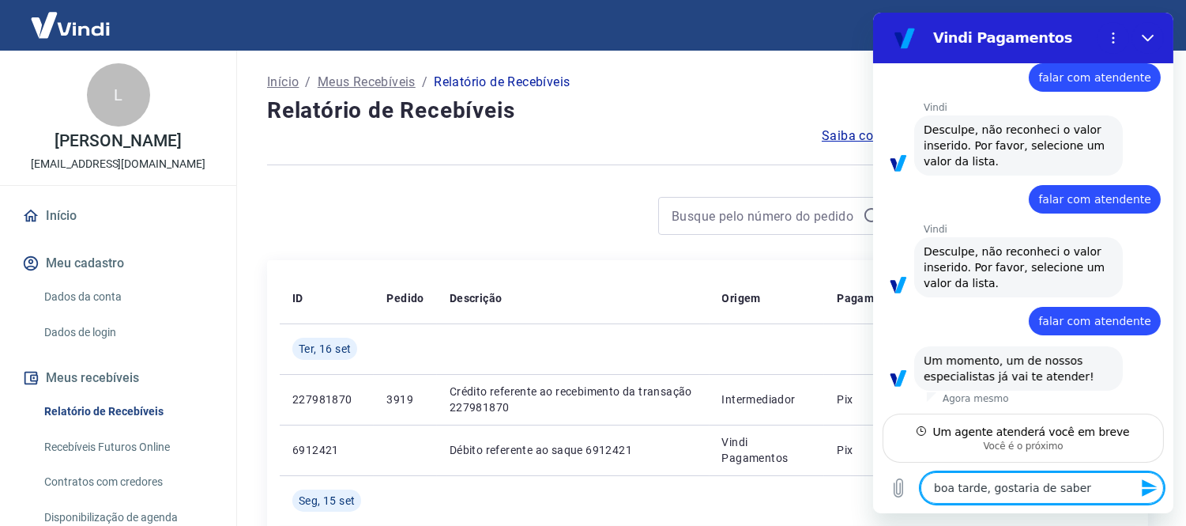
type textarea "x"
type textarea "boa tarde, gostaria de saber s"
type textarea "x"
type textarea "boa tarde, gostaria de saber se"
type textarea "x"
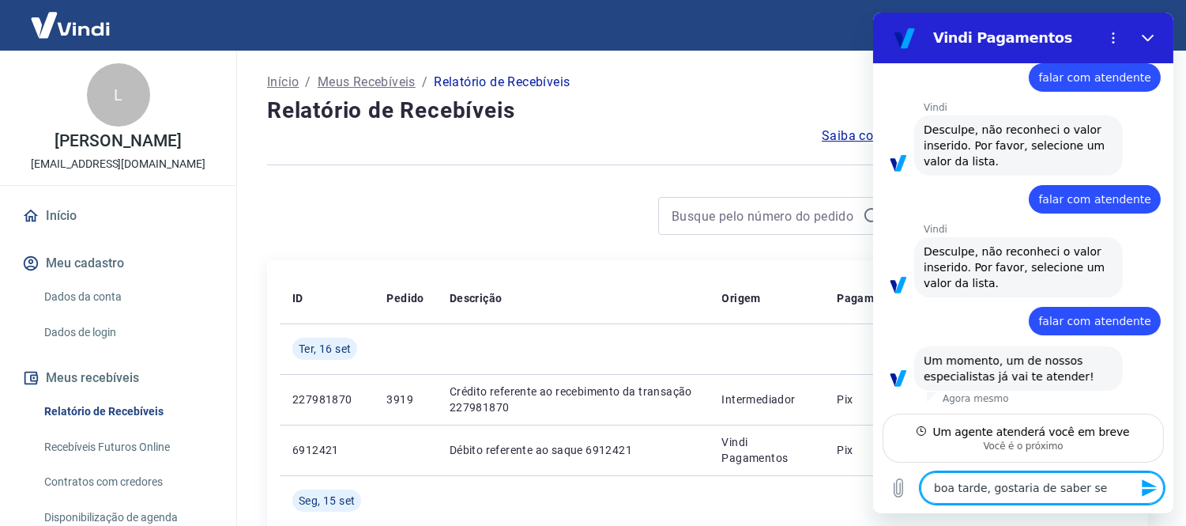
type textarea "boa tarde, gostaria de saber se"
type textarea "x"
type textarea "boa tarde, gostaria de saber se j"
type textarea "x"
type textarea "boa tarde, gostaria de saber se ja"
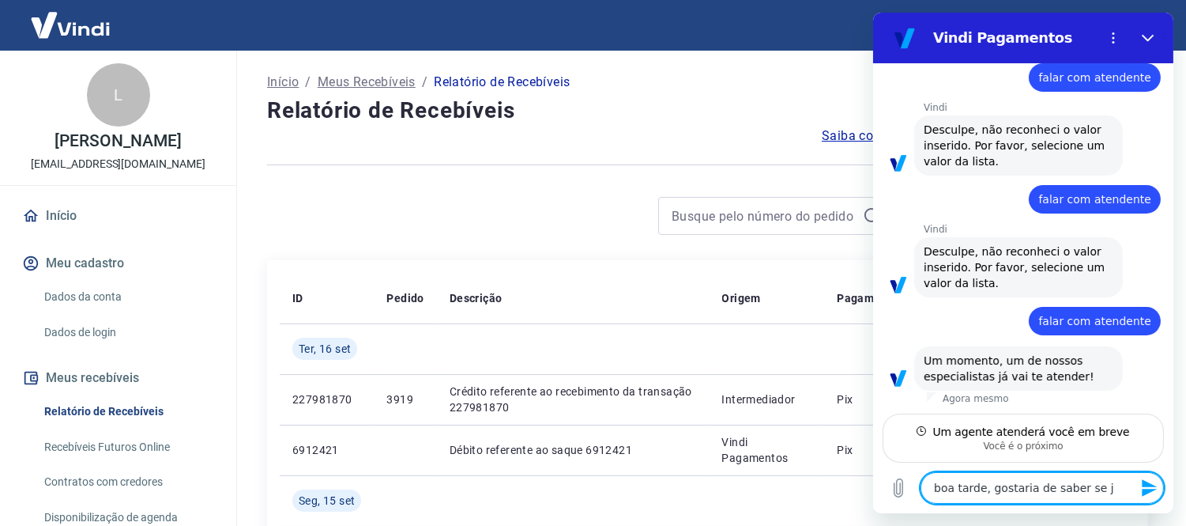
type textarea "x"
type textarea "boa tarde, gostaria de saber se ja"
type textarea "x"
type textarea "boa tarde, gostaria de saber se ja f"
type textarea "x"
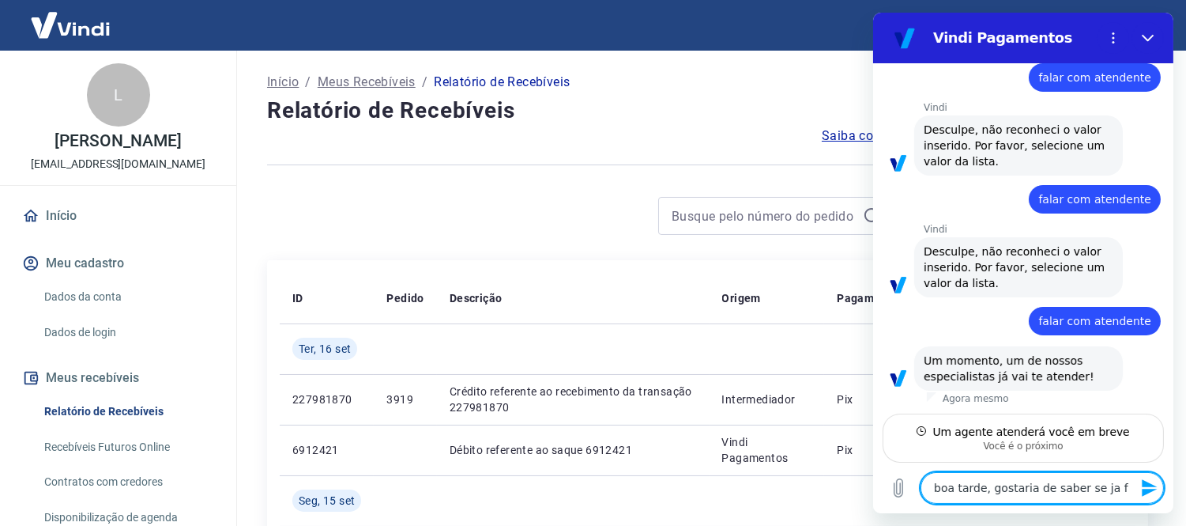
type textarea "boa tarde, gostaria de saber se ja fo"
type textarea "x"
type textarea "boa tarde, gostaria de saber se ja foi"
type textarea "x"
type textarea "boa tarde, gostaria de saber se ja foi"
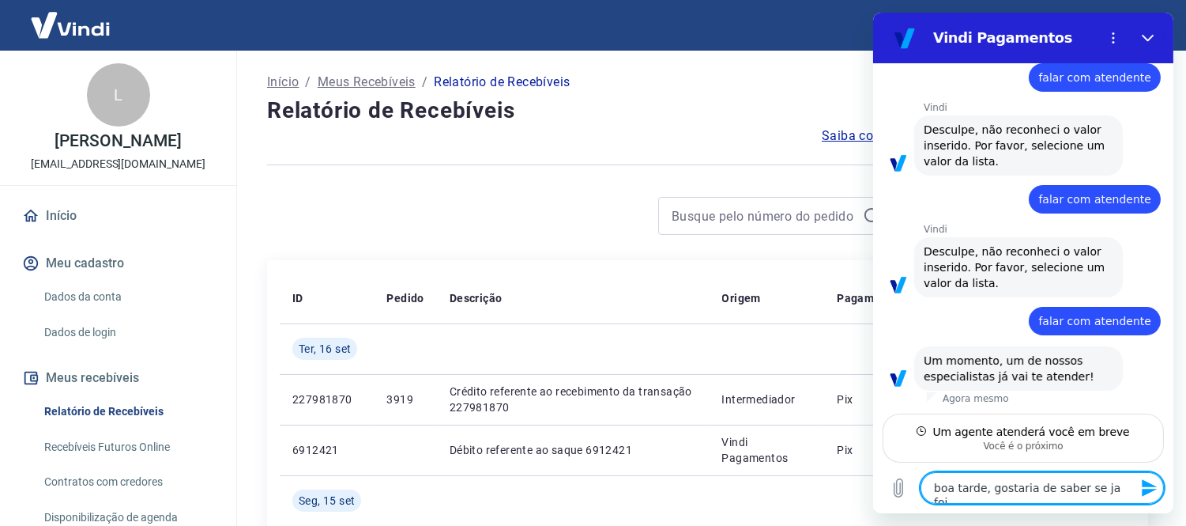
type textarea "x"
type textarea "boa tarde, gostaria de saber se ja foi a"
type textarea "x"
type textarea "boa tarde, gostaria de saber se ja foi at"
type textarea "x"
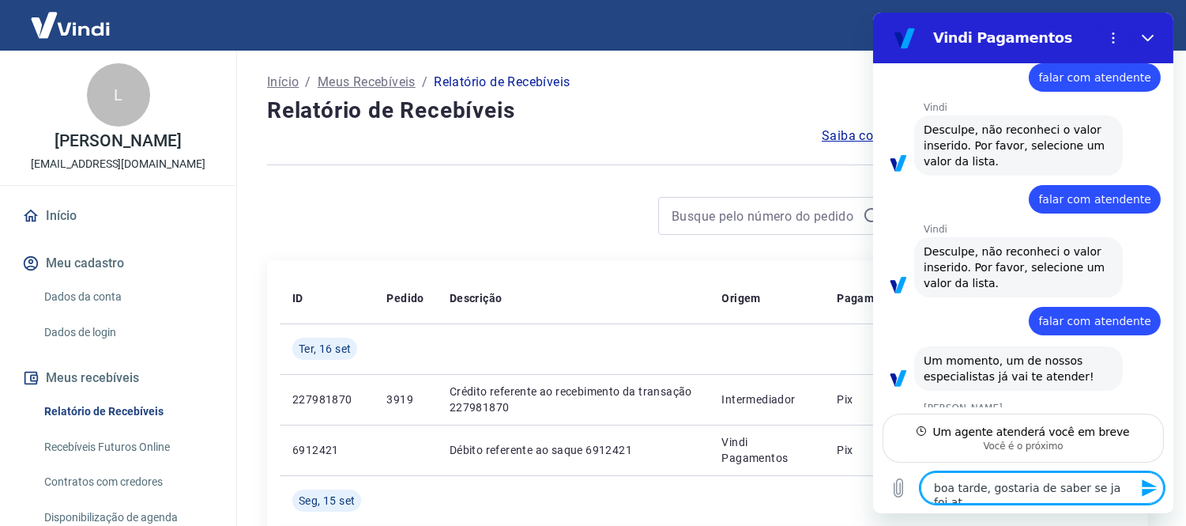
type textarea "boa tarde, gostaria de saber se ja foi ate"
type textarea "x"
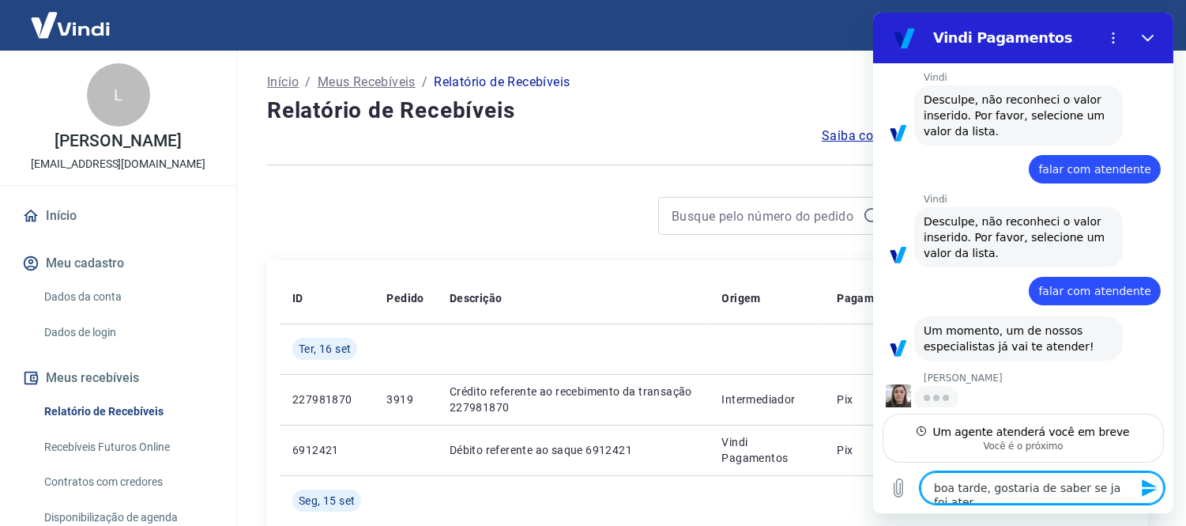
type textarea "boa tarde, gostaria de saber se ja foi atera"
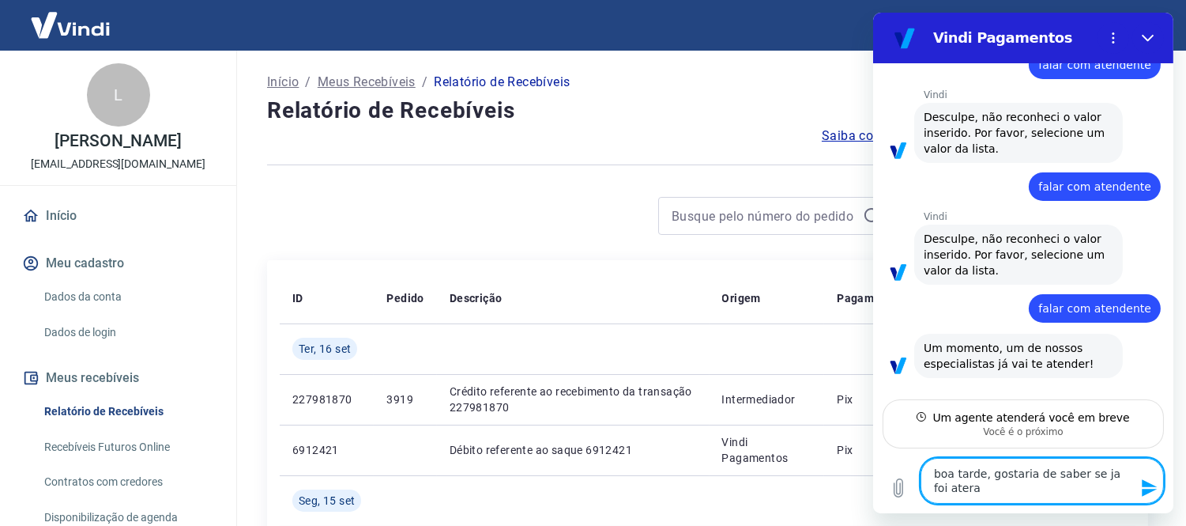
type textarea "x"
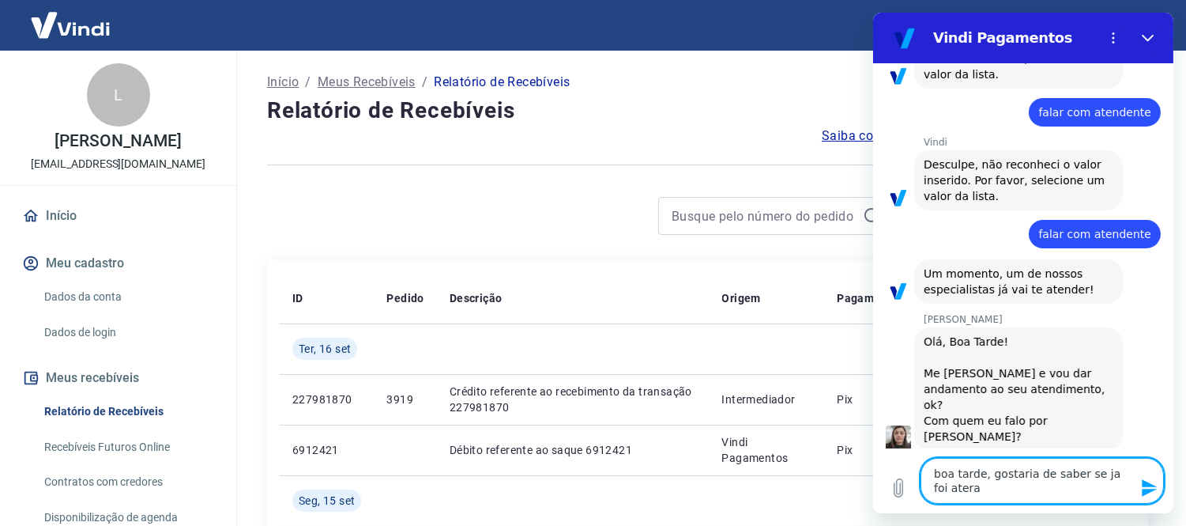
type textarea "boa tarde, gostaria de saber se ja foi aterad"
type textarea "x"
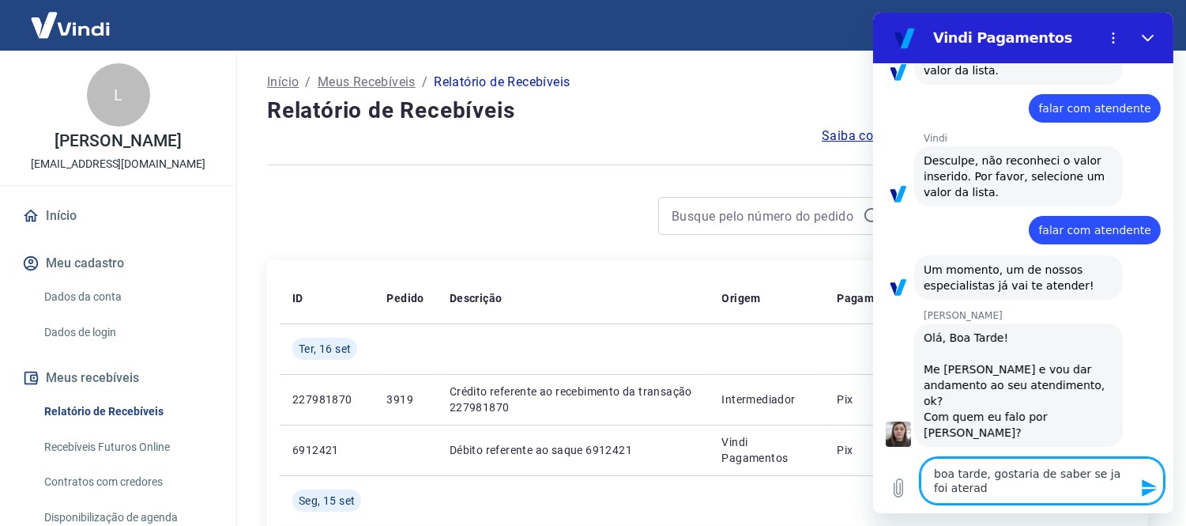
type textarea "boa tarde, gostaria de saber se ja foi aterado"
type textarea "x"
type textarea "boa tarde, gostaria de saber se ja foi aterado"
type textarea "x"
type textarea "boa tarde, gostaria de saber se ja foi aterado m"
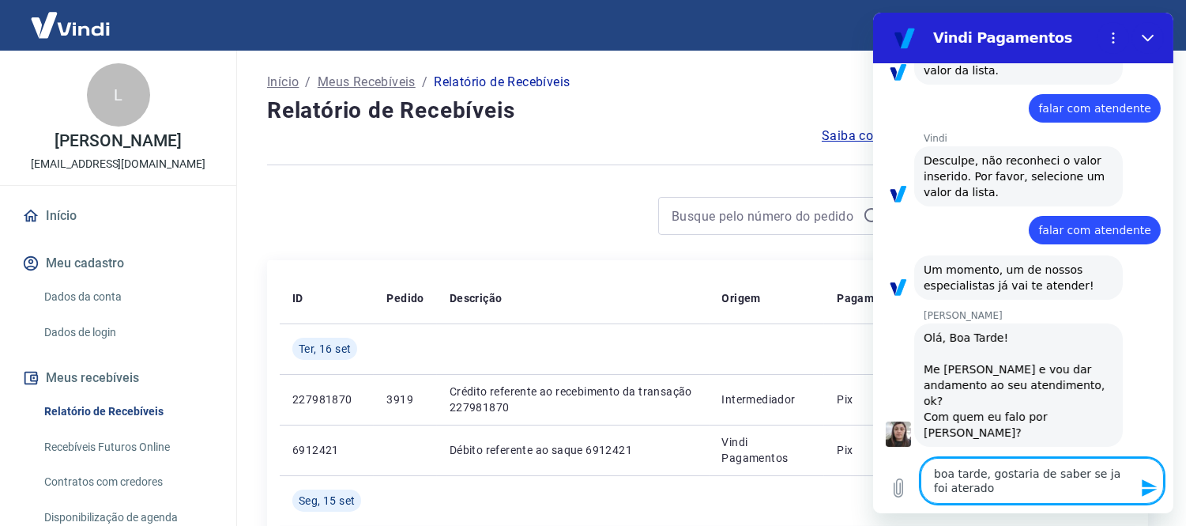
type textarea "x"
type textarea "boa tarde, gostaria de saber se ja foi aterado me"
type textarea "x"
type textarea "boa tarde, gostaria de saber se ja foi aterado meu"
type textarea "x"
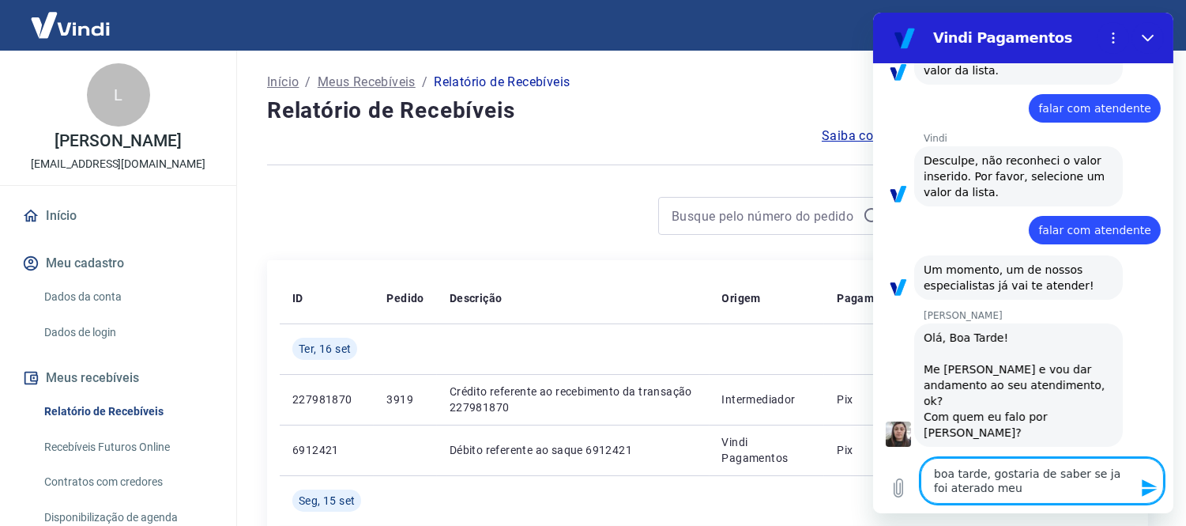
type textarea "boa tarde, gostaria de saber se ja foi aterado meu"
type textarea "x"
type textarea "boa tarde, gostaria de saber se ja foi aterado meu p"
type textarea "x"
type textarea "boa tarde, gostaria de saber se ja foi aterado meu pl"
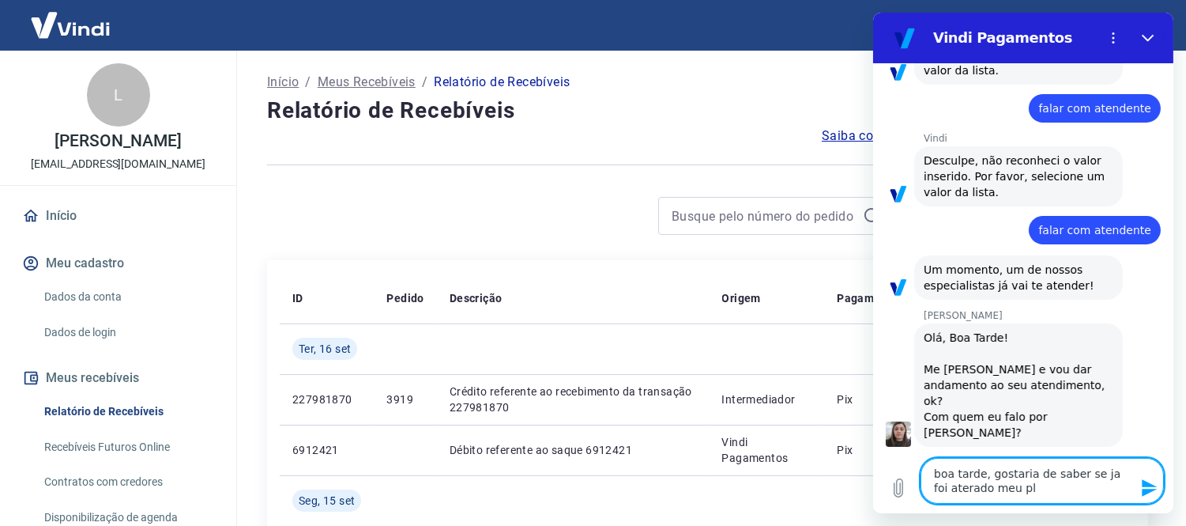
type textarea "x"
type textarea "boa tarde, gostaria de saber se ja foi aterado meu pla"
type textarea "x"
type textarea "boa tarde, gostaria de saber se ja foi aterado meu plan"
type textarea "x"
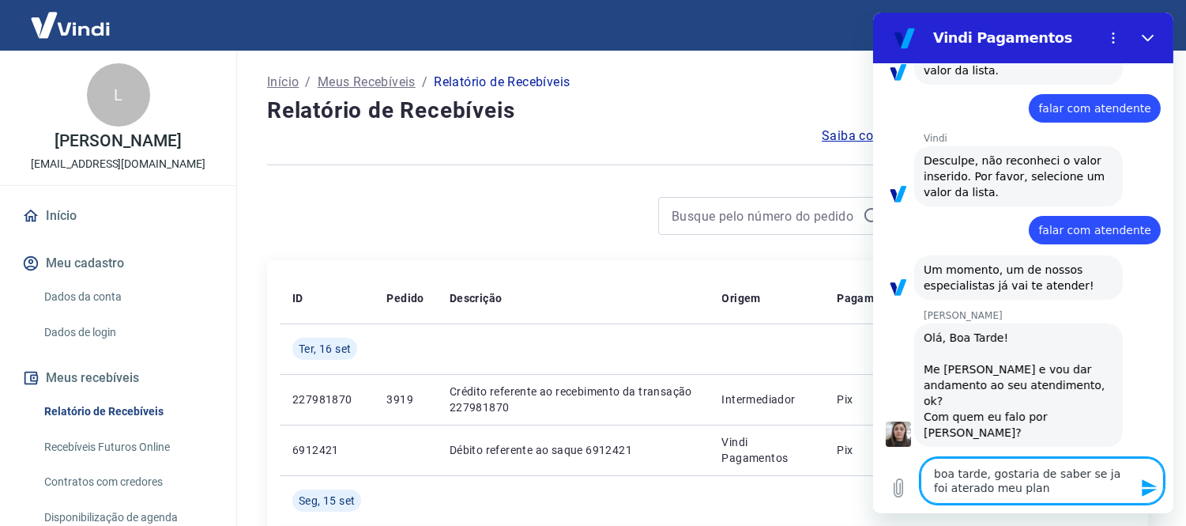
type textarea "boa tarde, gostaria de saber se ja foi aterado meu plano"
type textarea "x"
type textarea "boa tarde, gostaria de saber se ja foi aterado meu plano"
type textarea "x"
type textarea "boa tarde, gostaria de saber se ja foi aterado meu plano p"
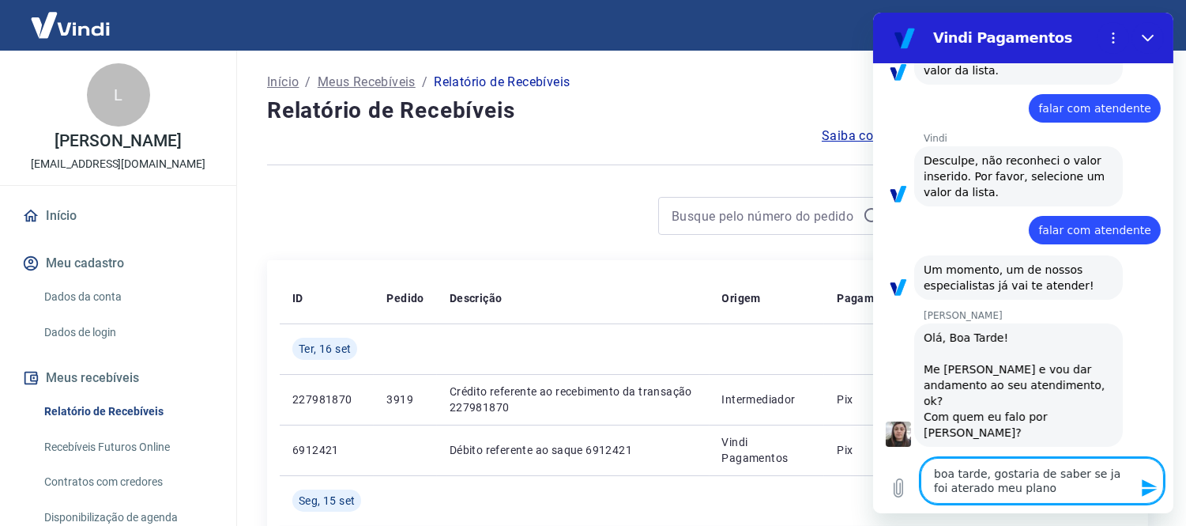
type textarea "x"
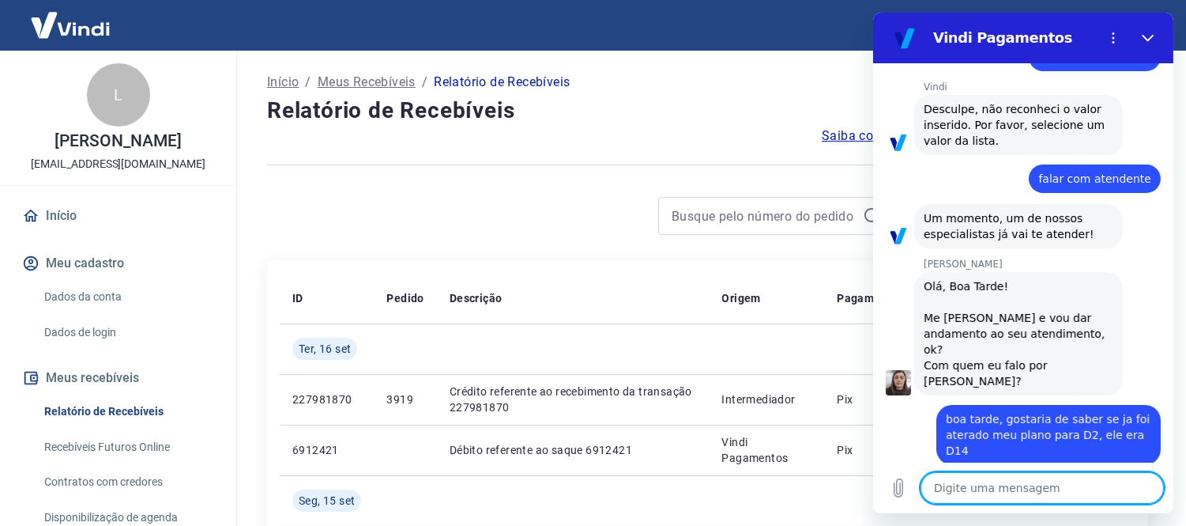
scroll to position [421, 0]
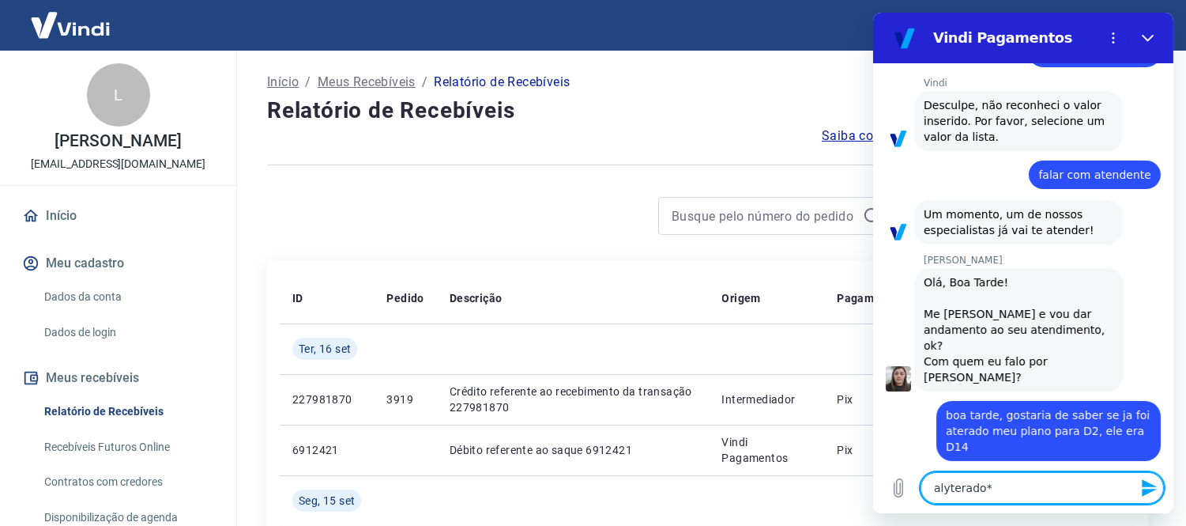
click at [947, 483] on textarea "alyterado*" at bounding box center [1041, 488] width 243 height 32
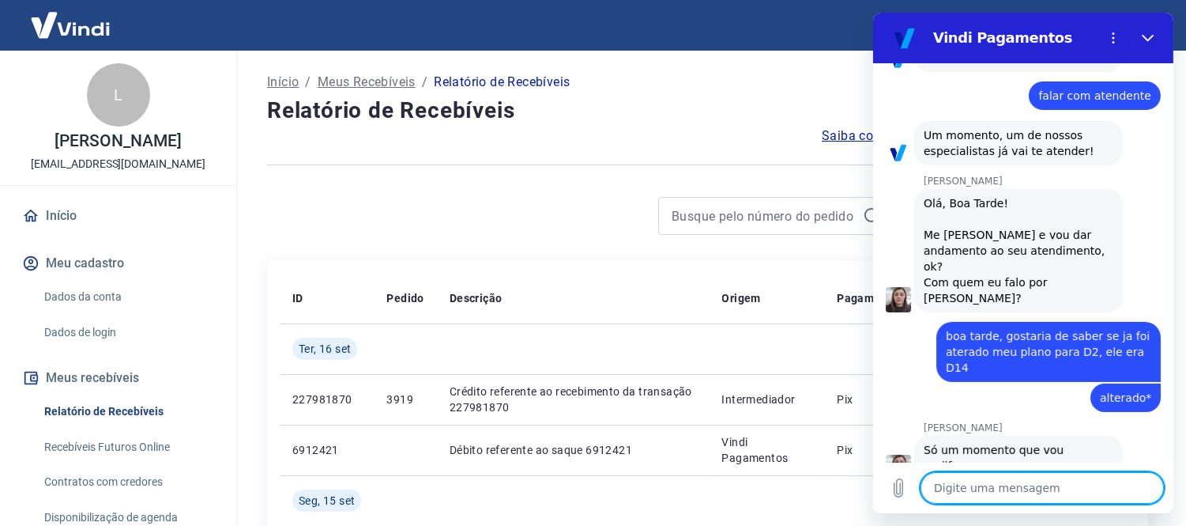
scroll to position [503, 0]
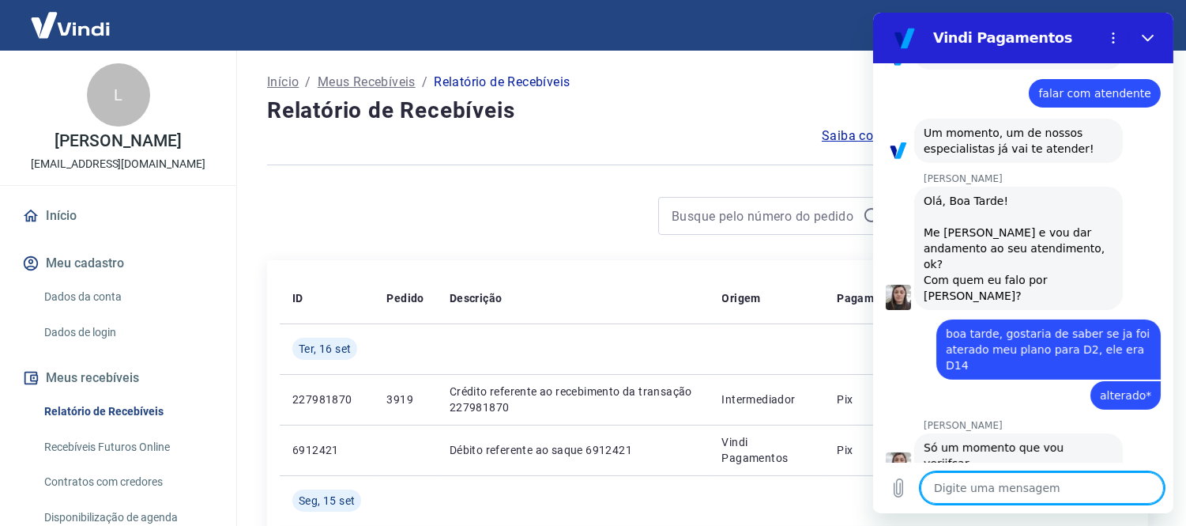
click at [1002, 481] on textarea at bounding box center [1041, 488] width 243 height 32
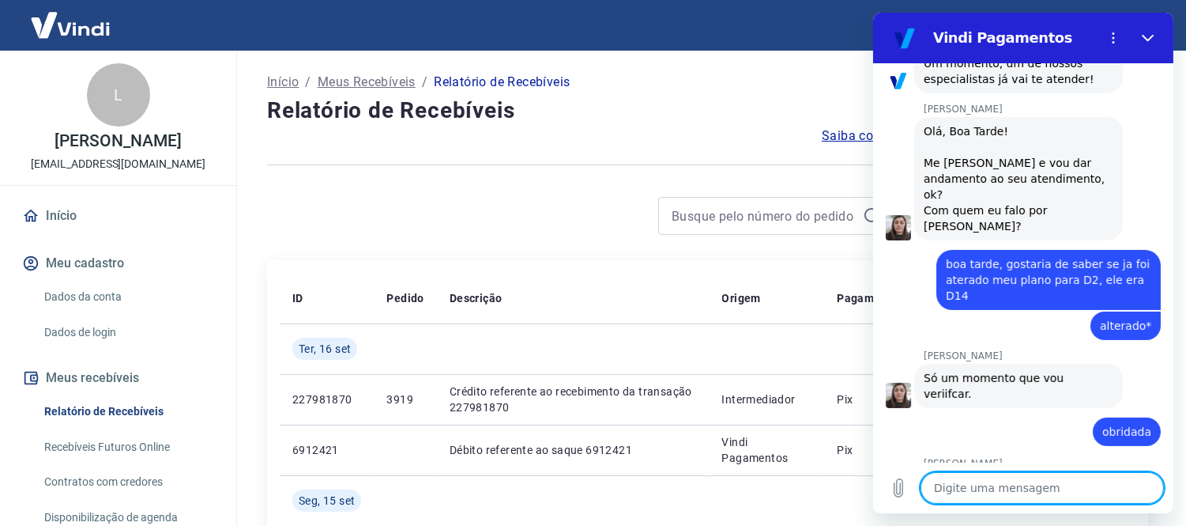
scroll to position [571, 0]
click at [1003, 481] on textarea at bounding box center [1041, 488] width 243 height 32
click at [986, 400] on div "16:14 diz: boa tarde Enviado · 16:14 Vindi Vindi diz: Olá, Lorena Cristina Leit…" at bounding box center [1022, 288] width 300 height 450
click at [1016, 495] on textarea at bounding box center [1041, 488] width 243 height 32
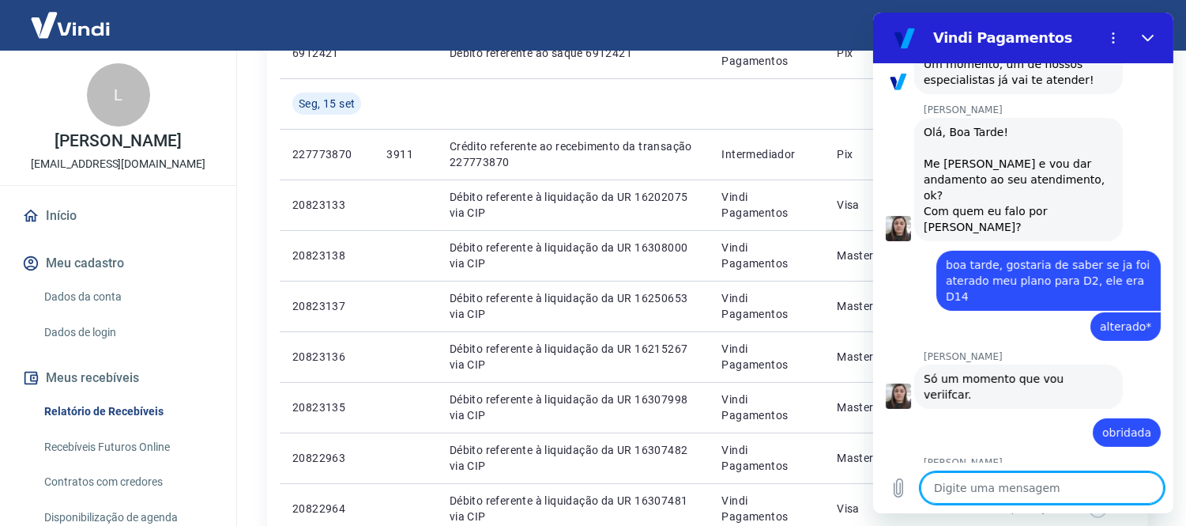
scroll to position [439, 0]
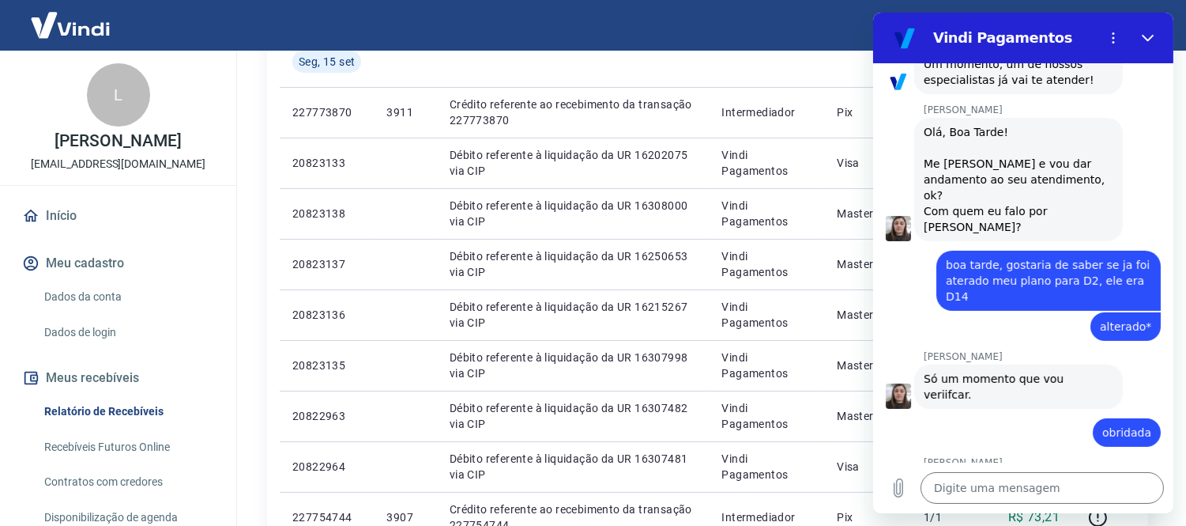
click at [976, 470] on div "Digite uma mensagem x" at bounding box center [1022, 487] width 300 height 51
click at [981, 475] on textarea at bounding box center [1041, 488] width 243 height 32
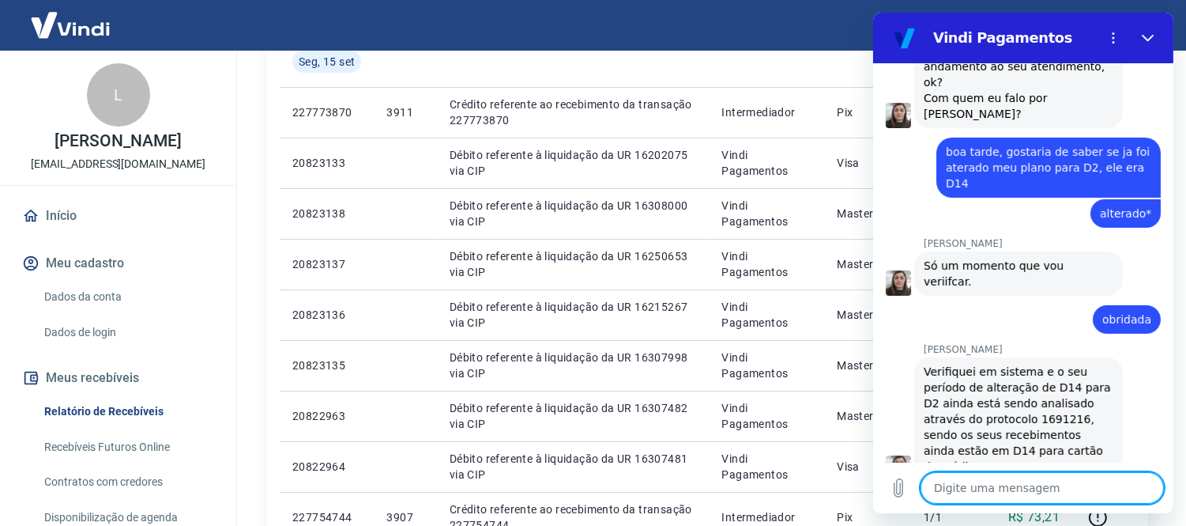
scroll to position [688, 0]
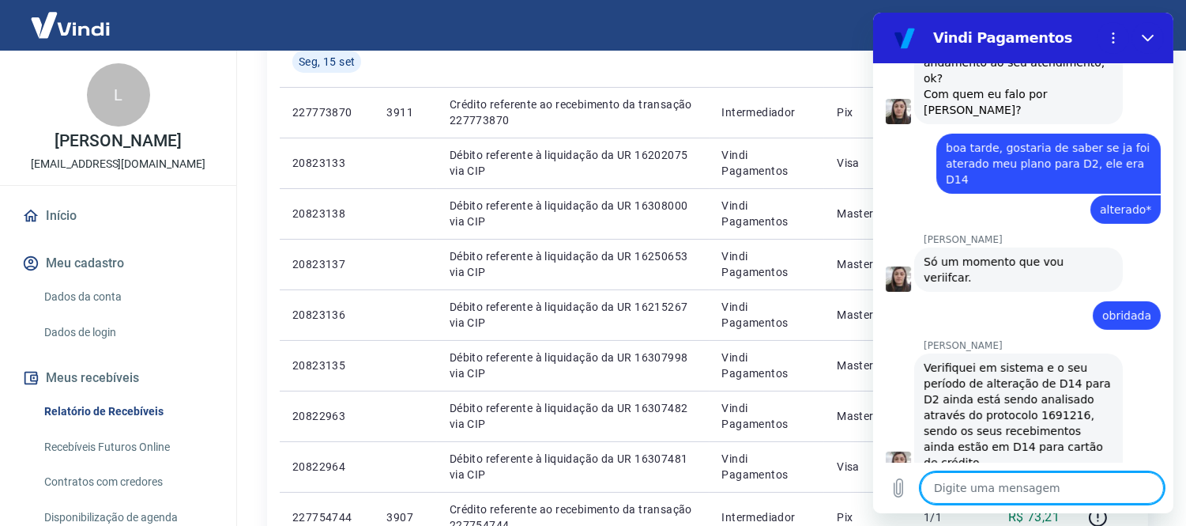
click at [1049, 491] on textarea at bounding box center [1041, 488] width 243 height 32
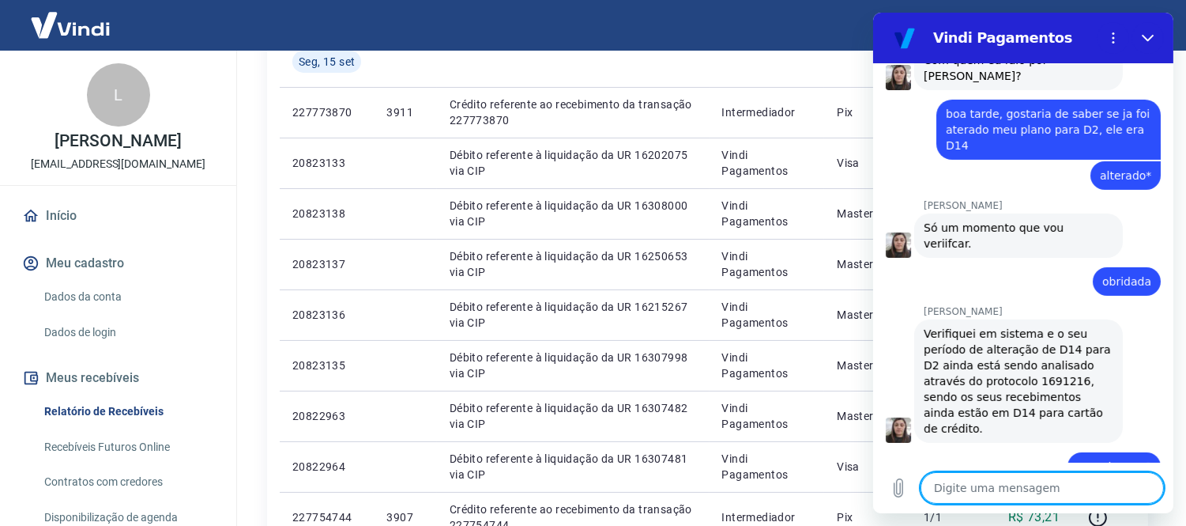
scroll to position [725, 0]
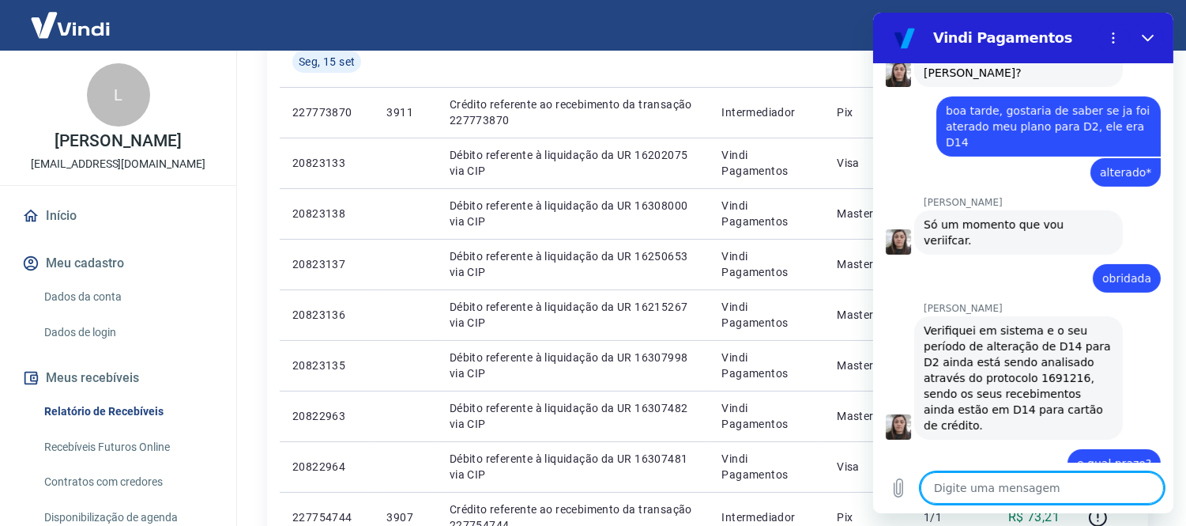
click at [1102, 487] on textarea at bounding box center [1041, 488] width 243 height 32
click at [1008, 472] on textarea at bounding box center [1041, 488] width 243 height 32
click at [1008, 475] on textarea at bounding box center [1041, 488] width 243 height 32
drag, startPoint x: 951, startPoint y: 401, endPoint x: 1024, endPoint y: 413, distance: 73.7
click at [1024, 413] on div "16:14 diz: boa tarde Enviado · 16:14 Vindi Vindi diz: Olá, Lorena Cristina Leit…" at bounding box center [1022, 262] width 300 height 399
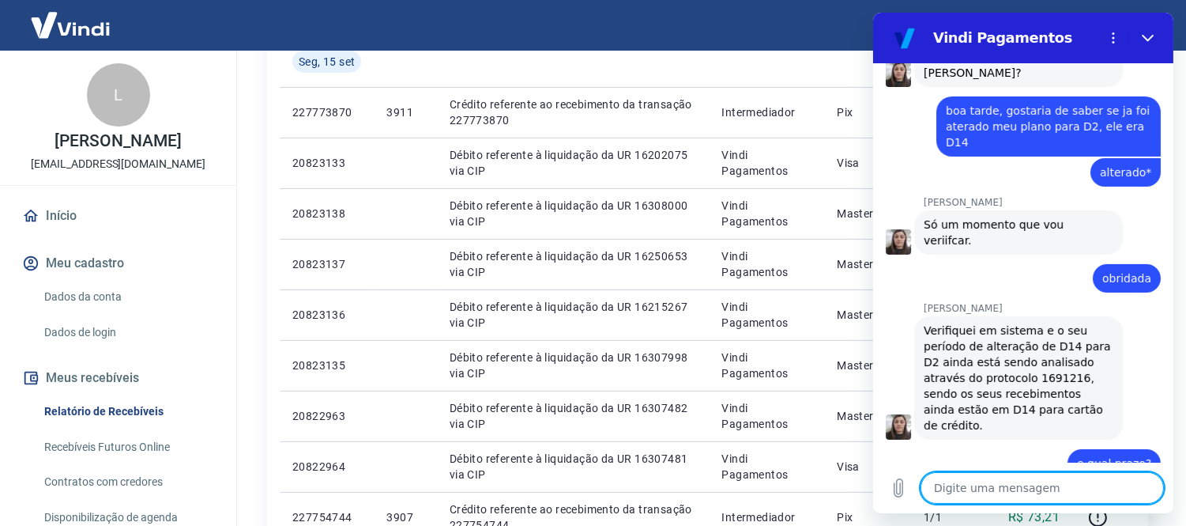
click at [1022, 477] on textarea at bounding box center [1041, 488] width 243 height 32
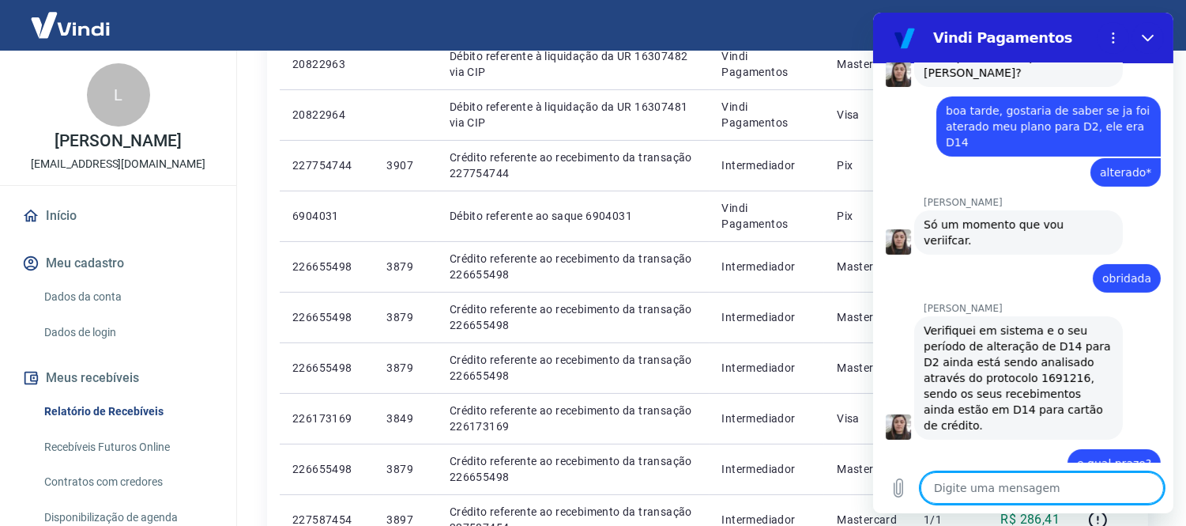
scroll to position [1141, 0]
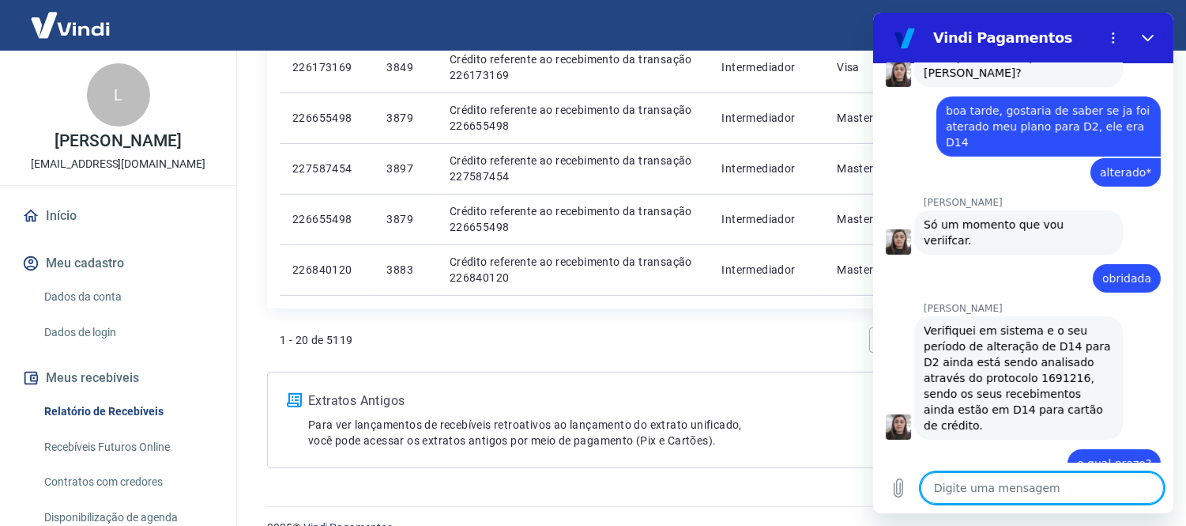
click at [1019, 492] on textarea at bounding box center [1041, 488] width 243 height 32
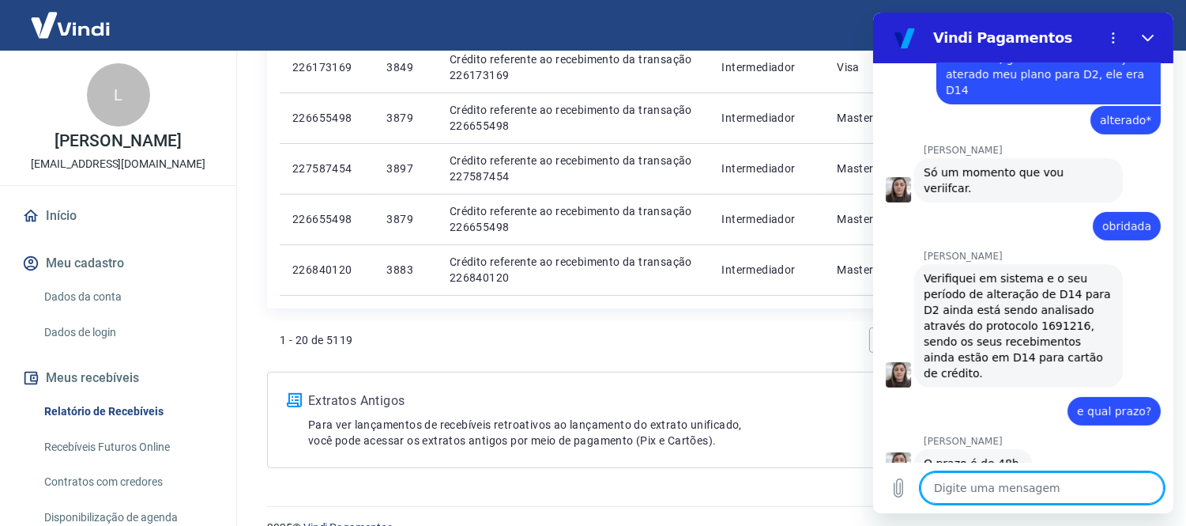
scroll to position [1053, 0]
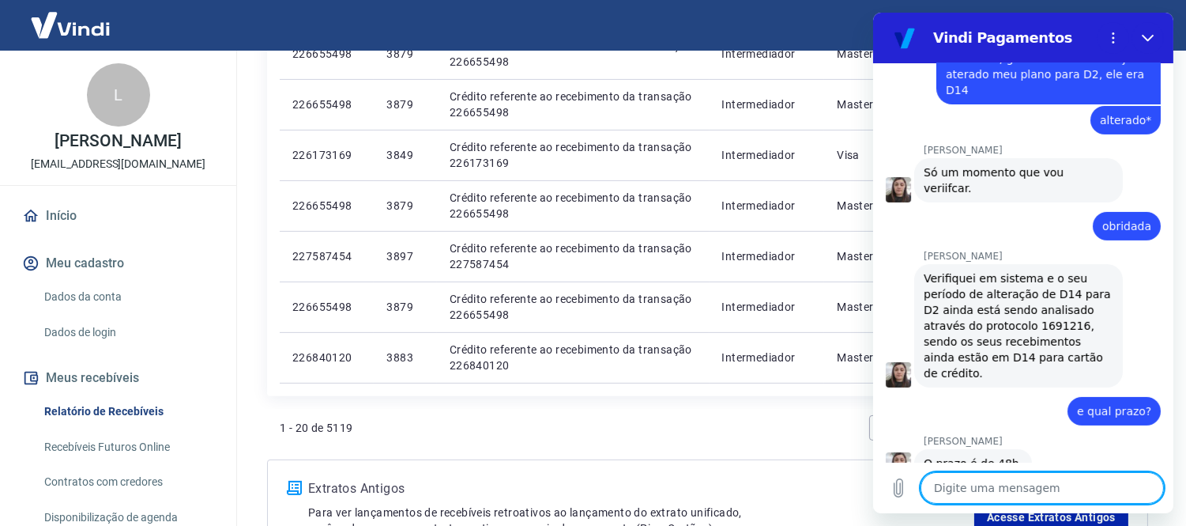
click at [1019, 492] on textarea at bounding box center [1041, 488] width 243 height 32
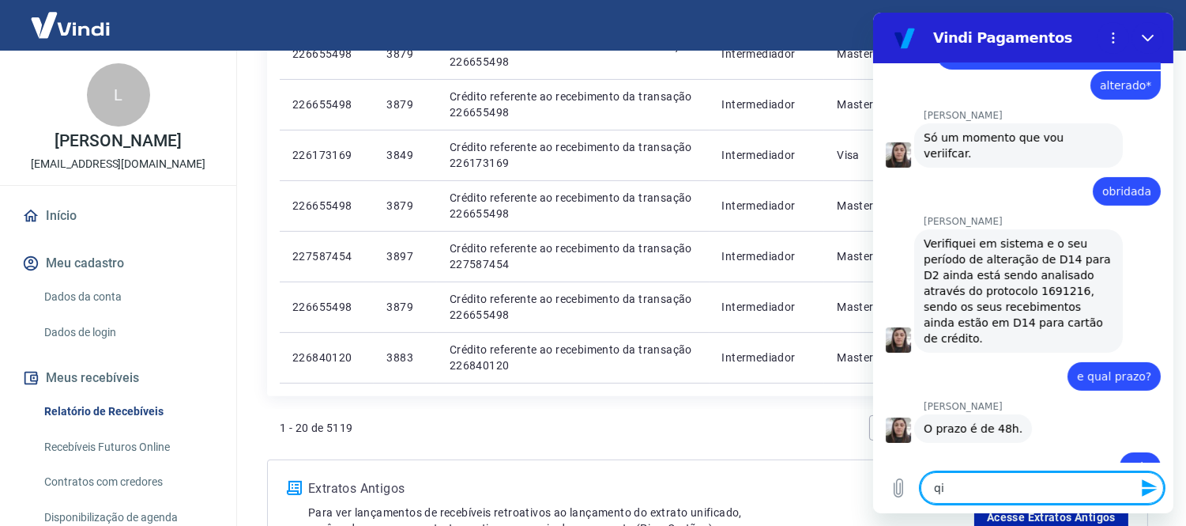
scroll to position [816, 0]
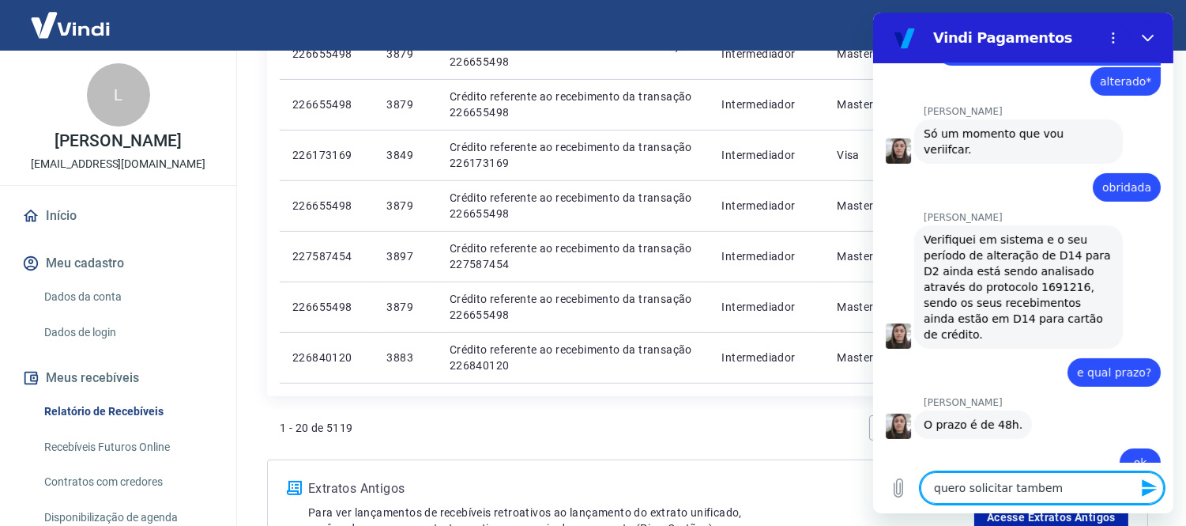
click at [1060, 492] on textarea "quero solicitar tambem" at bounding box center [1041, 488] width 243 height 32
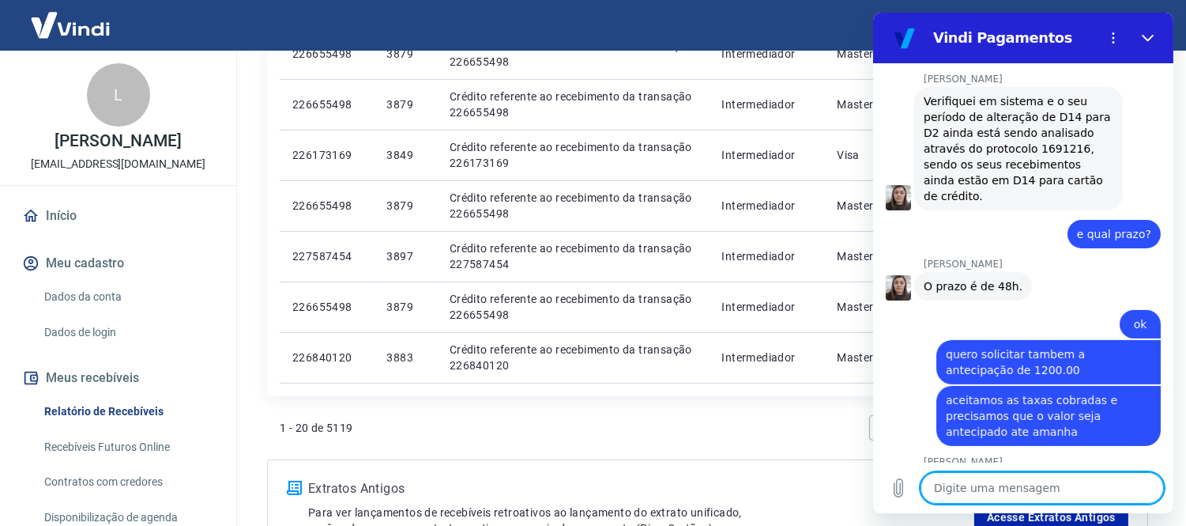
scroll to position [953, 0]
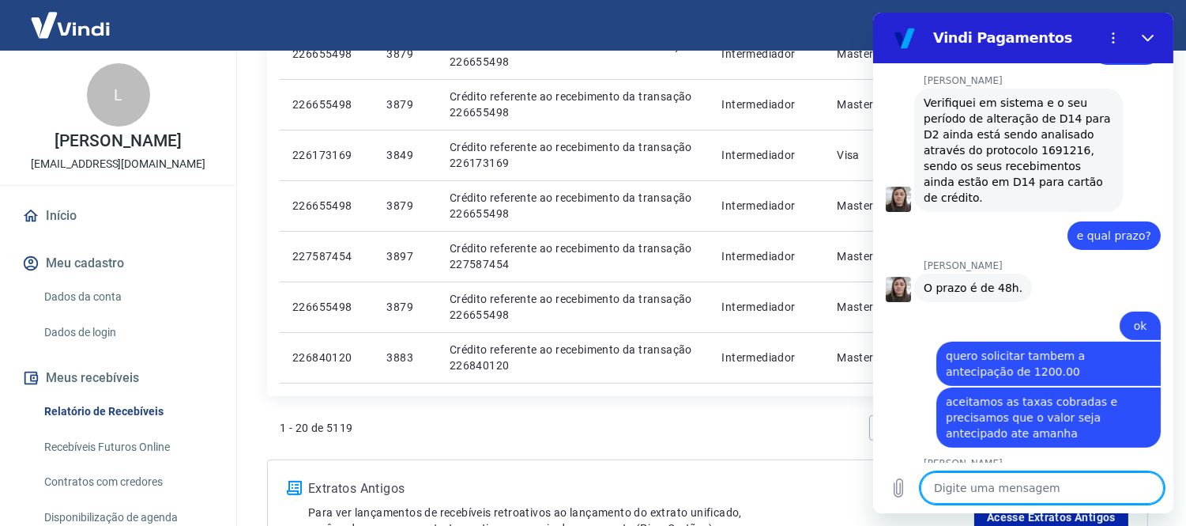
click at [1009, 492] on textarea at bounding box center [1041, 488] width 243 height 32
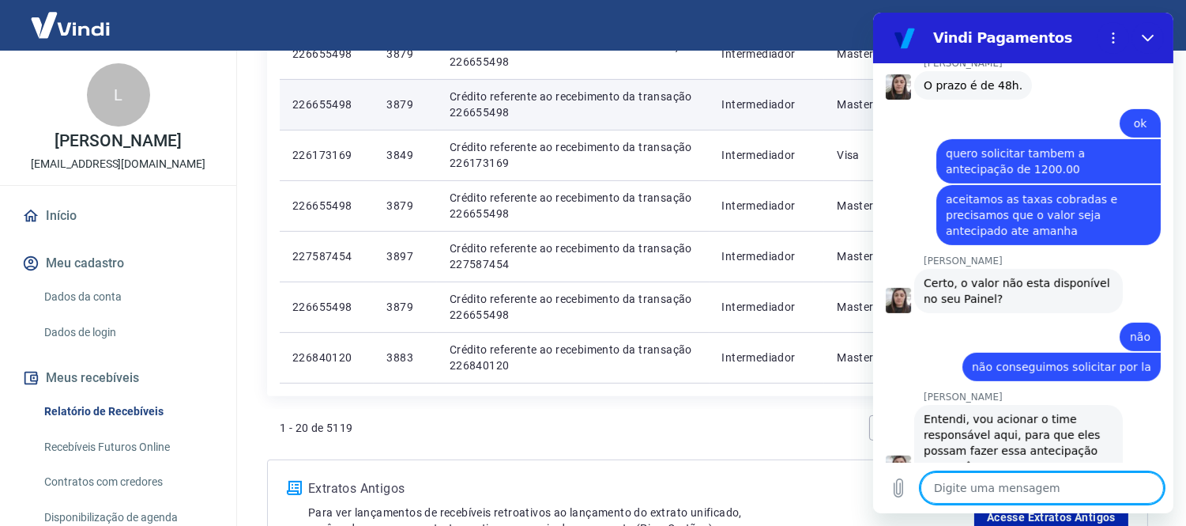
scroll to position [1159, 0]
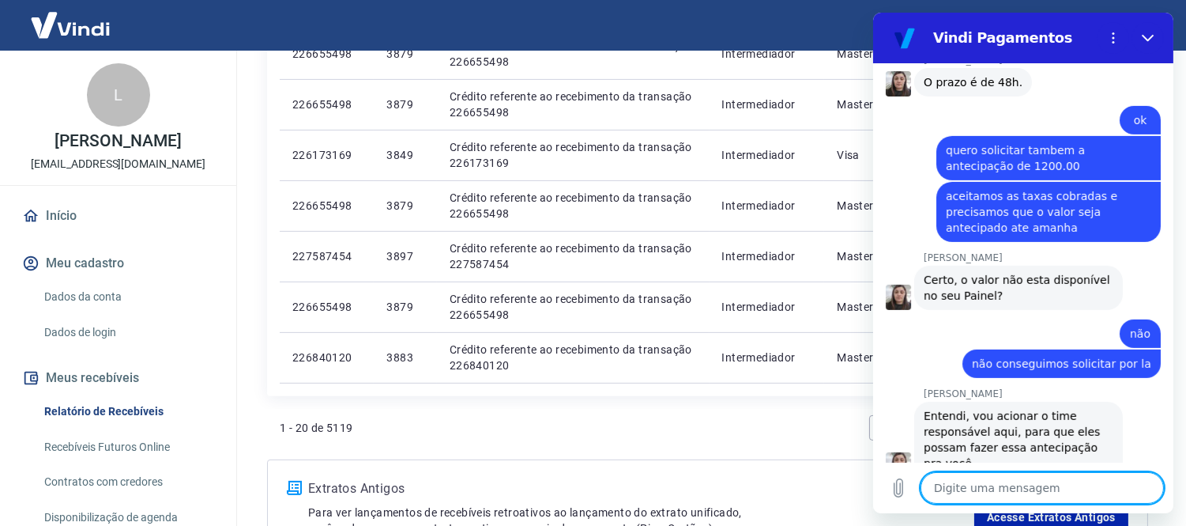
click at [959, 489] on textarea at bounding box center [1041, 488] width 243 height 32
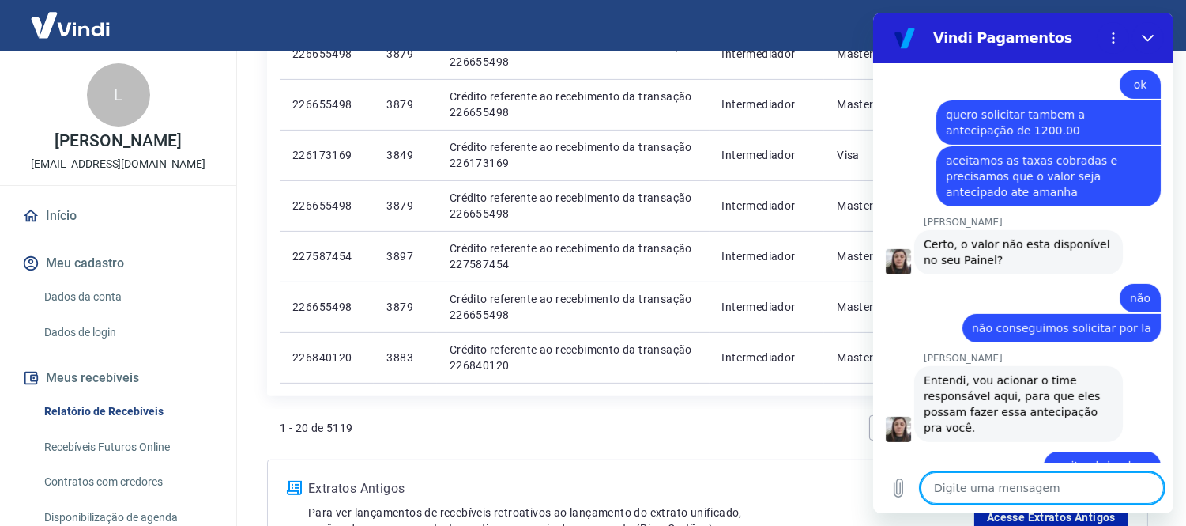
scroll to position [1196, 0]
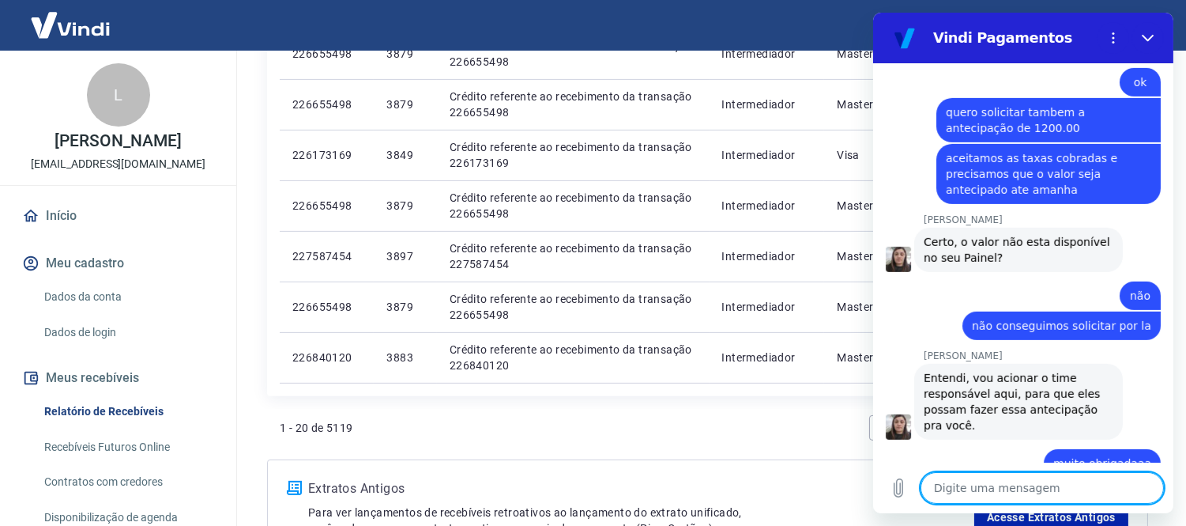
click at [1002, 478] on textarea at bounding box center [1041, 488] width 243 height 32
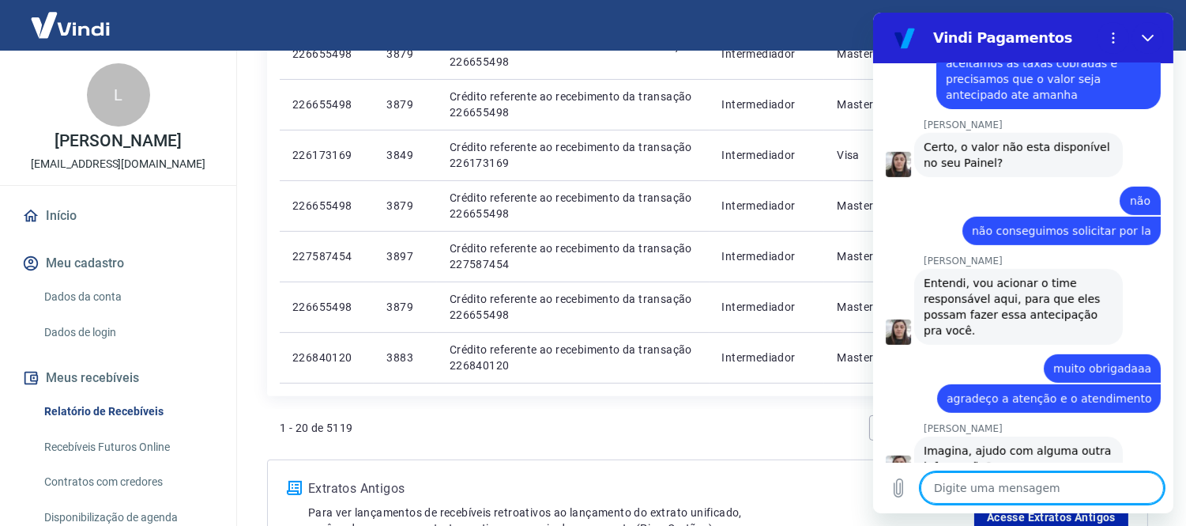
scroll to position [1294, 0]
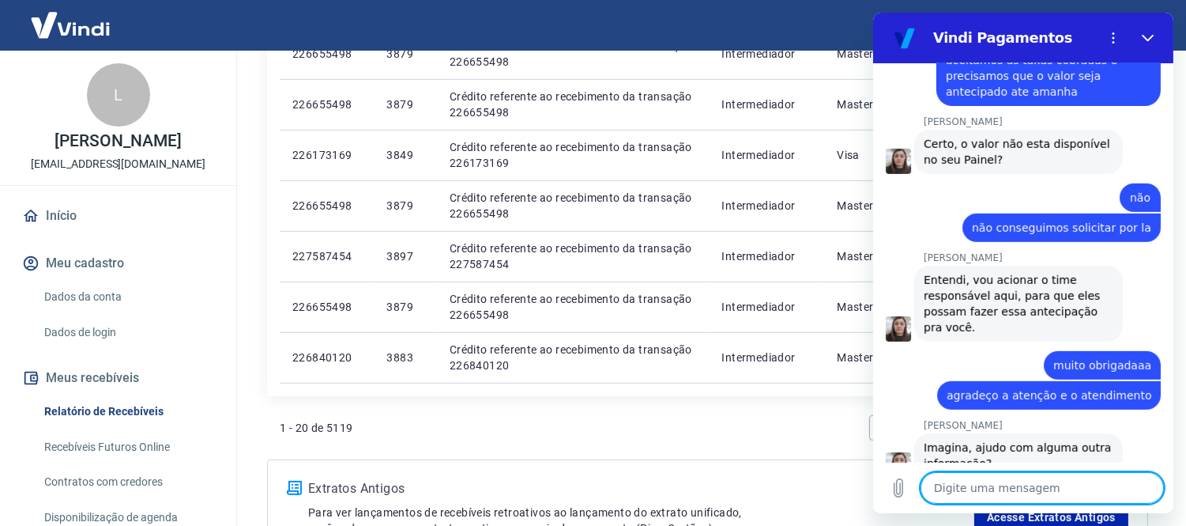
click at [960, 501] on textarea at bounding box center [1041, 488] width 243 height 32
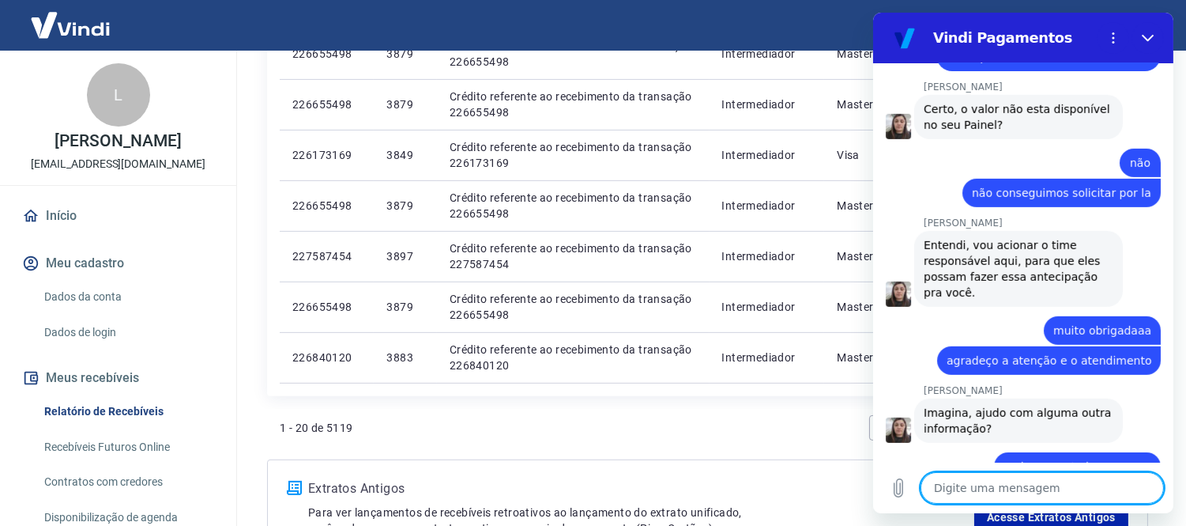
scroll to position [1332, 0]
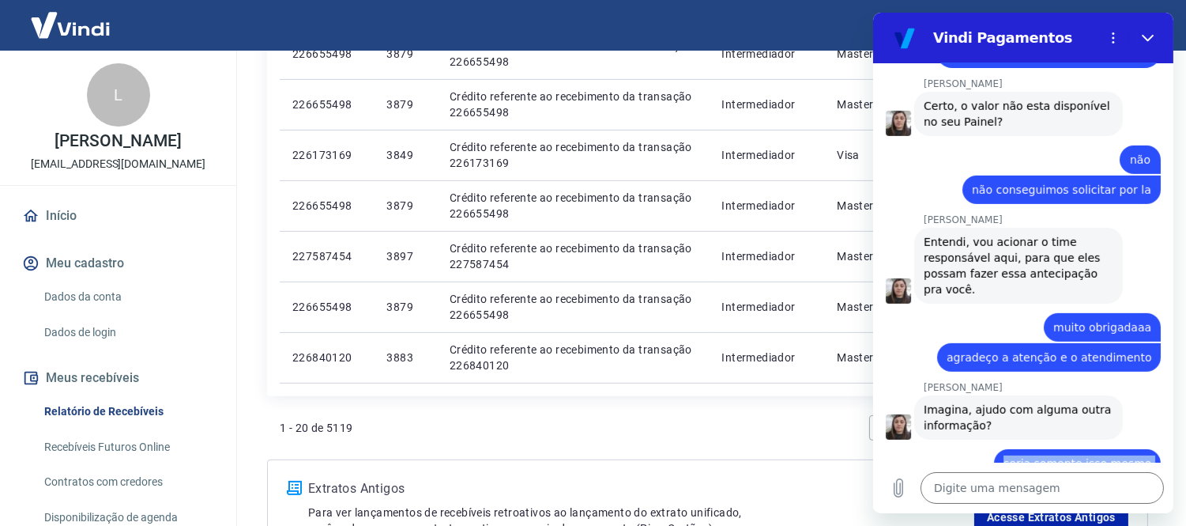
drag, startPoint x: 1008, startPoint y: 432, endPoint x: 1020, endPoint y: 445, distance: 17.3
click at [1020, 445] on div "diz: seria somente isso mesmo Enviado · 16:31" at bounding box center [1016, 465] width 288 height 52
click at [1020, 492] on div at bounding box center [1022, 493] width 300 height 3
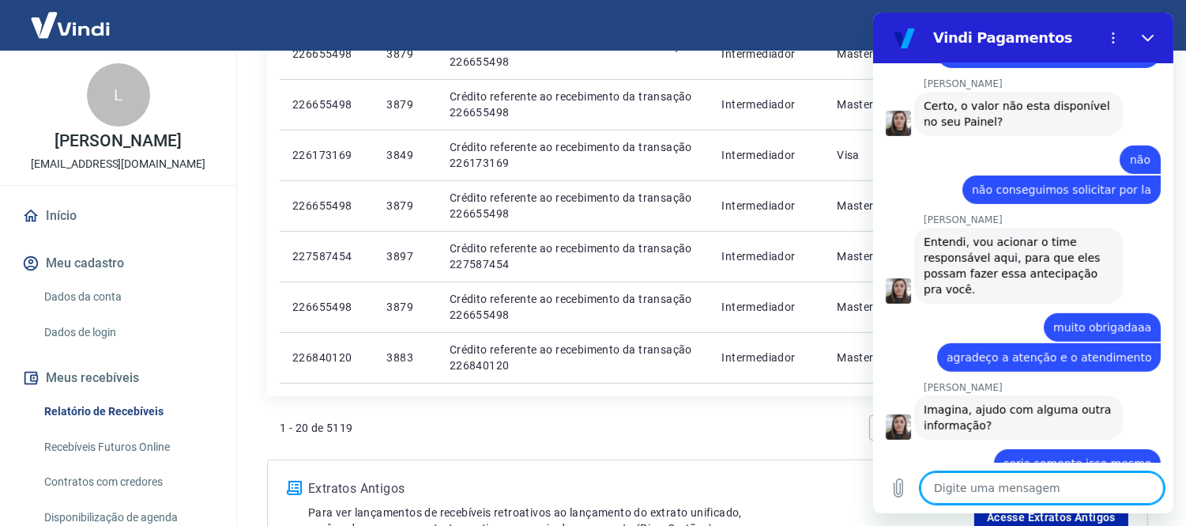
click at [1005, 480] on textarea at bounding box center [1041, 488] width 243 height 32
click at [1025, 455] on span "seria somente isso mesmo" at bounding box center [1077, 463] width 148 height 16
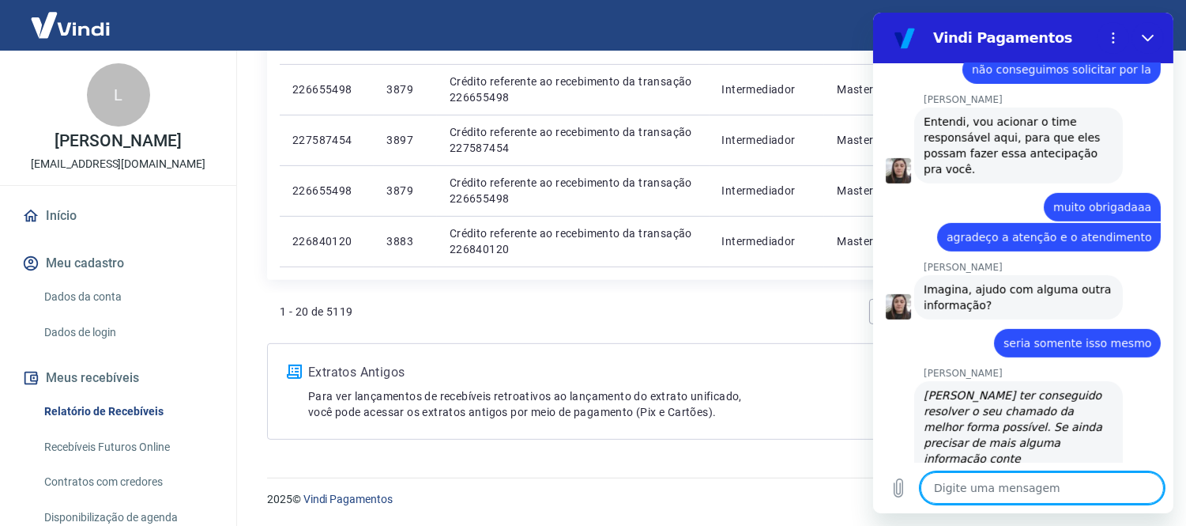
scroll to position [1716, 0]
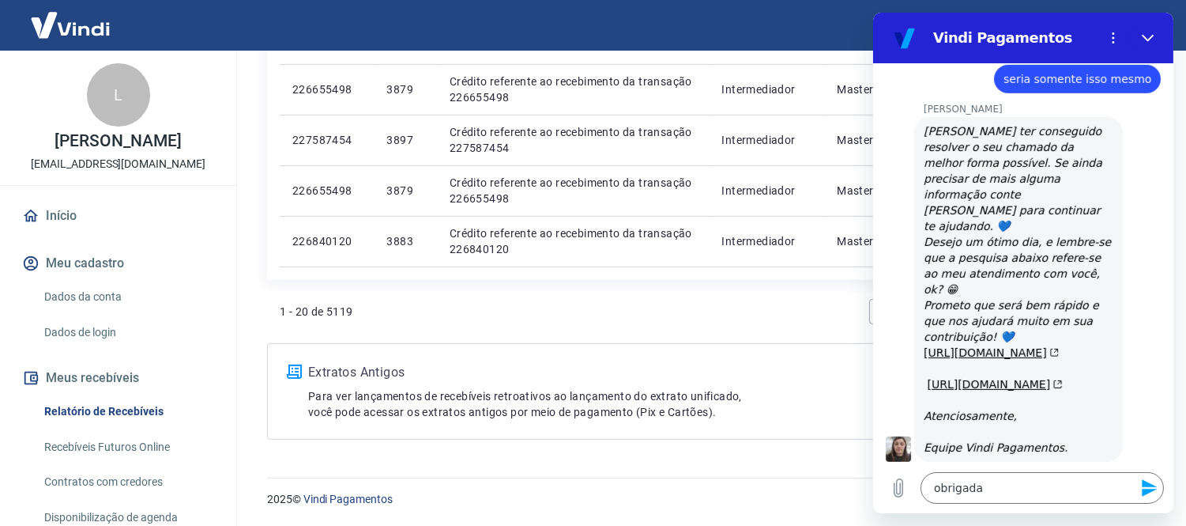
drag, startPoint x: 221, startPoint y: 426, endPoint x: 801, endPoint y: 321, distance: 589.5
click at [801, 321] on div "1 - 20 de 5119 1 2 3 ... 256" at bounding box center [708, 311] width 856 height 38
click at [1152, 492] on icon "Enviar mensagem" at bounding box center [1149, 487] width 19 height 19
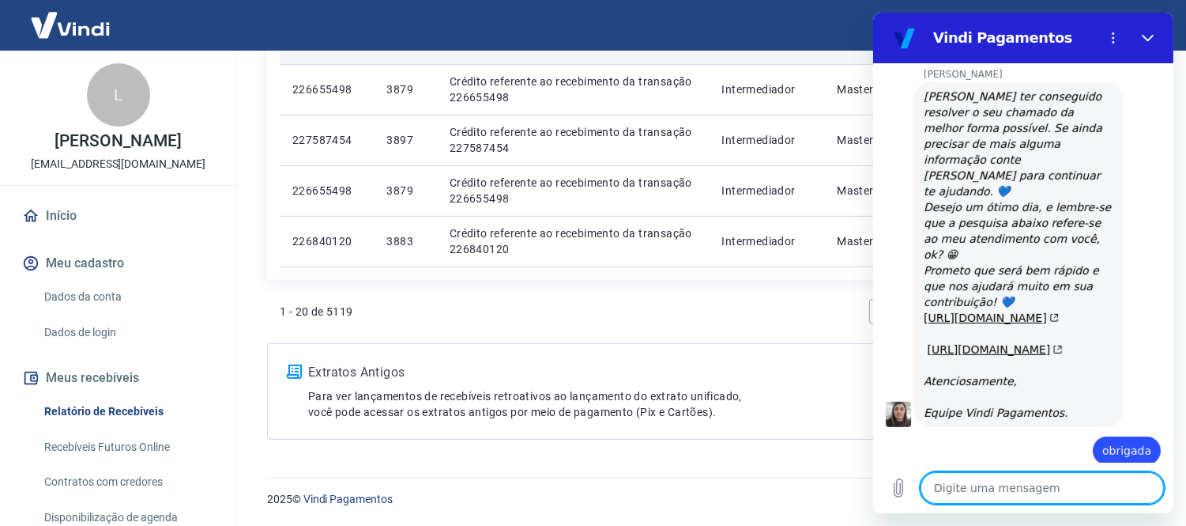
scroll to position [1754, 0]
